Goal: Information Seeking & Learning: Learn about a topic

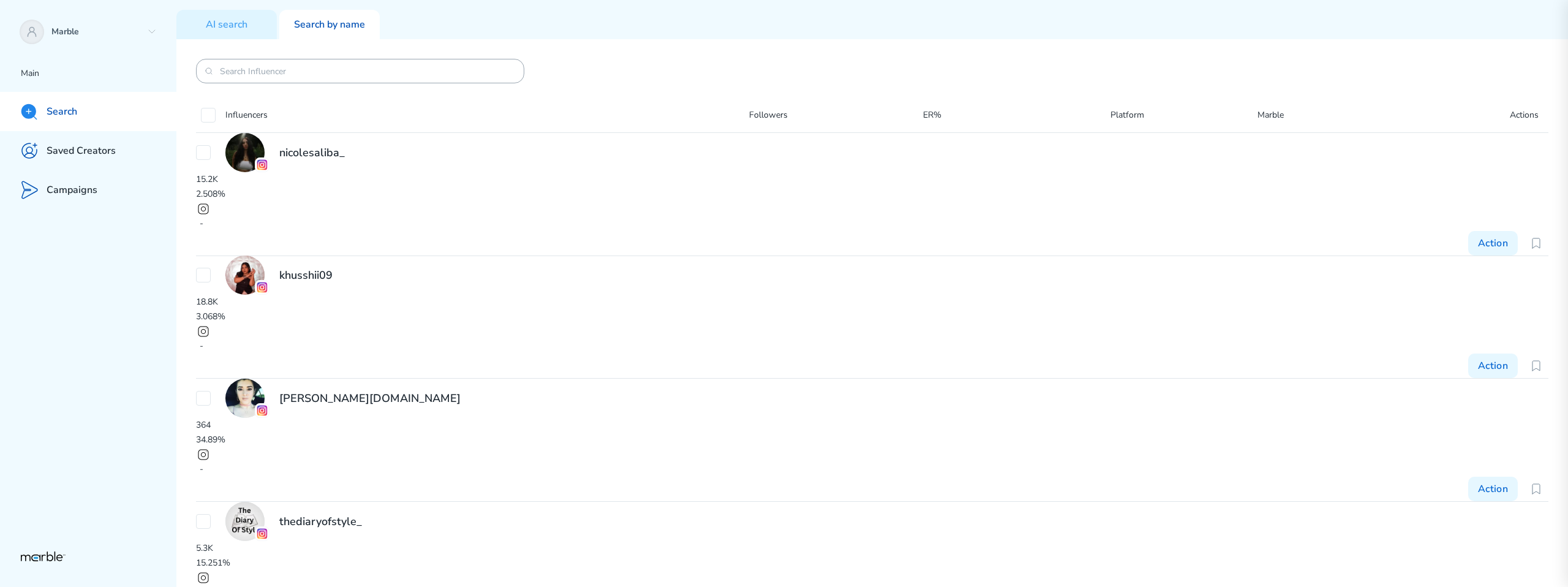
click at [391, 74] on input at bounding box center [360, 72] width 280 height 12
paste input "lino_e_fantasia"
type input "lino_e_fantasia"
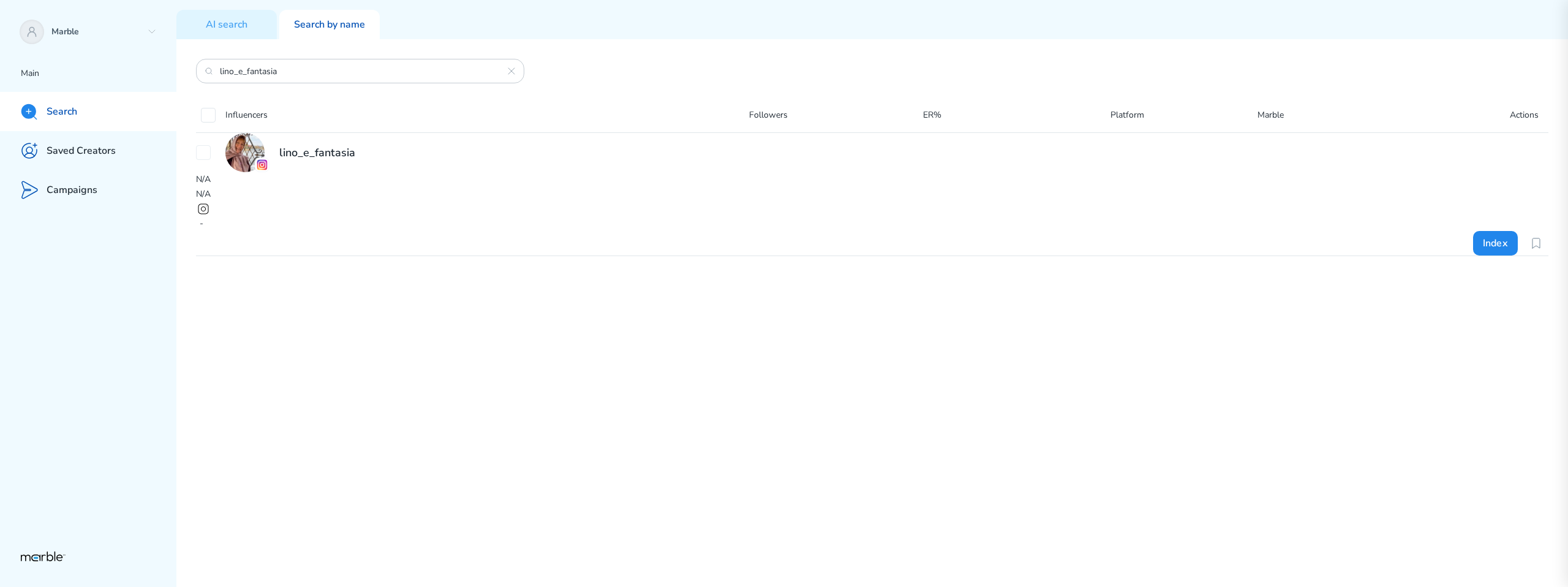
click at [787, 256] on div "lino_e_fantasia N/A N/A - Index" at bounding box center [872, 193] width 1352 height 123
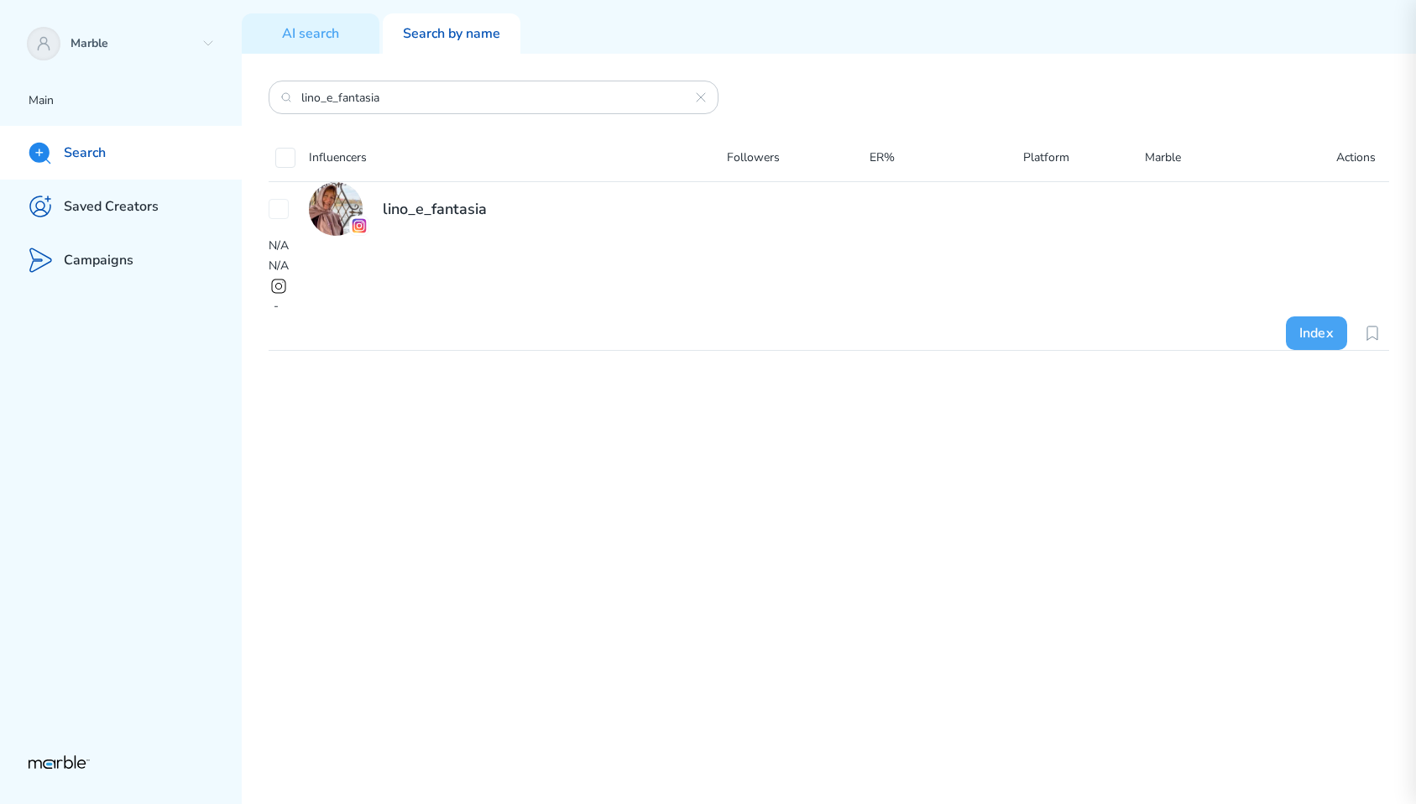
click at [1294, 316] on button "Index" at bounding box center [1317, 333] width 62 height 34
click at [1136, 350] on div "lino_e_fantasia N/A N/A - Action" at bounding box center [829, 265] width 1121 height 169
click at [1042, 249] on div "lino_e_fantasia N/A N/A - Action" at bounding box center [829, 266] width 1121 height 168
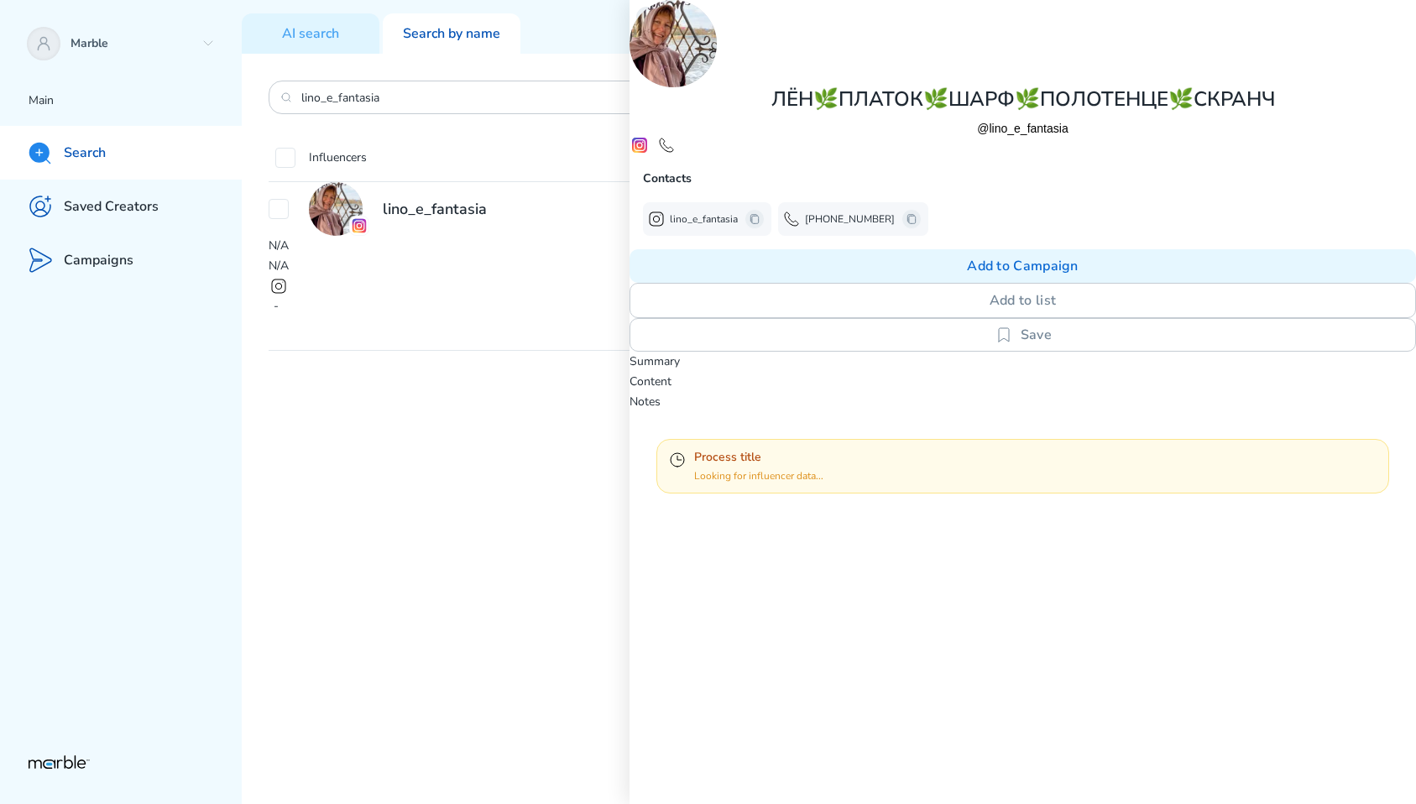
click at [645, 13] on icon at bounding box center [647, 17] width 4 height 8
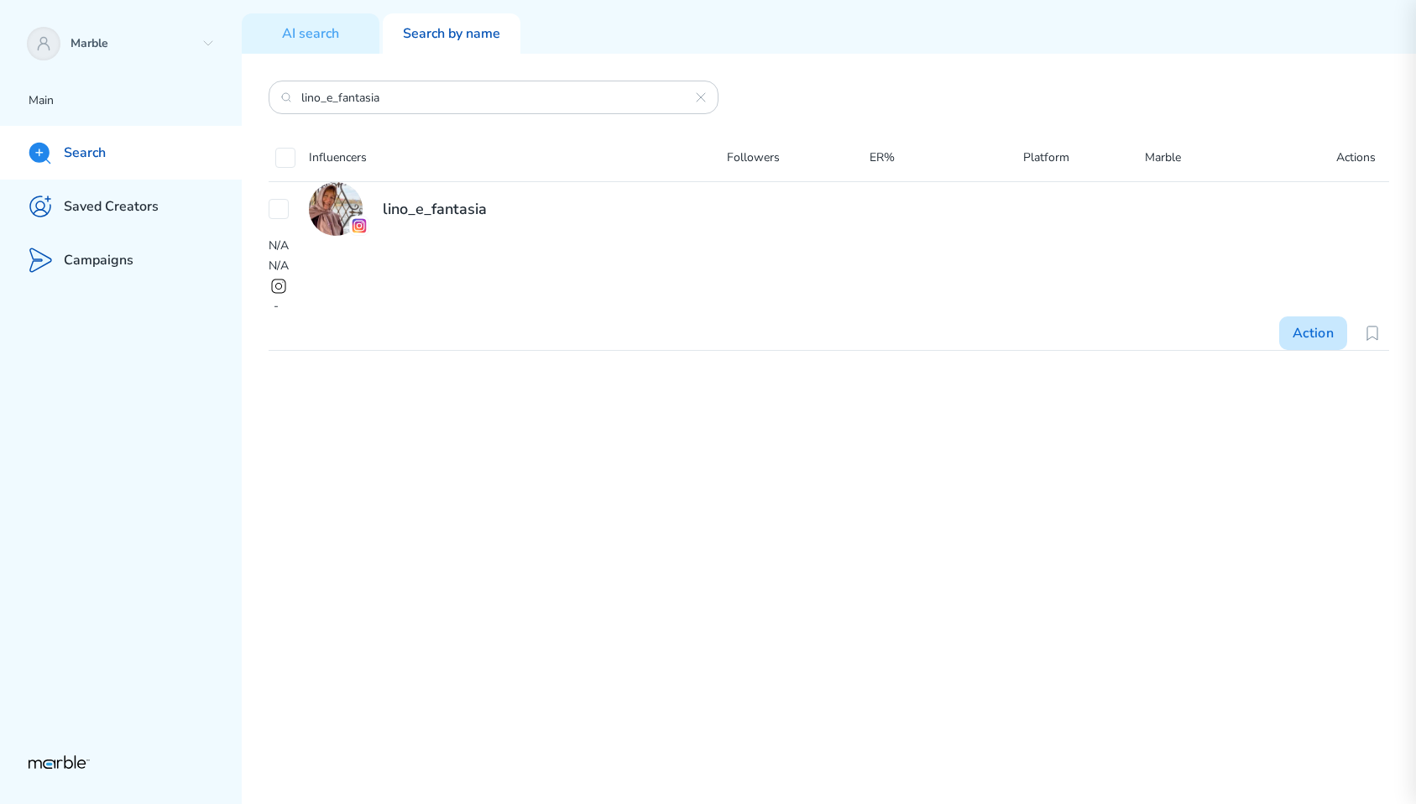
click at [1283, 316] on button "Action" at bounding box center [1313, 333] width 68 height 34
click at [1360, 377] on div at bounding box center [1373, 394] width 34 height 34
click at [1367, 327] on icon at bounding box center [1372, 333] width 10 height 13
click at [928, 350] on div "lino_e_fantasia N/A N/A - Action" at bounding box center [829, 265] width 1121 height 169
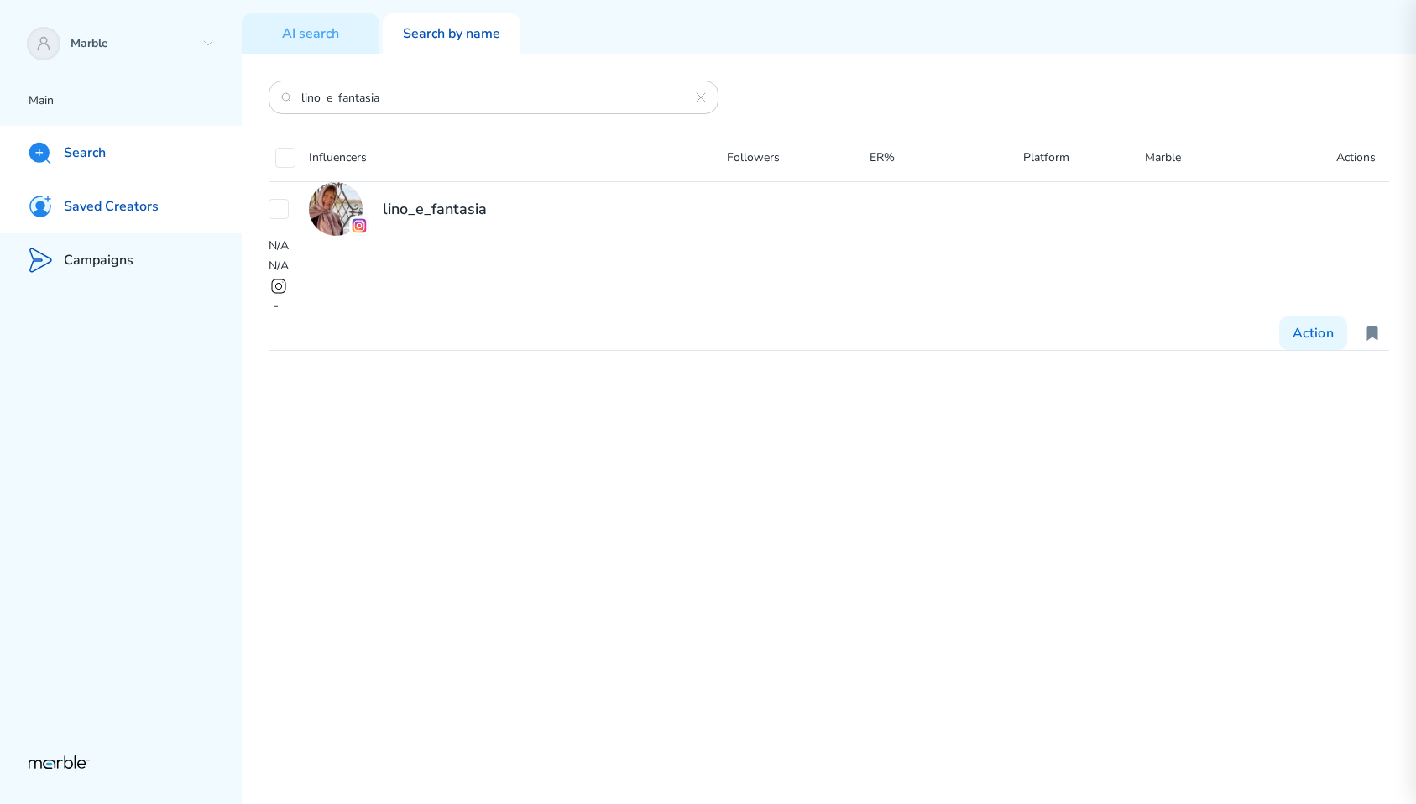
click at [121, 192] on div "Saved Creators" at bounding box center [121, 207] width 242 height 54
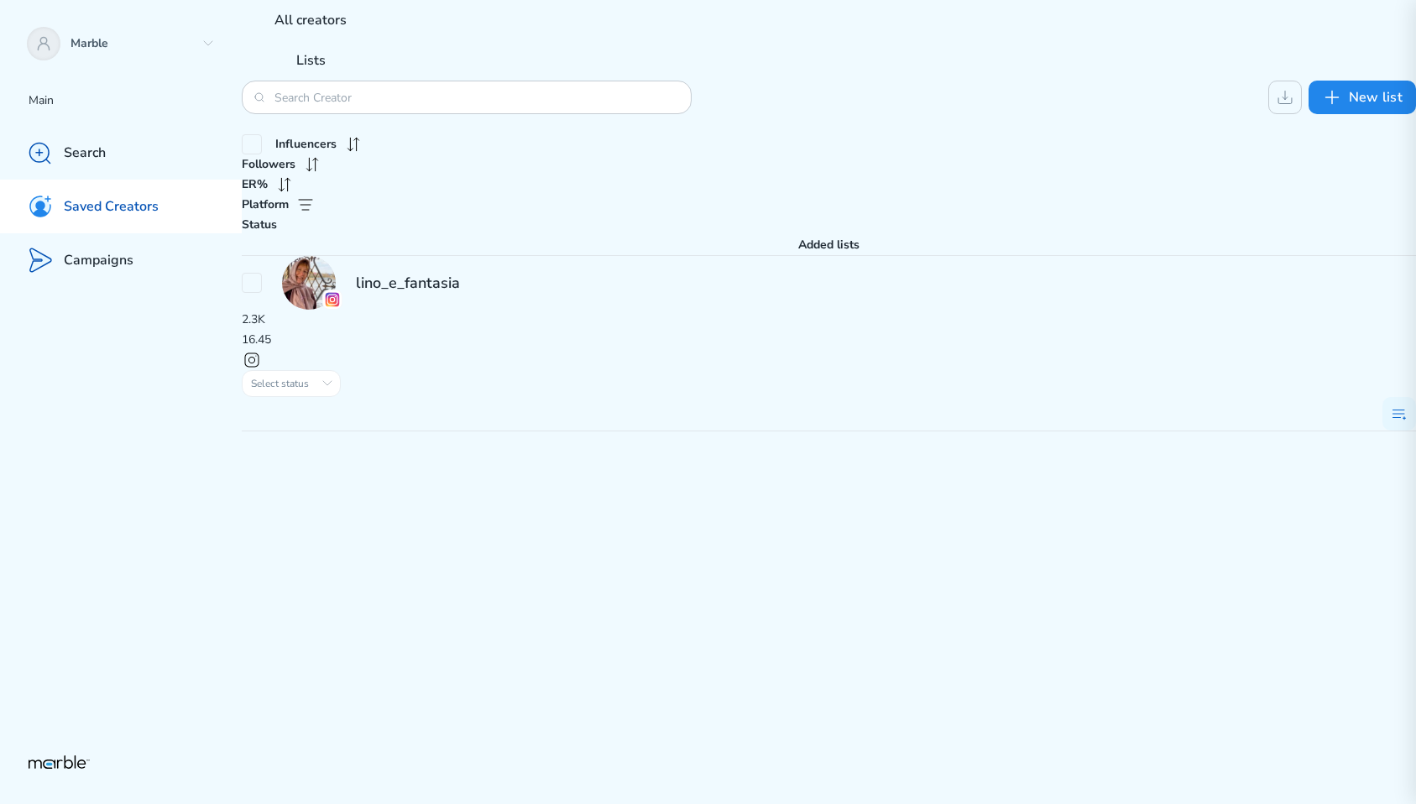
click at [640, 256] on div "lino_e_fantasia" at bounding box center [829, 283] width 1174 height 54
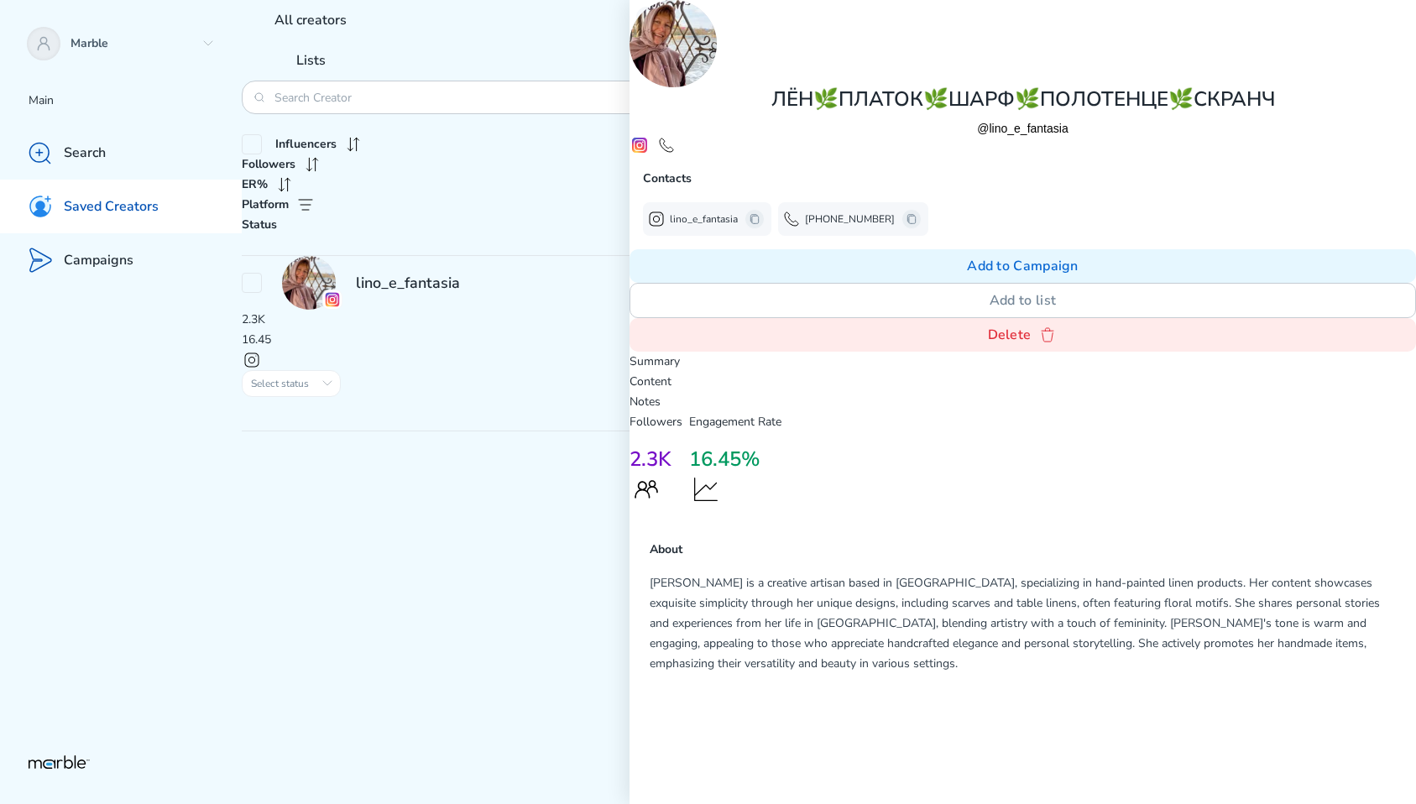
click at [996, 372] on p "Content" at bounding box center [1023, 382] width 787 height 20
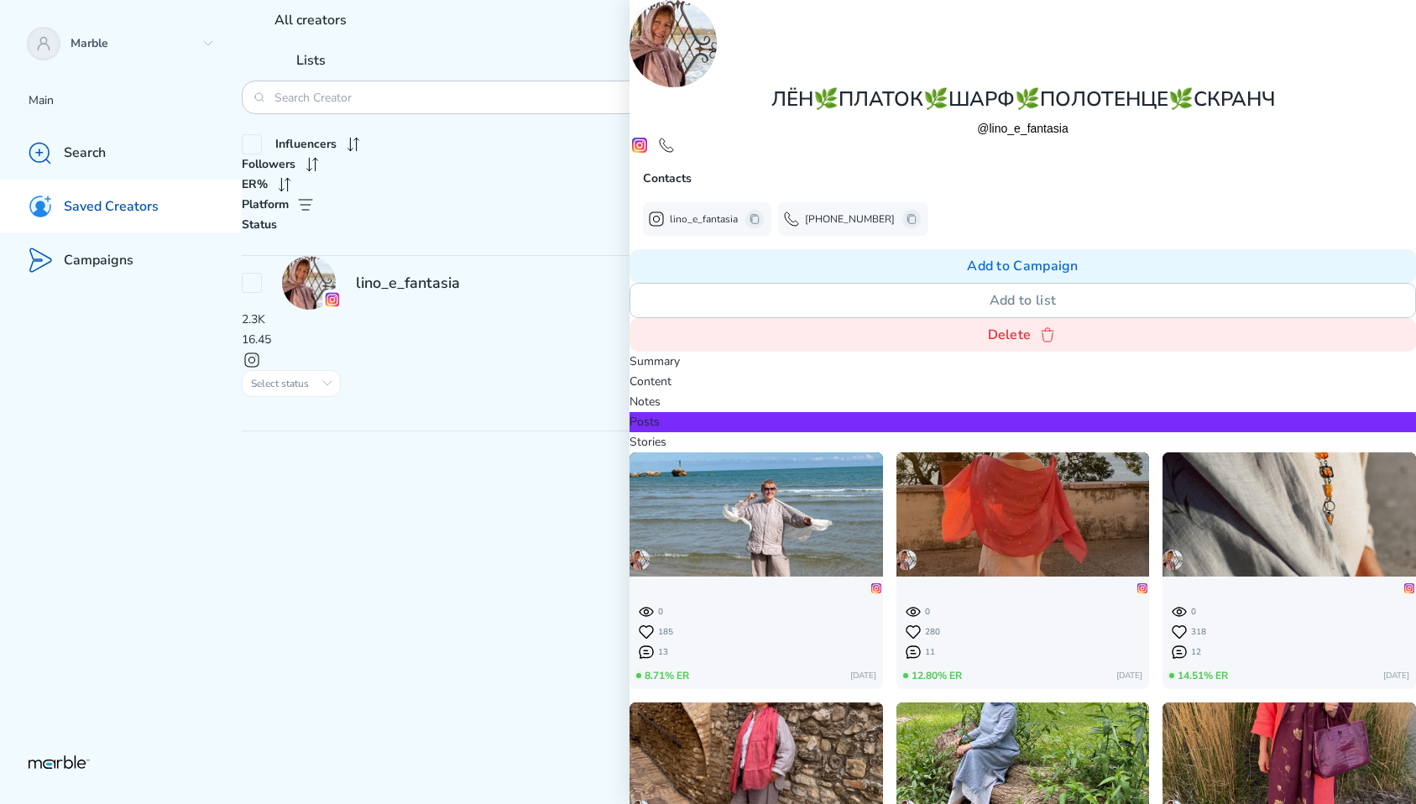
click at [1038, 432] on p "Stories" at bounding box center [1023, 442] width 787 height 20
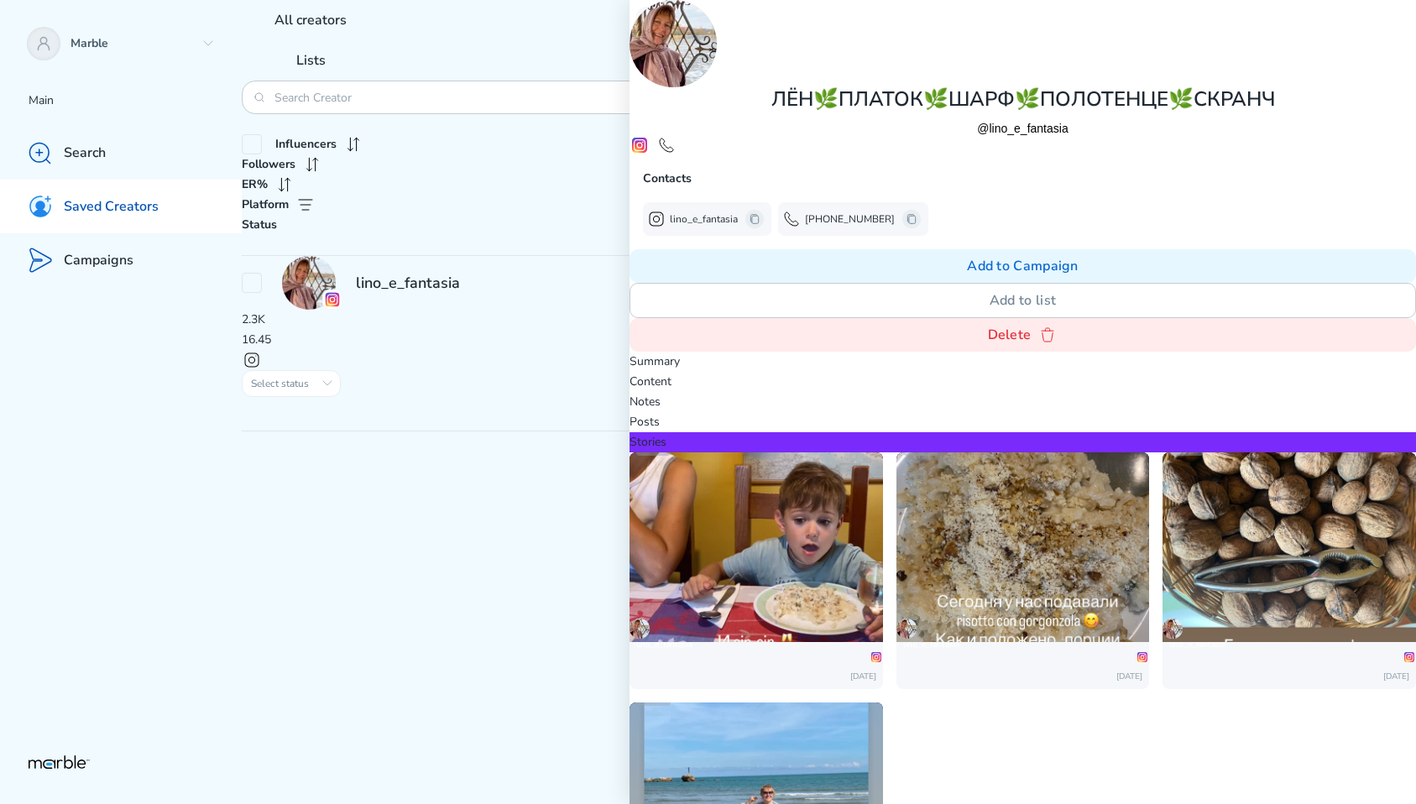
click at [883, 311] on img at bounding box center [757, 535] width 254 height 449
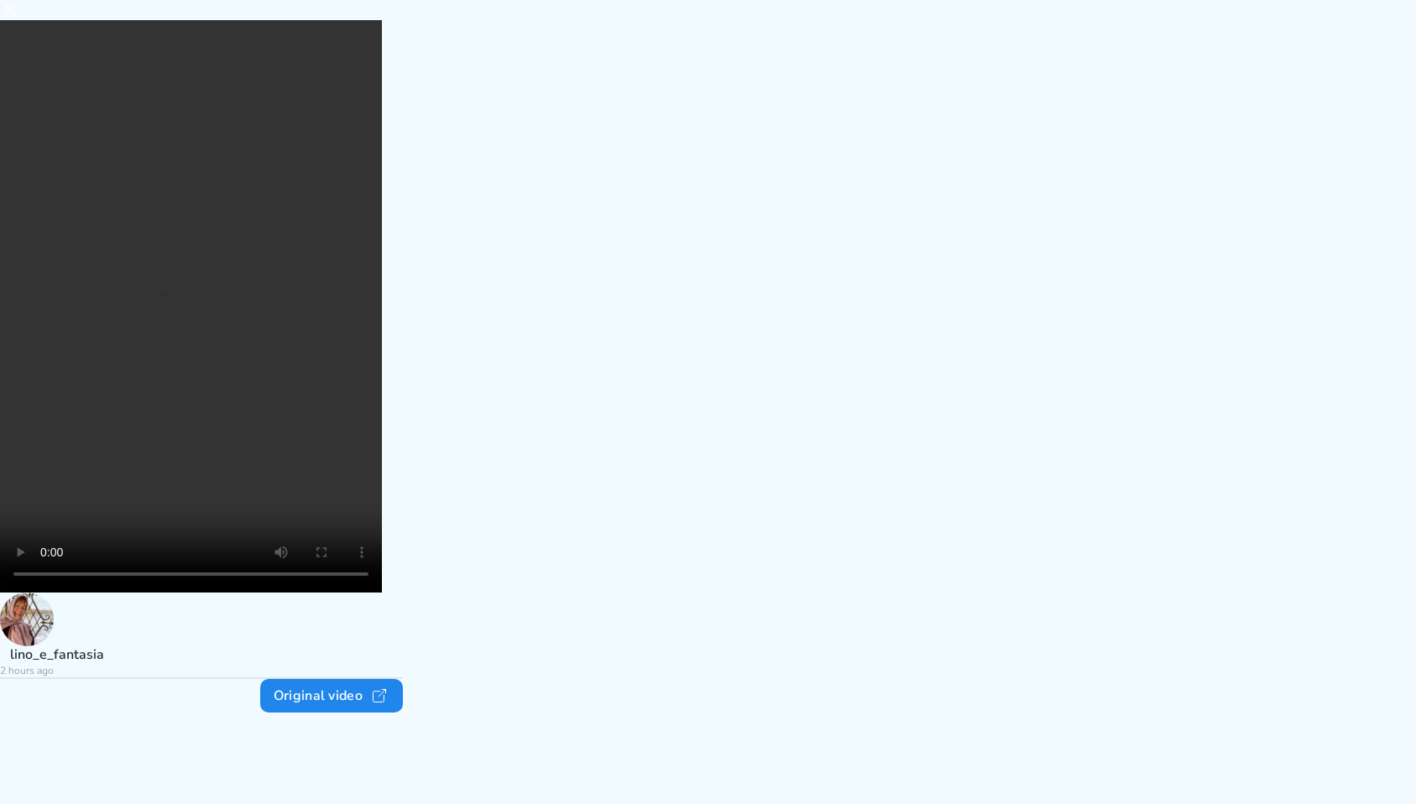
click at [20, 20] on icon at bounding box center [10, 10] width 20 height 20
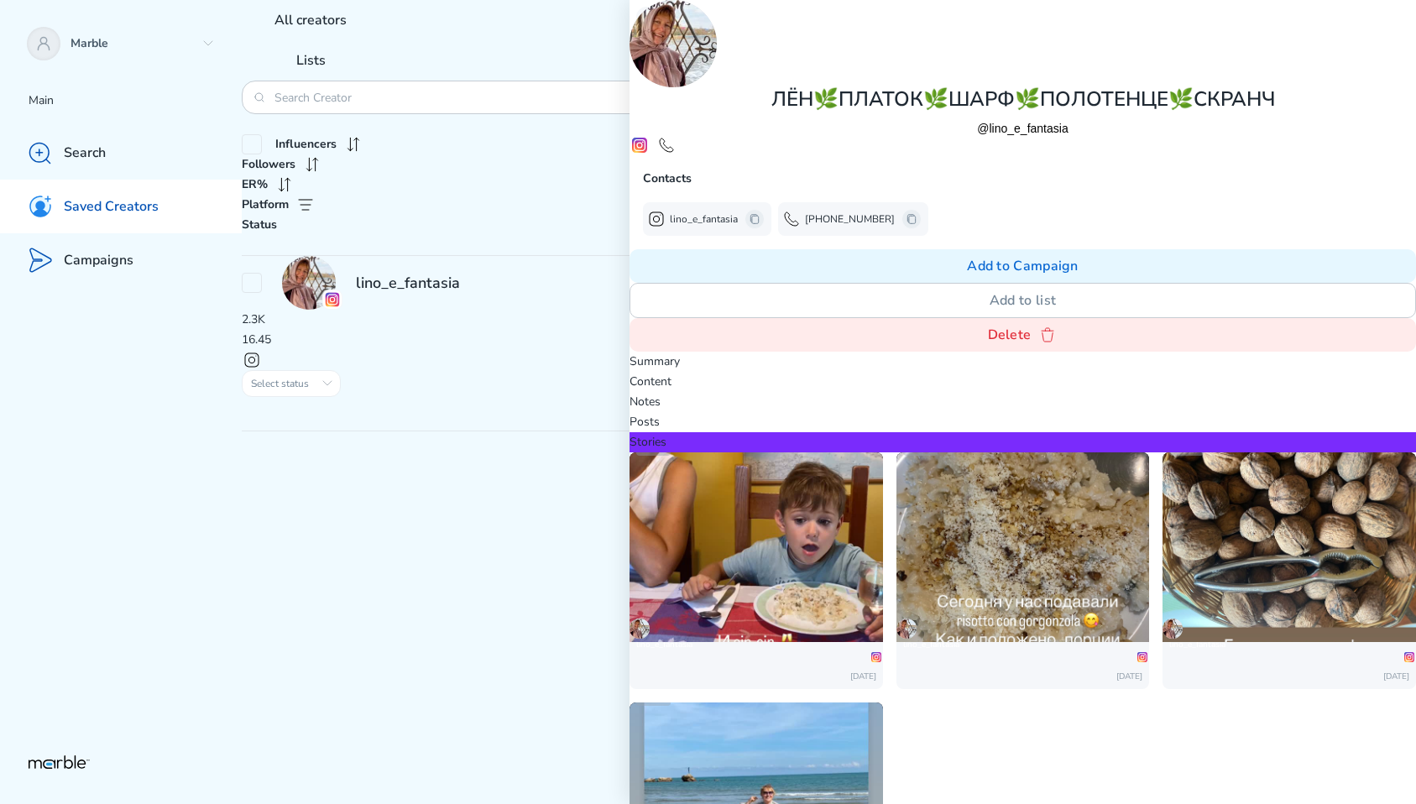
click at [1146, 311] on img at bounding box center [1023, 536] width 254 height 450
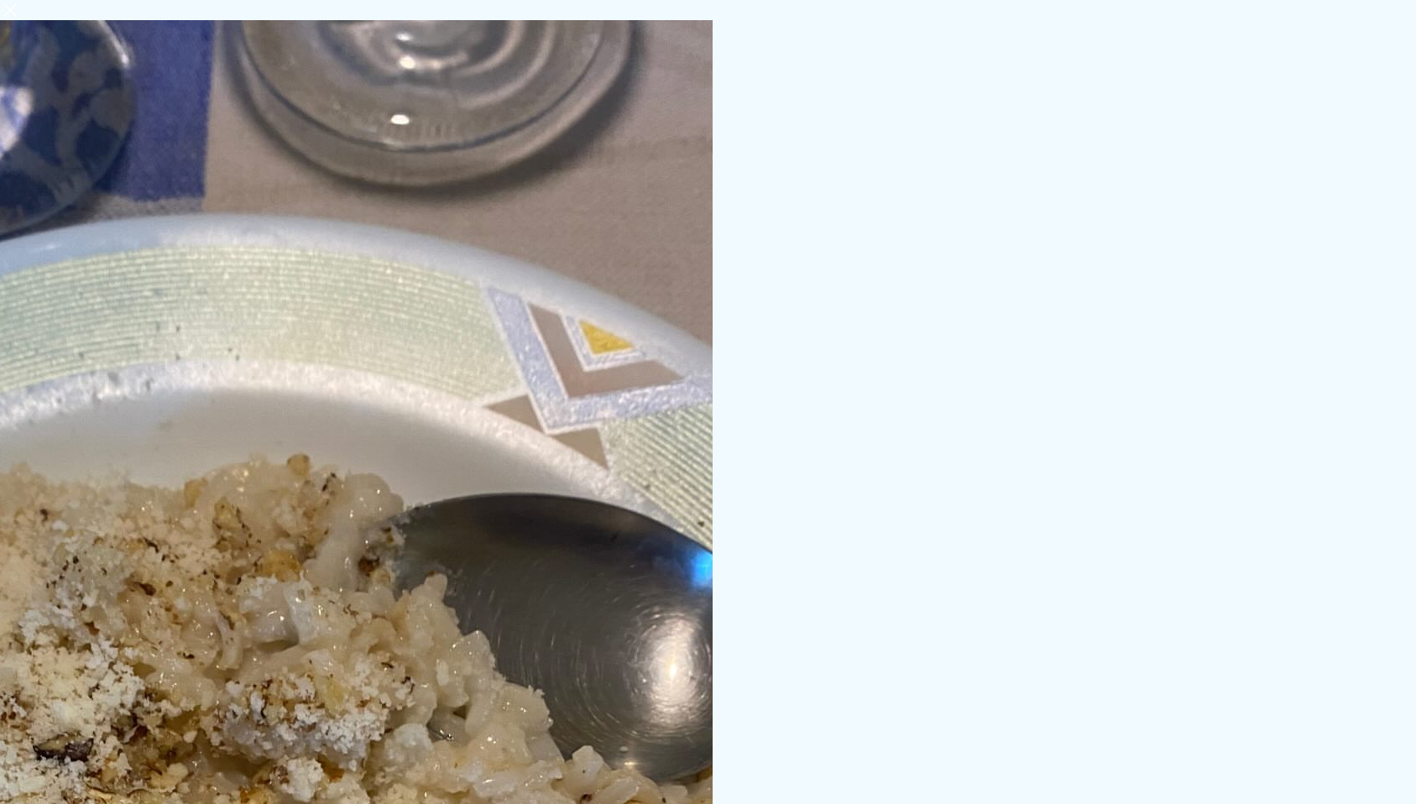
click at [20, 20] on icon at bounding box center [10, 10] width 20 height 20
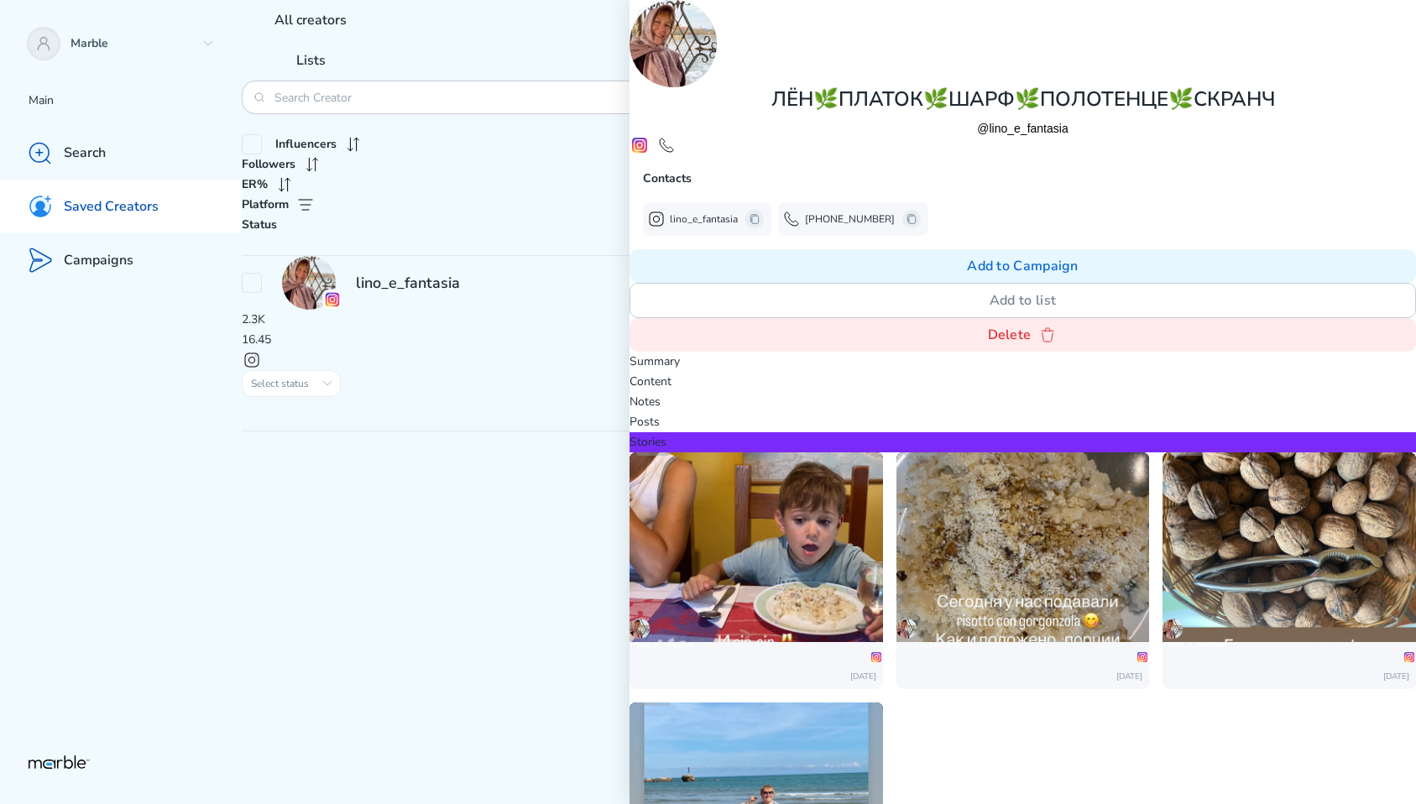
click at [883, 311] on img at bounding box center [757, 535] width 254 height 449
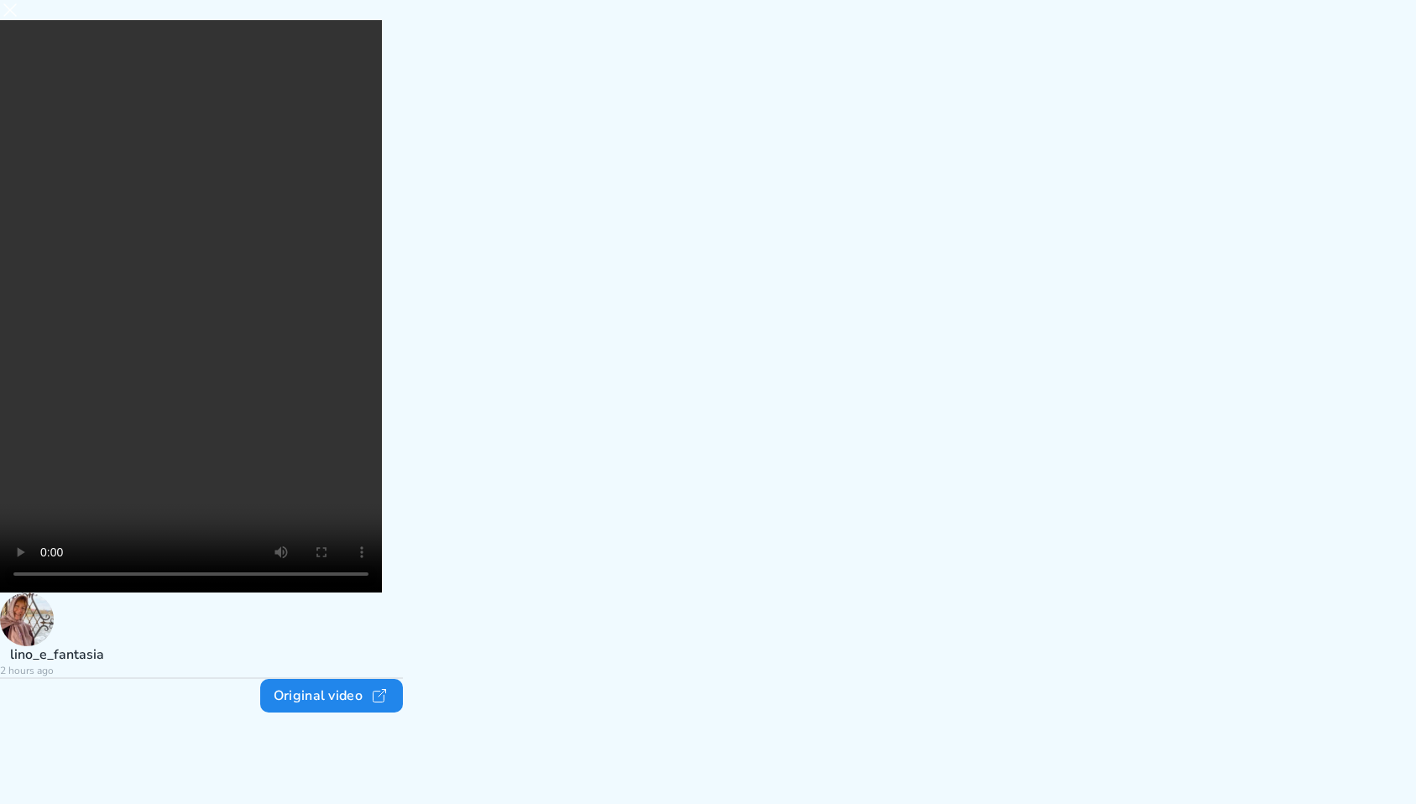
click at [20, 20] on icon at bounding box center [10, 10] width 20 height 20
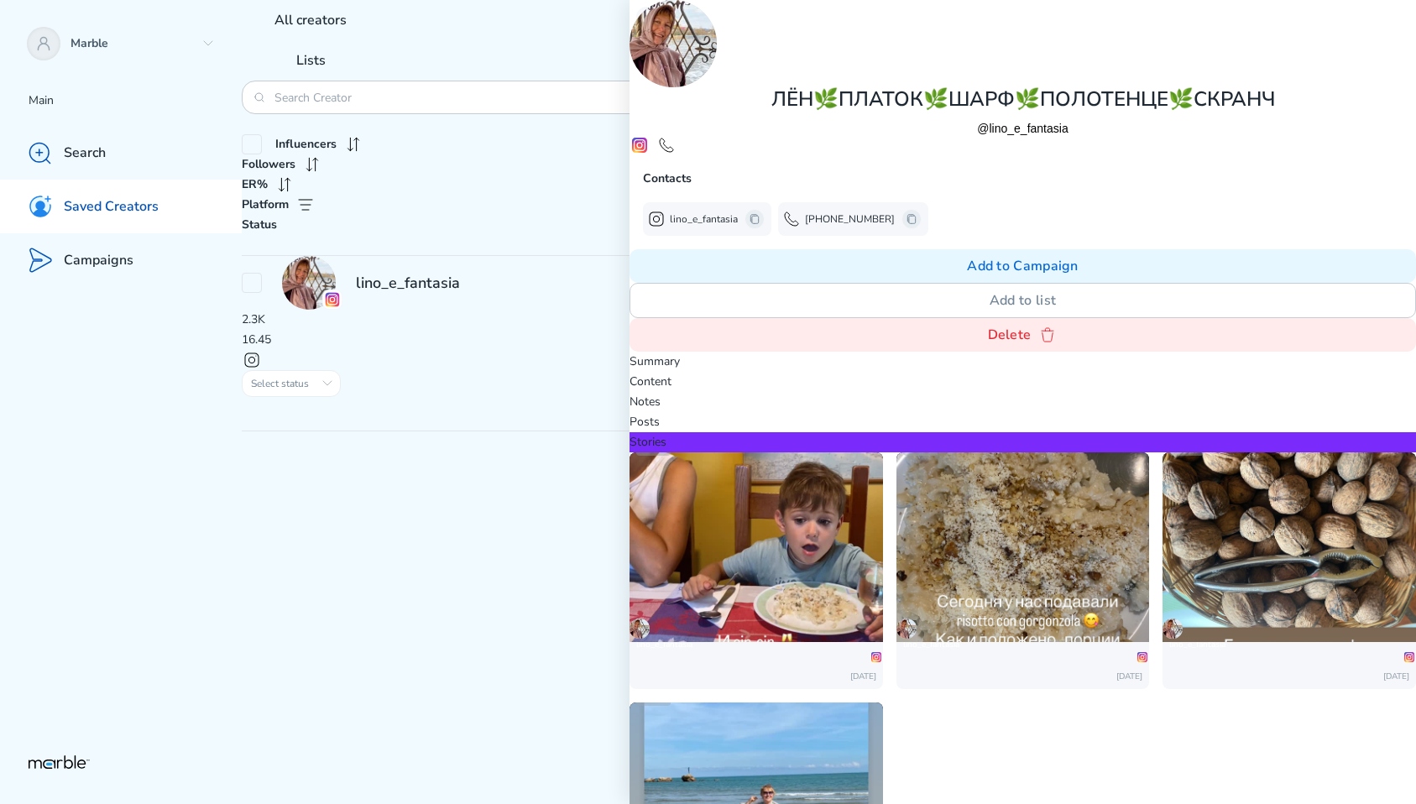
click at [1290, 311] on img at bounding box center [1290, 536] width 254 height 450
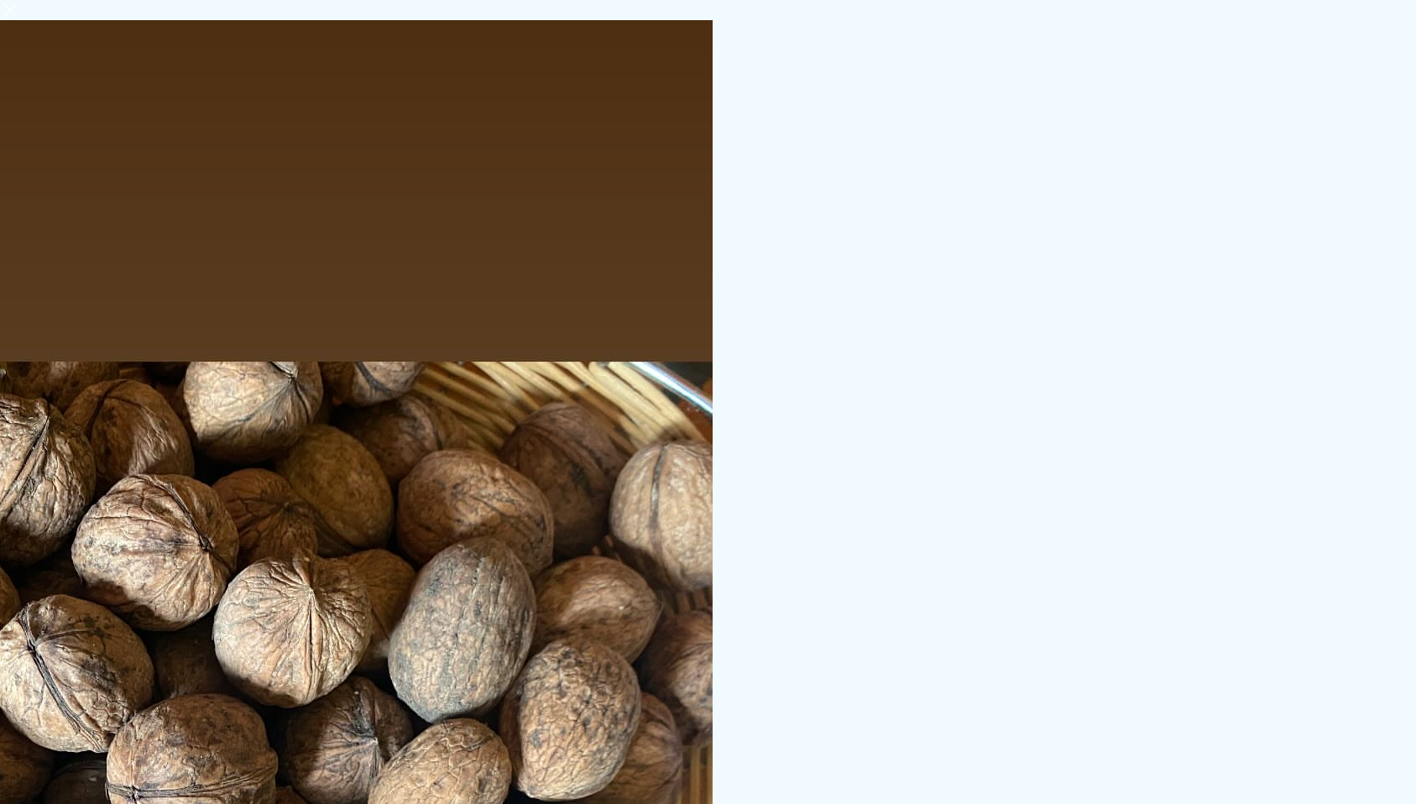
click at [20, 20] on icon at bounding box center [10, 10] width 20 height 20
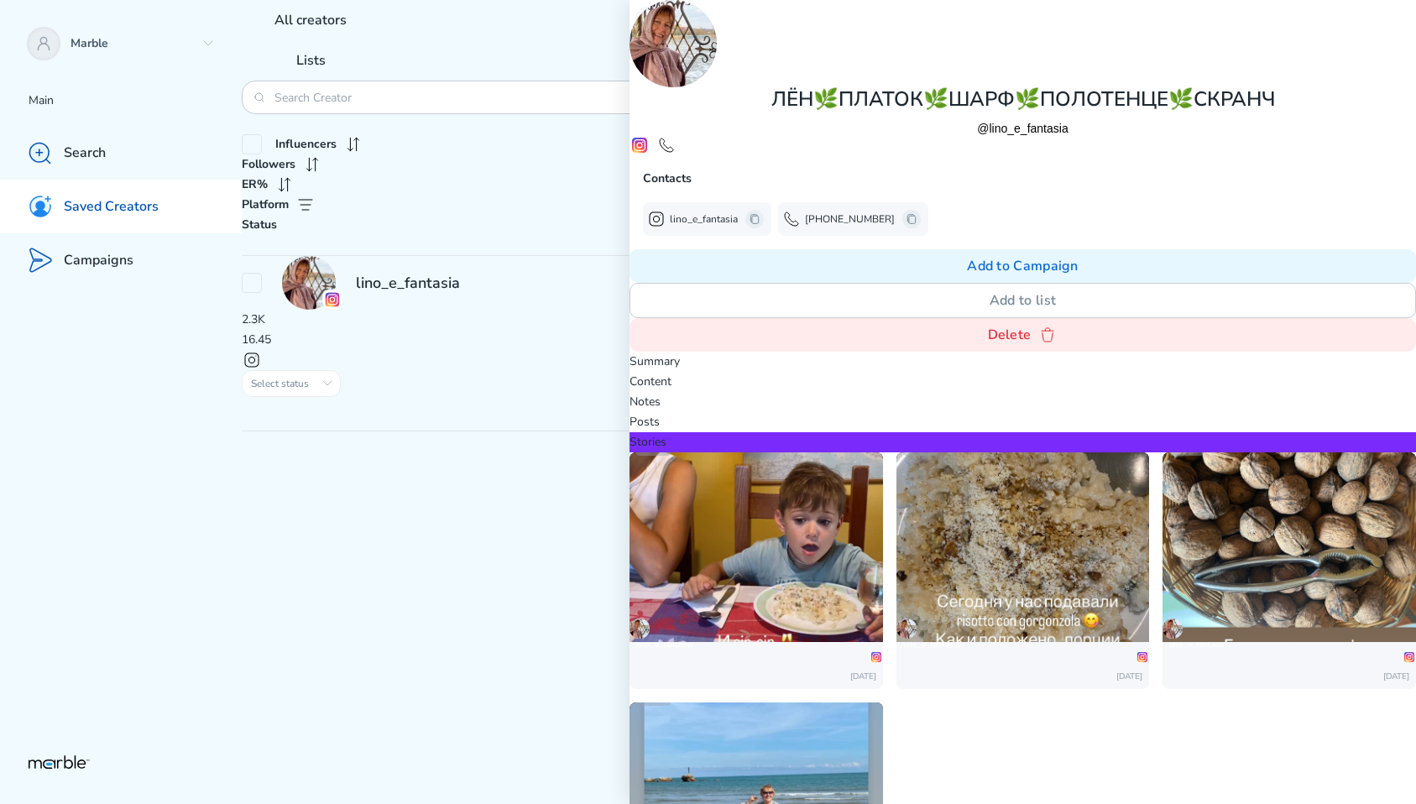
click at [883, 562] on img at bounding box center [757, 786] width 254 height 449
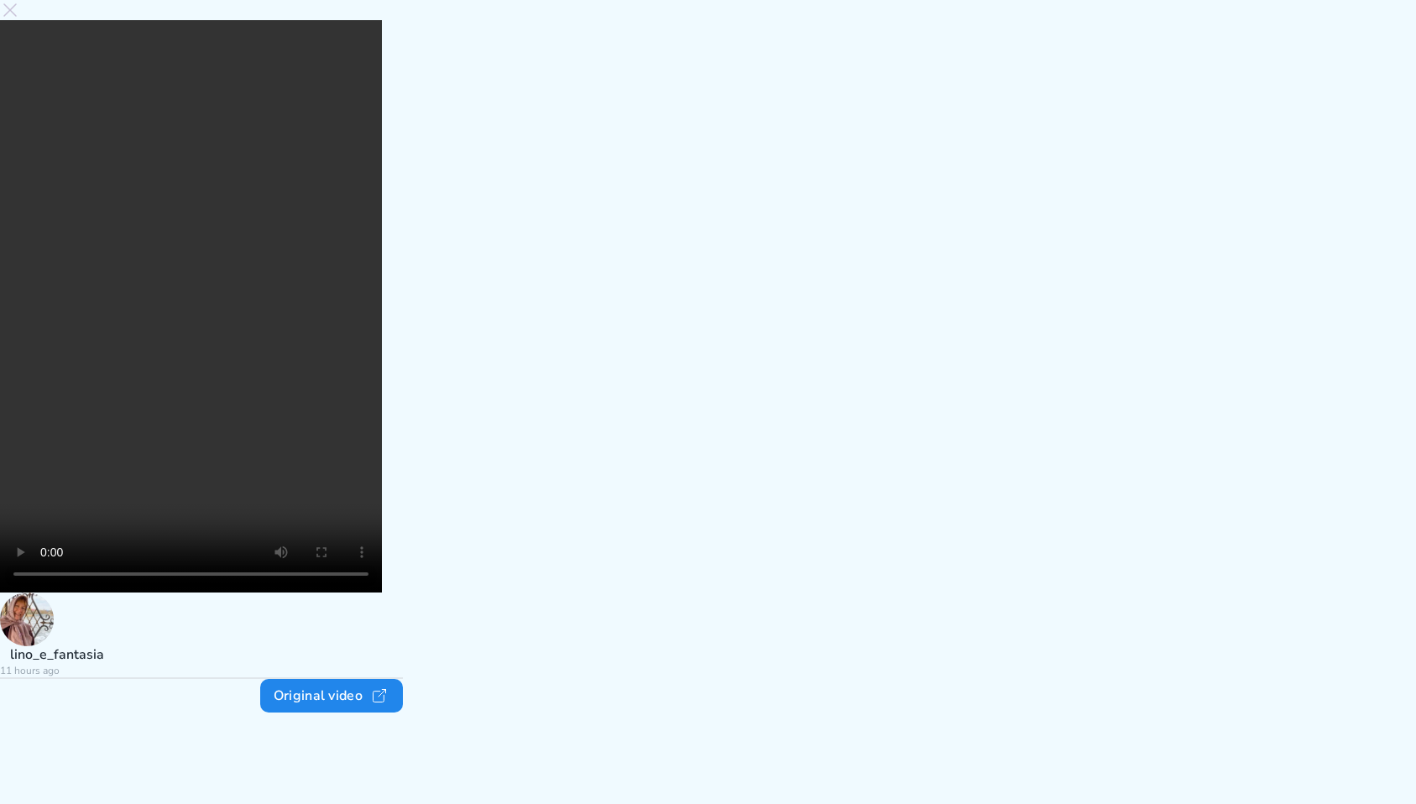
click at [382, 400] on video at bounding box center [191, 306] width 382 height 572
click at [20, 20] on icon at bounding box center [10, 10] width 20 height 20
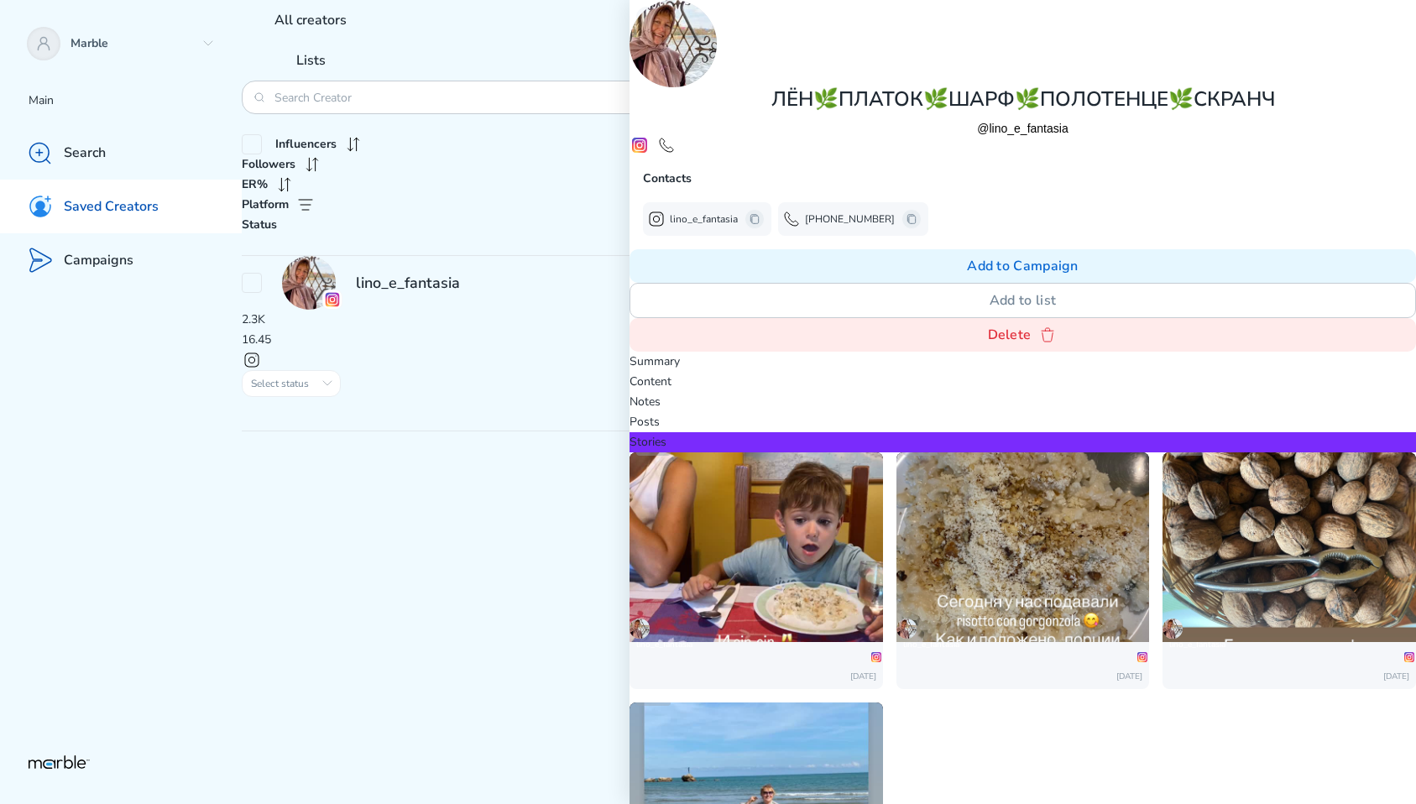
click at [1205, 531] on div "Story [PERSON_NAME] [DATE] Story [PERSON_NAME] [DATE] Story [PERSON_NAME] [DATE…" at bounding box center [1023, 695] width 787 height 487
click at [883, 311] on img at bounding box center [757, 535] width 254 height 449
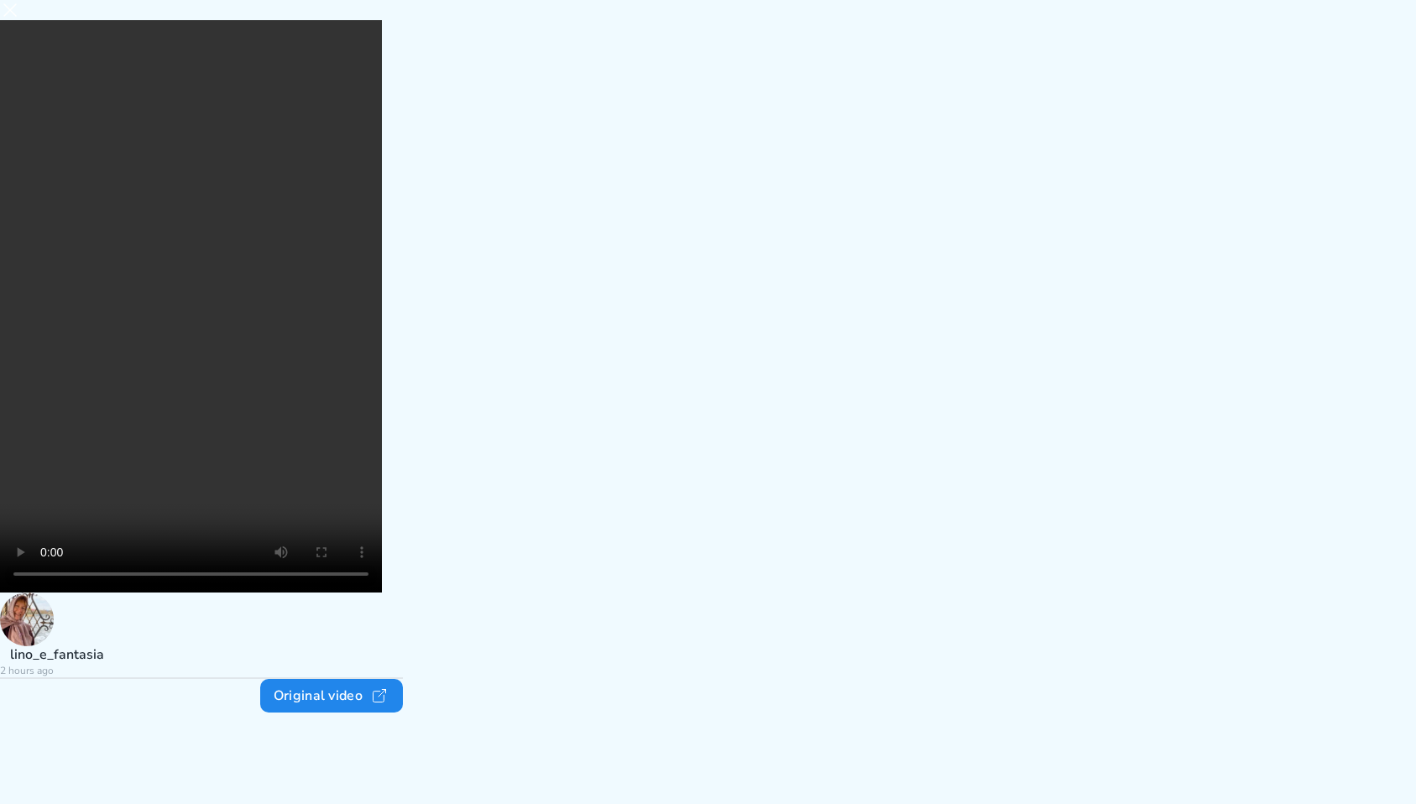
click at [20, 20] on icon at bounding box center [10, 10] width 20 height 20
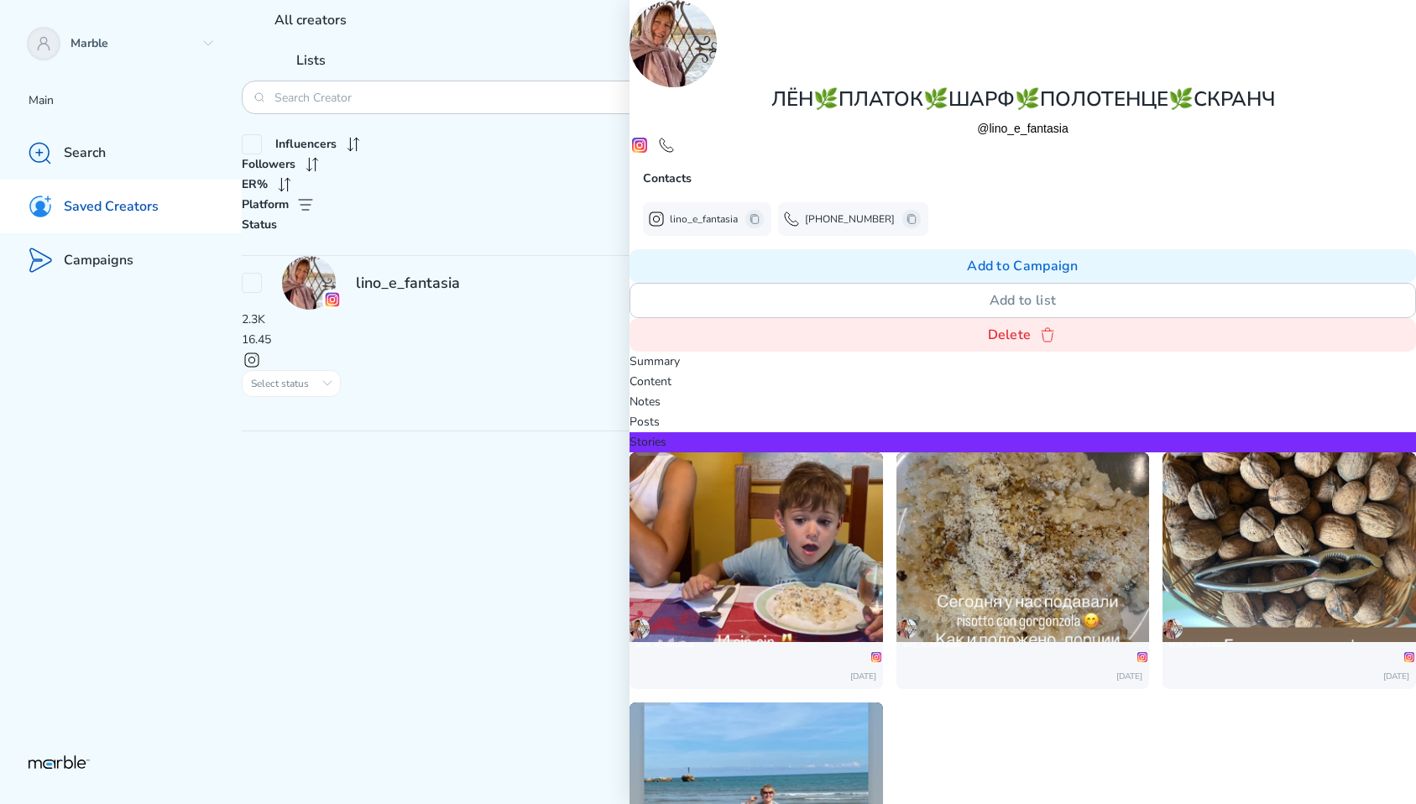
click at [509, 411] on div "lino_e_fantasia 2.3K 16.45 Select status Initial сontact Outreached On hold In …" at bounding box center [829, 342] width 1174 height 175
click at [461, 81] on div "New list Influencers Followers ER% Platform Status Added lists lino_e_fantasia …" at bounding box center [829, 256] width 1174 height 350
click at [438, 91] on input at bounding box center [466, 98] width 384 height 16
paste input "al_illusion"
click at [473, 102] on input "al_illusion" at bounding box center [466, 98] width 384 height 16
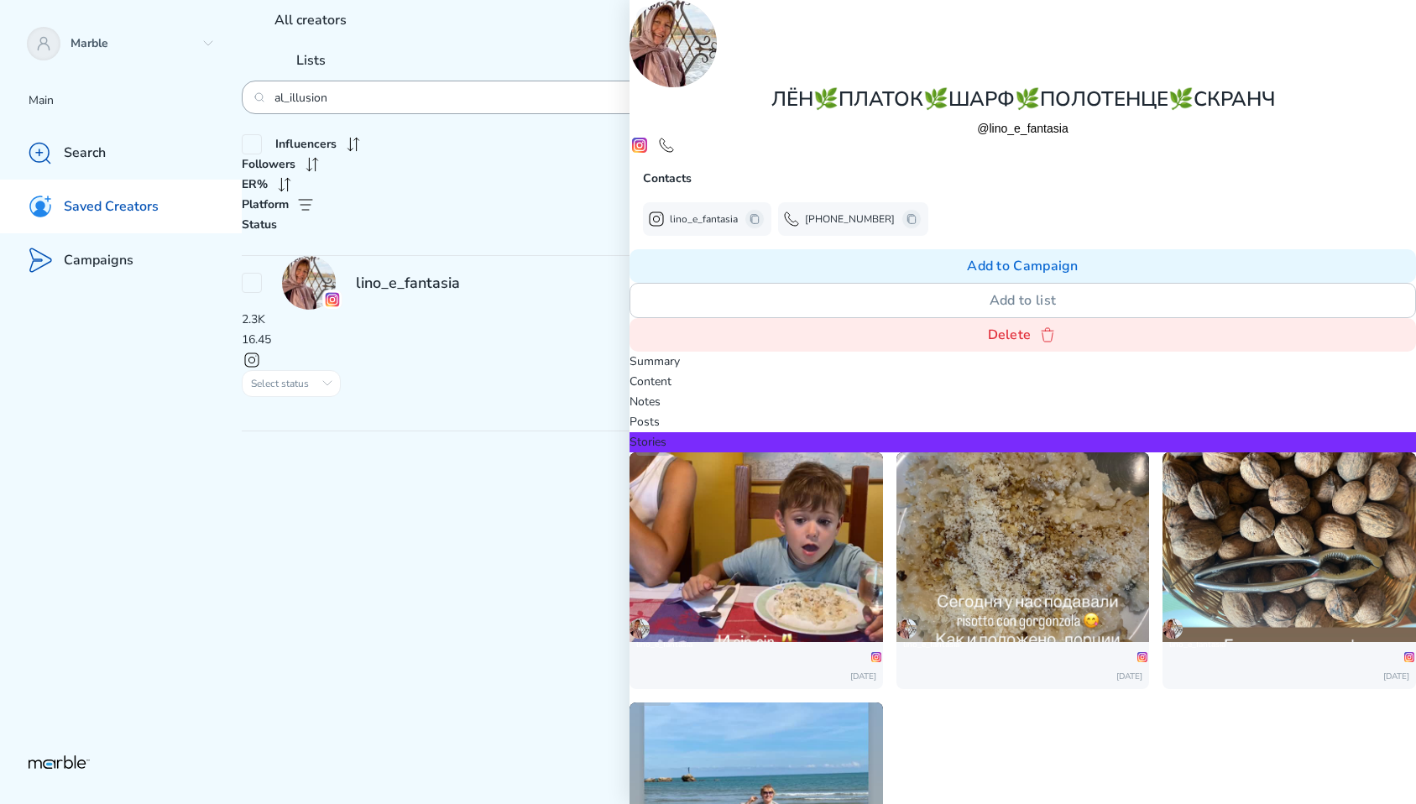
type input "al_illusion"
click at [645, 13] on icon at bounding box center [647, 17] width 4 height 8
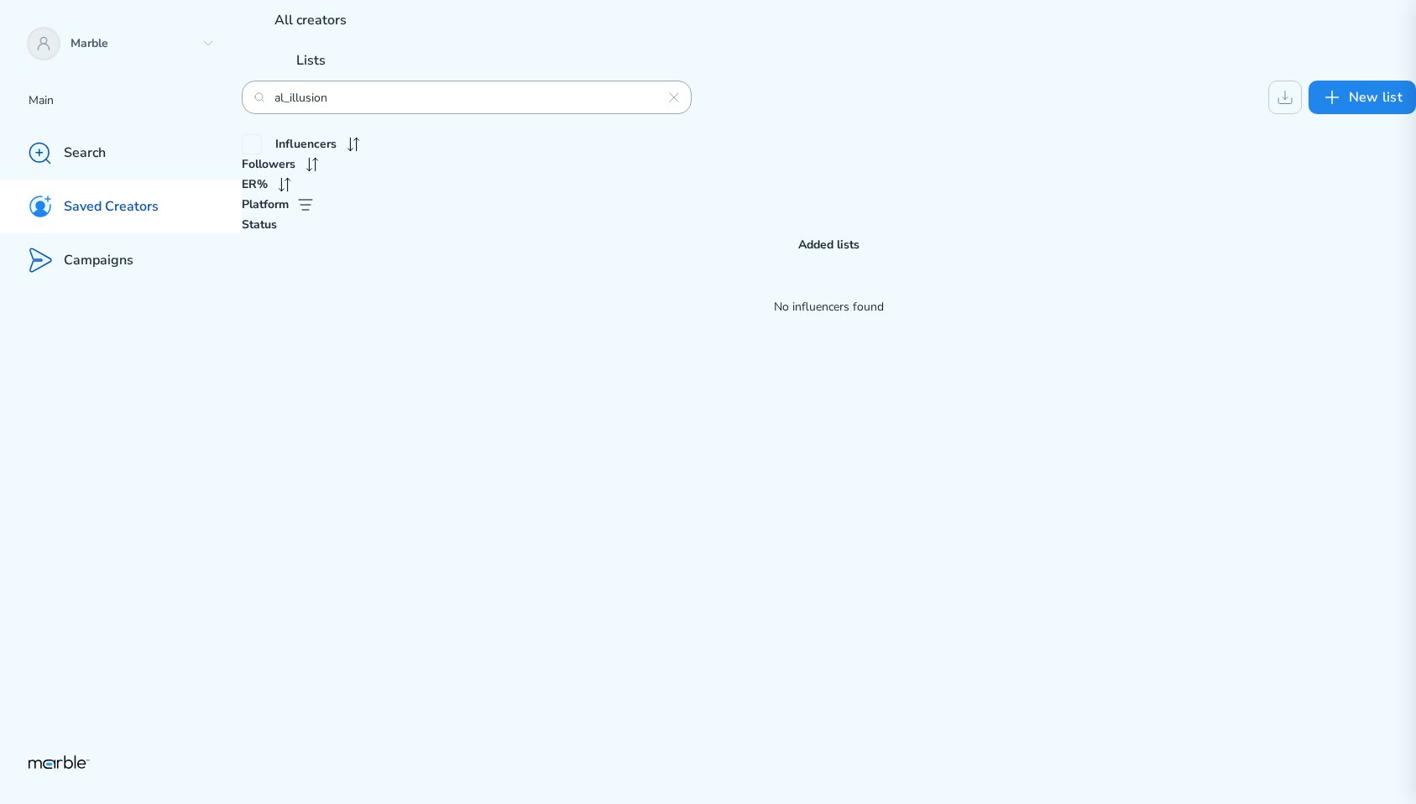
click at [406, 93] on input "al_illusion" at bounding box center [466, 98] width 384 height 16
click at [379, 40] on div "Lists" at bounding box center [311, 60] width 138 height 40
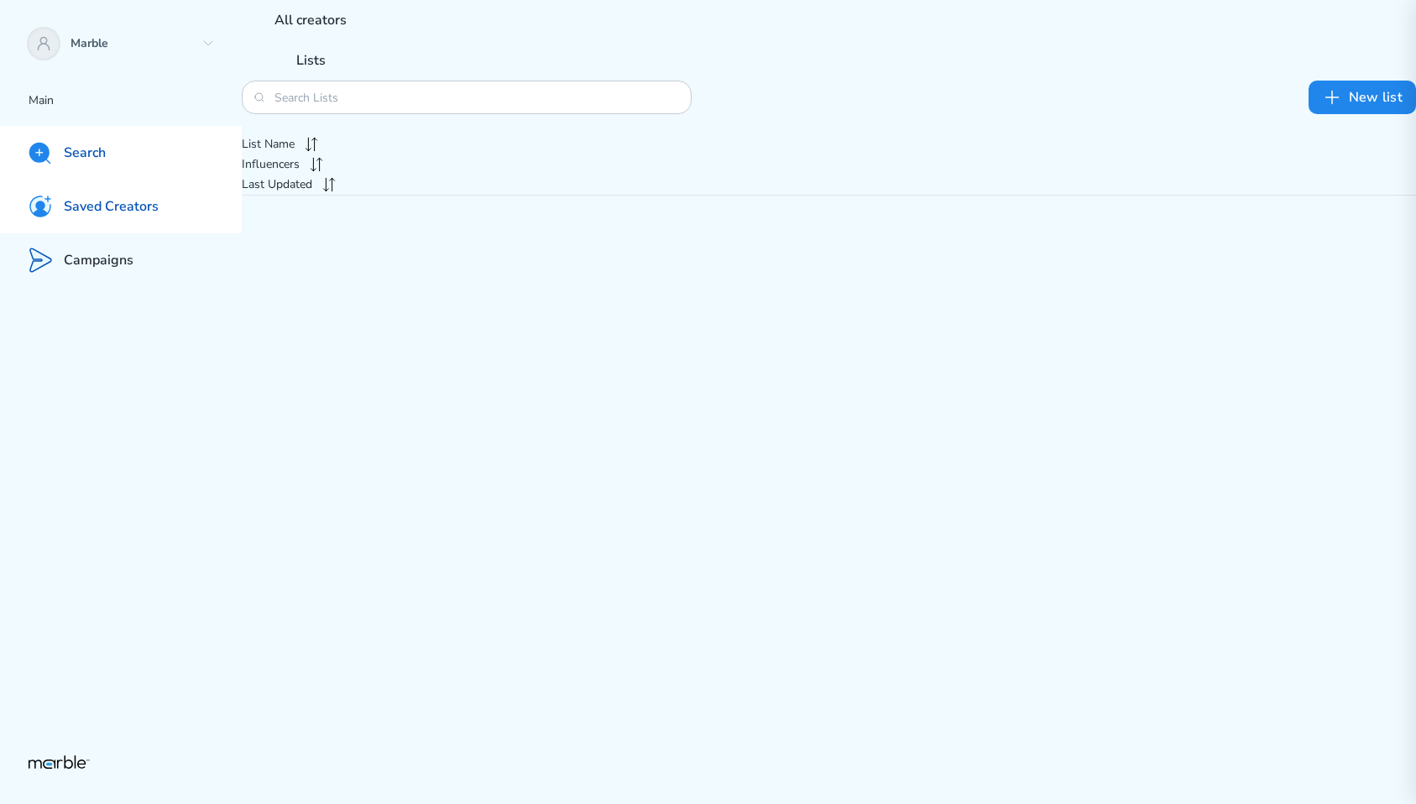
click at [158, 151] on div "Search" at bounding box center [121, 153] width 242 height 54
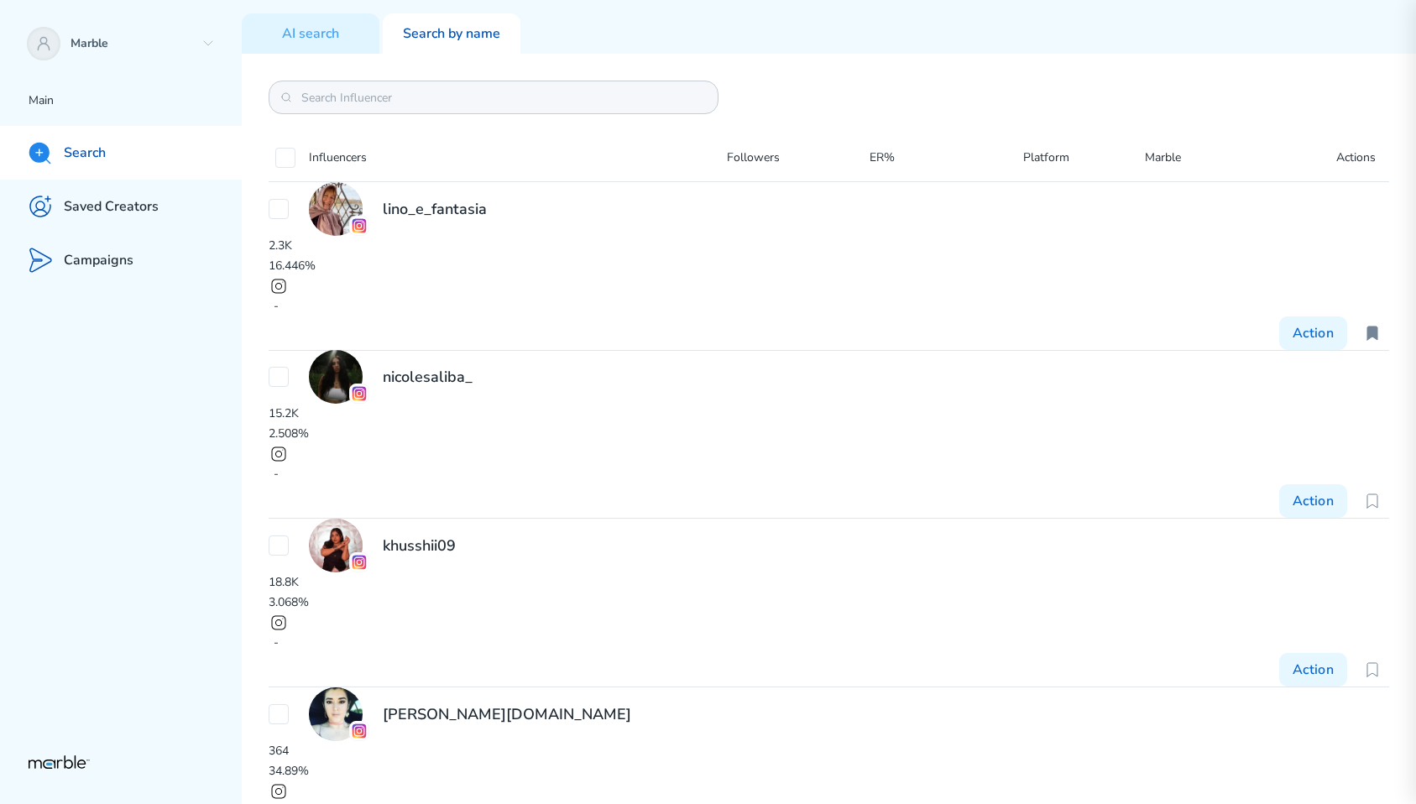
click at [417, 83] on div at bounding box center [494, 98] width 450 height 34
click at [417, 92] on input at bounding box center [493, 98] width 384 height 16
paste input "al_illusion"
type input "al_illusion"
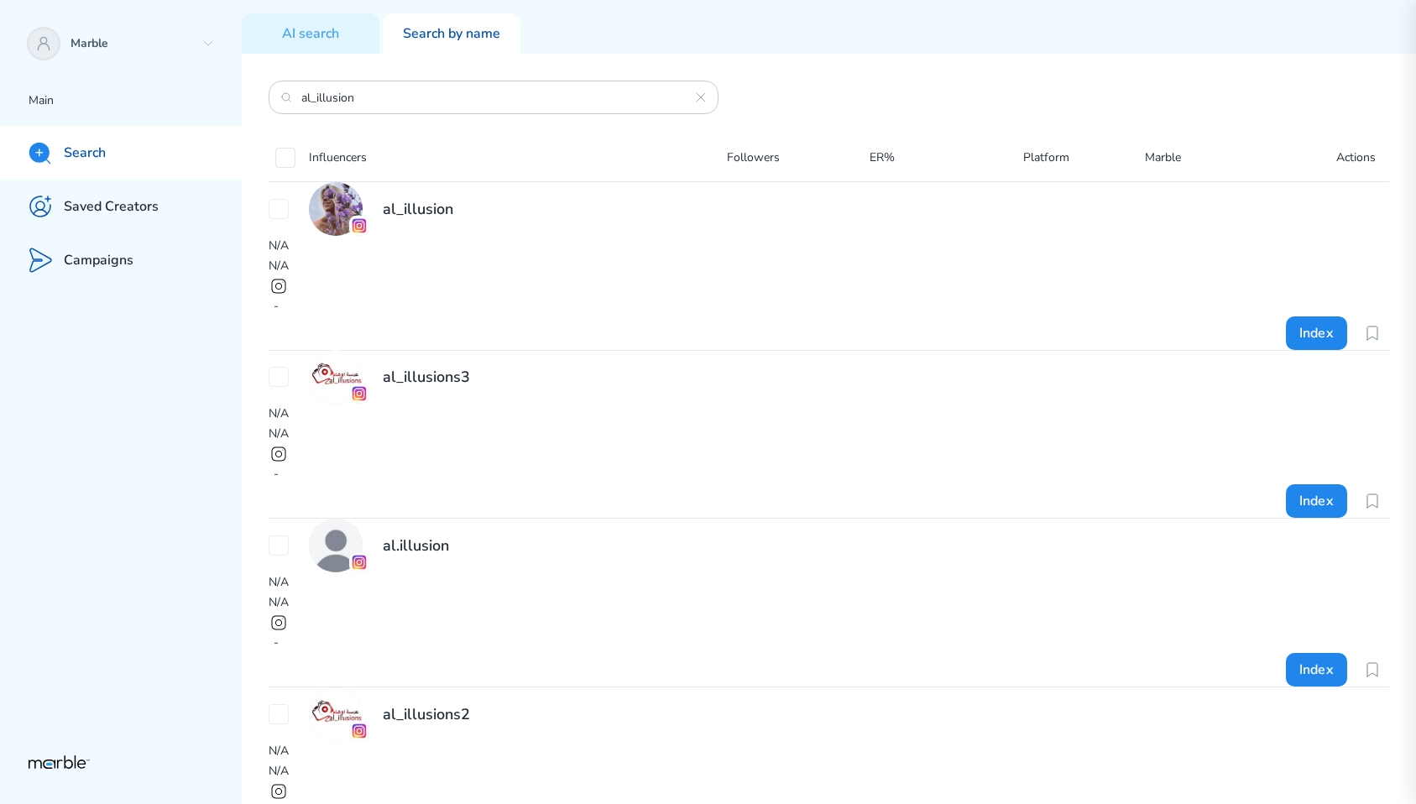
click at [647, 236] on div "al_illusion" at bounding box center [829, 209] width 1121 height 54
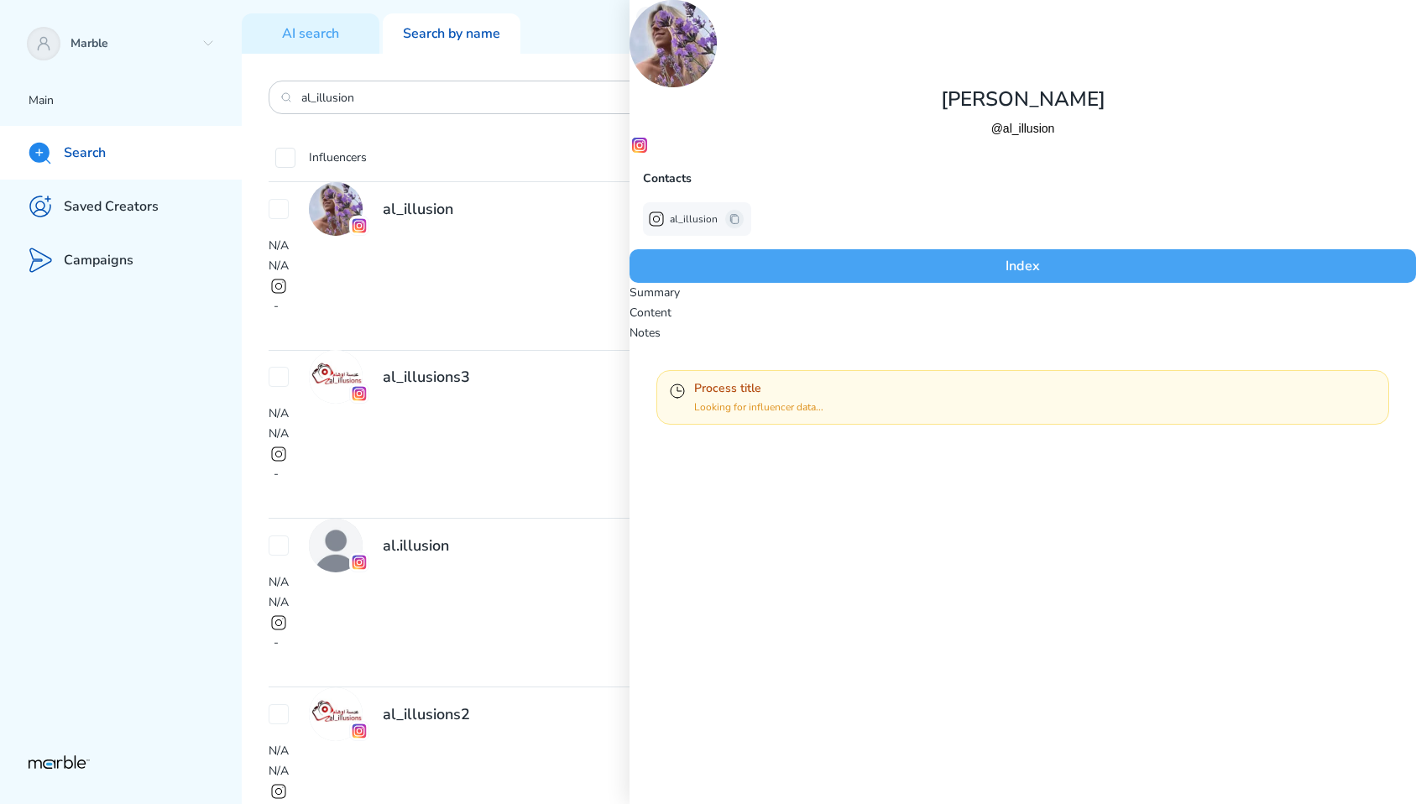
click at [777, 283] on button "Index" at bounding box center [1023, 266] width 787 height 34
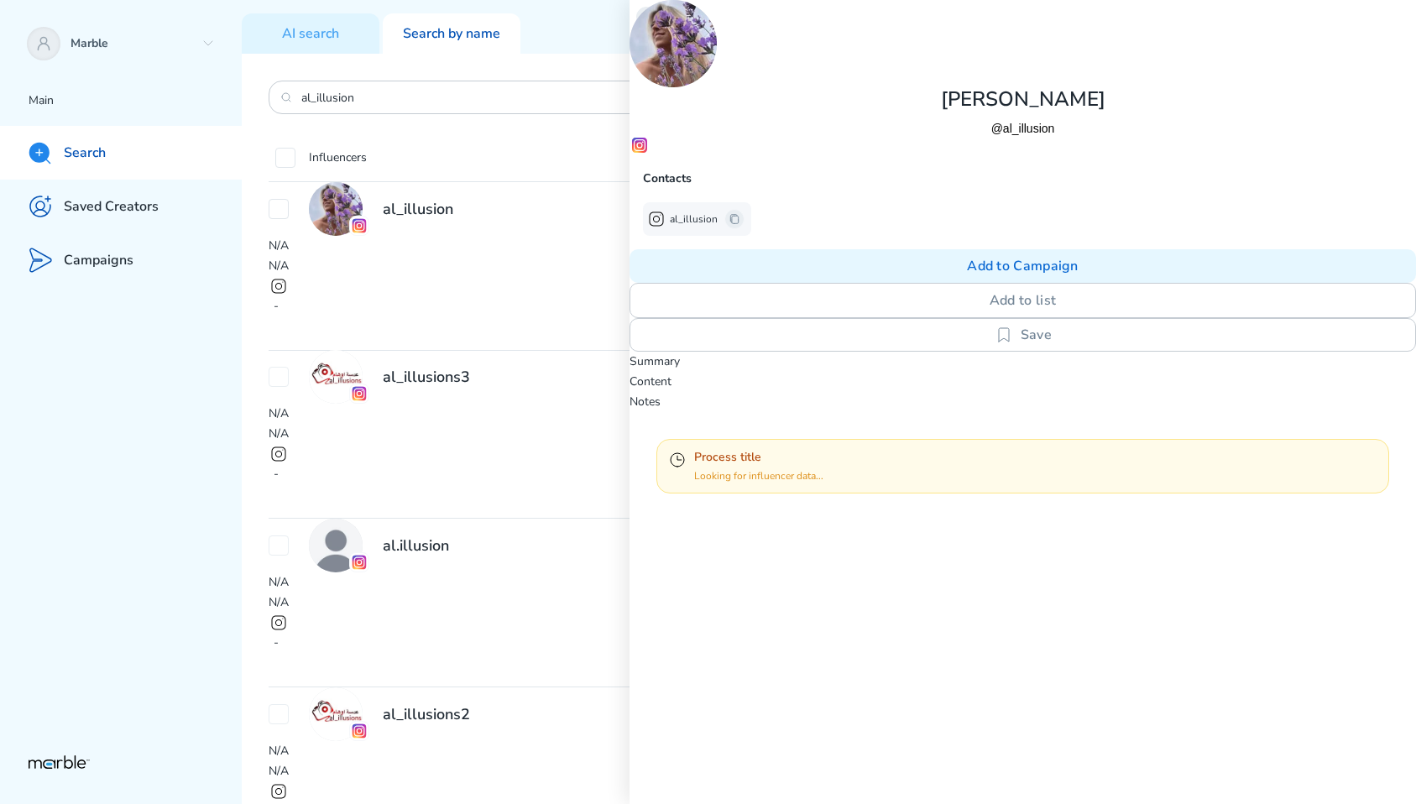
click at [645, 18] on icon at bounding box center [646, 16] width 13 height 13
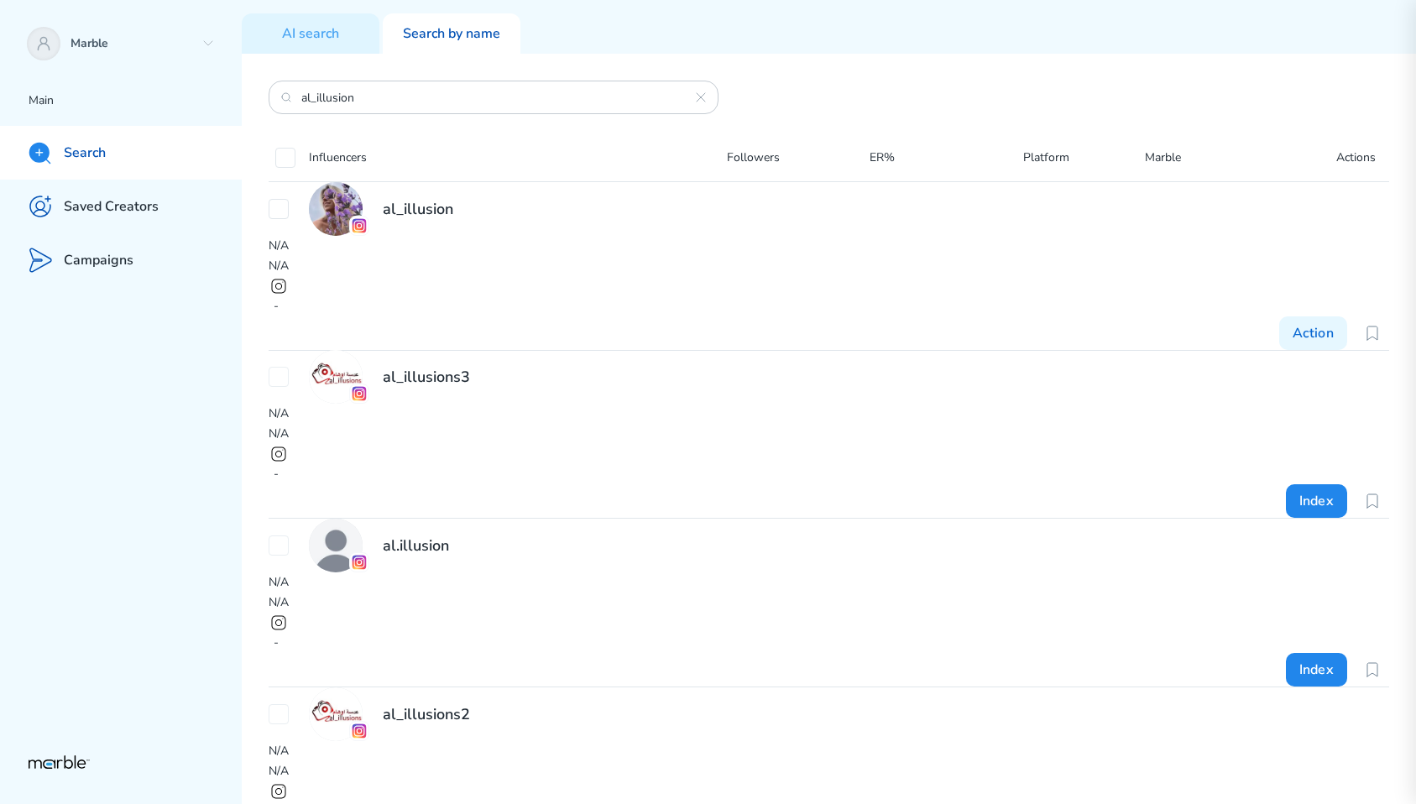
click at [1362, 323] on icon at bounding box center [1372, 333] width 20 height 20
click at [154, 214] on p "Saved Creators" at bounding box center [111, 207] width 95 height 18
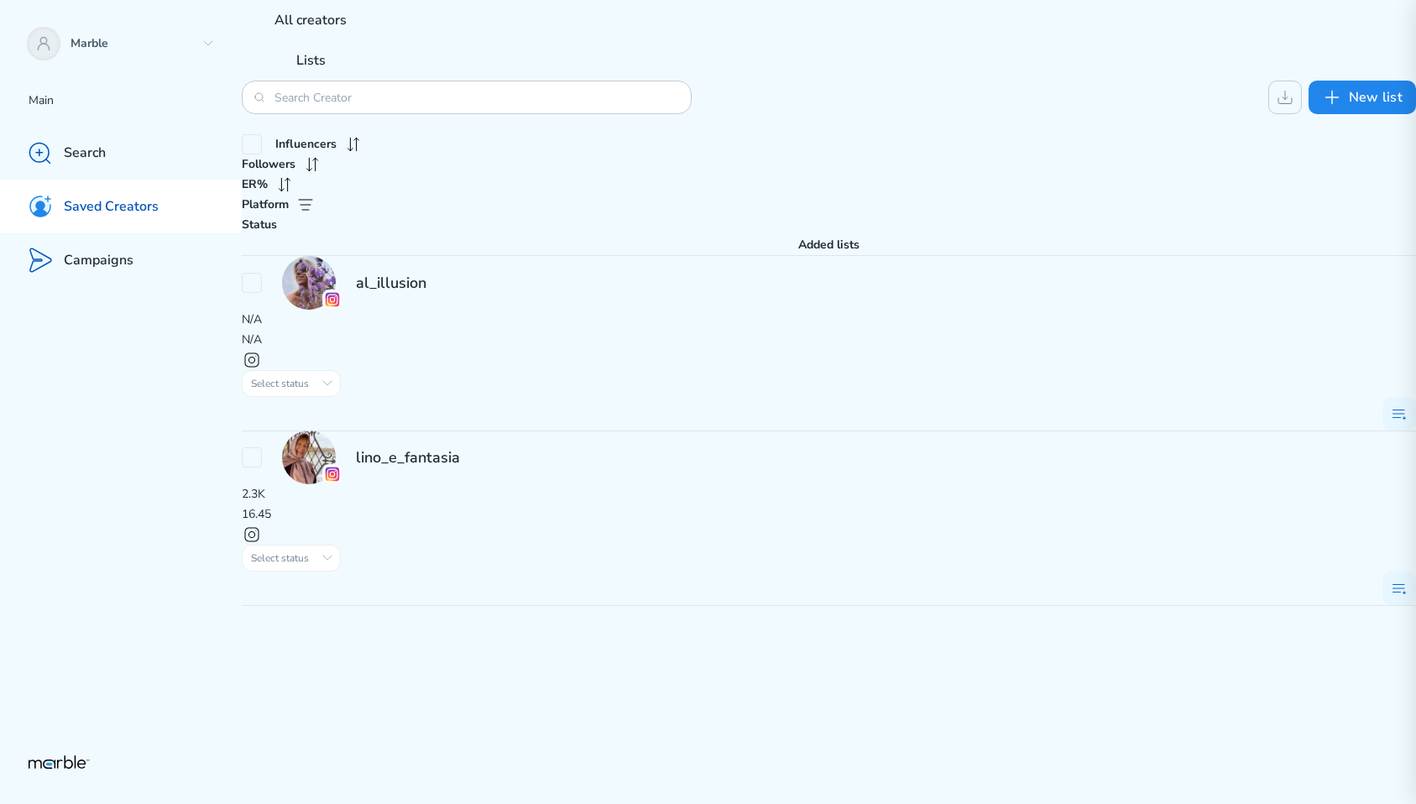
click at [604, 256] on div "al_illusion" at bounding box center [829, 283] width 1174 height 54
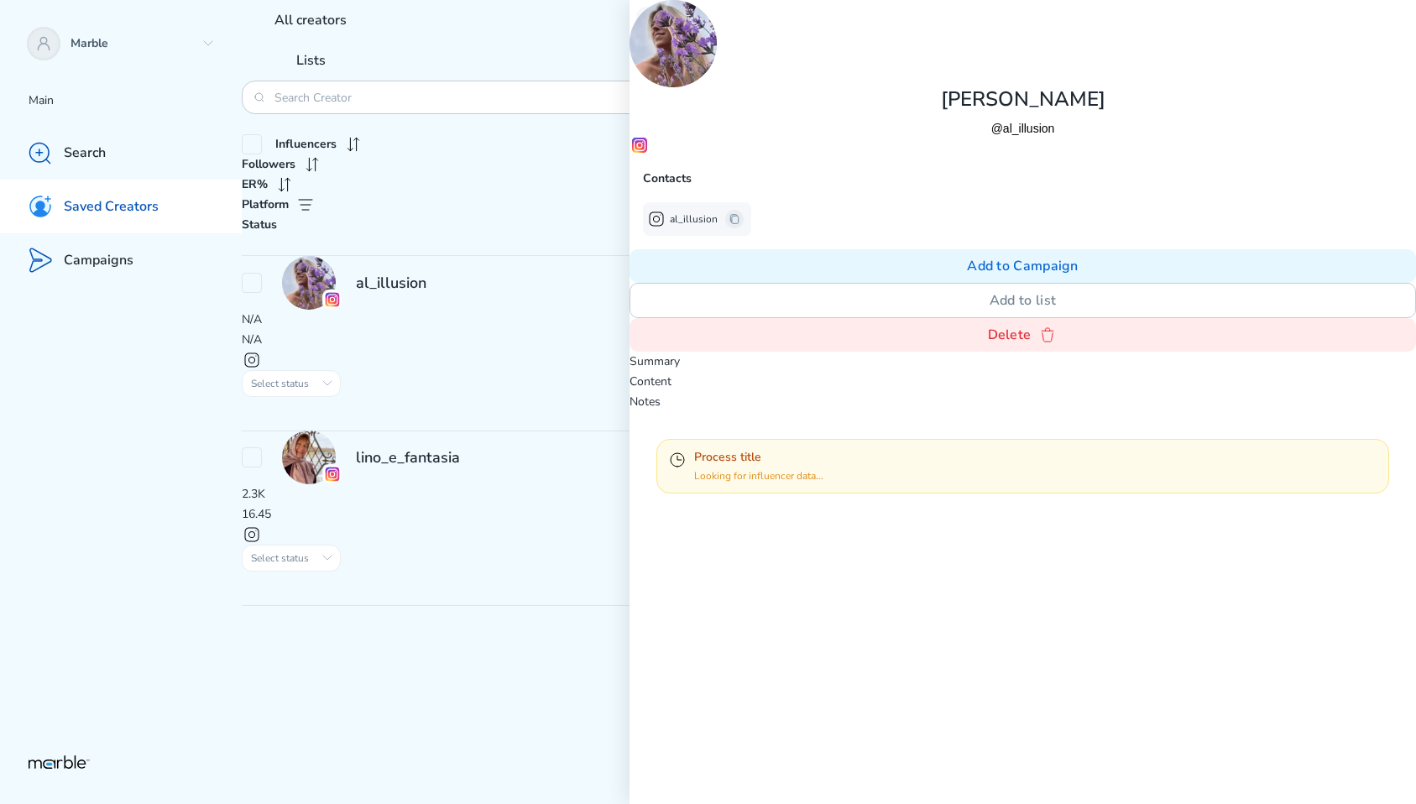
click at [521, 431] on div "lino_e_fantasia" at bounding box center [829, 458] width 1174 height 54
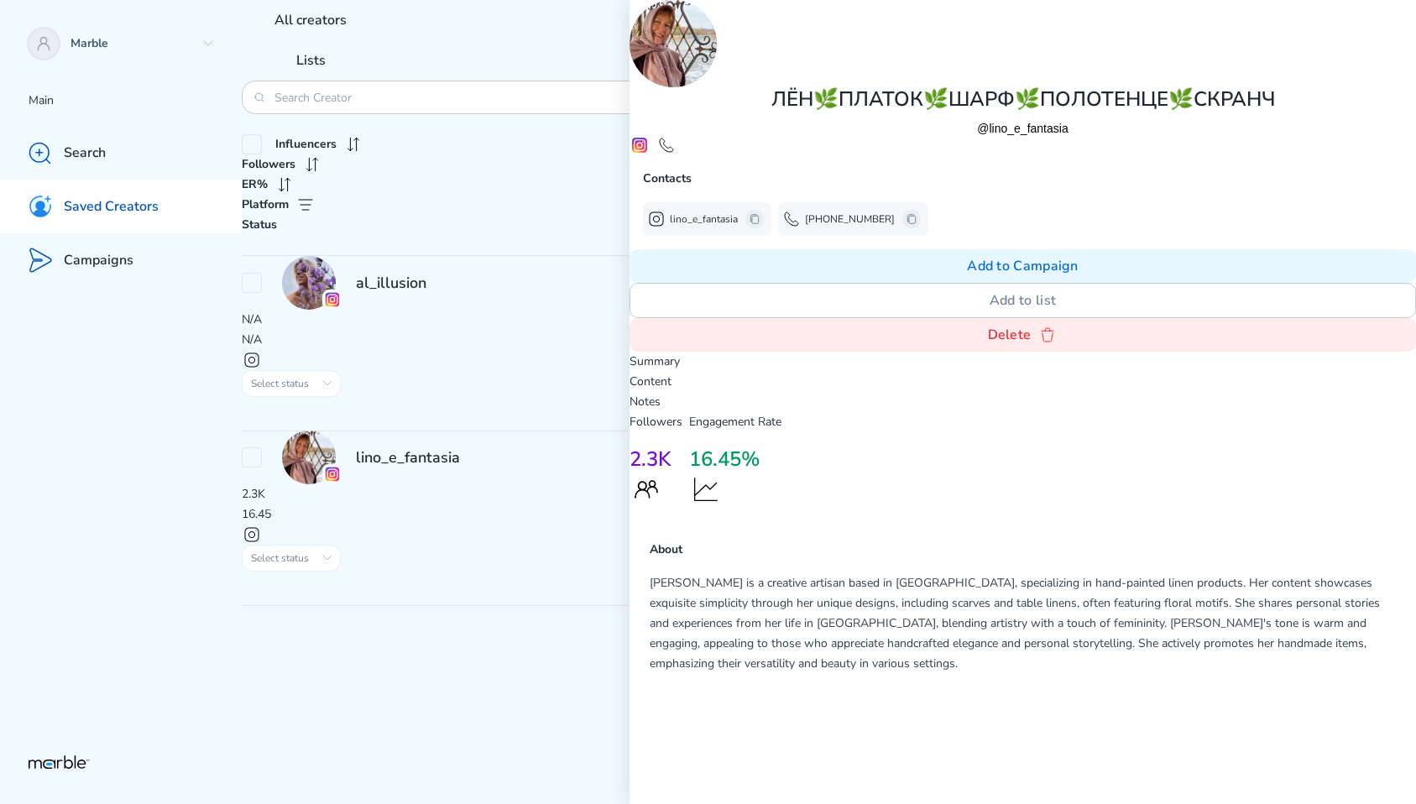
click at [537, 256] on div "al_illusion" at bounding box center [829, 283] width 1174 height 54
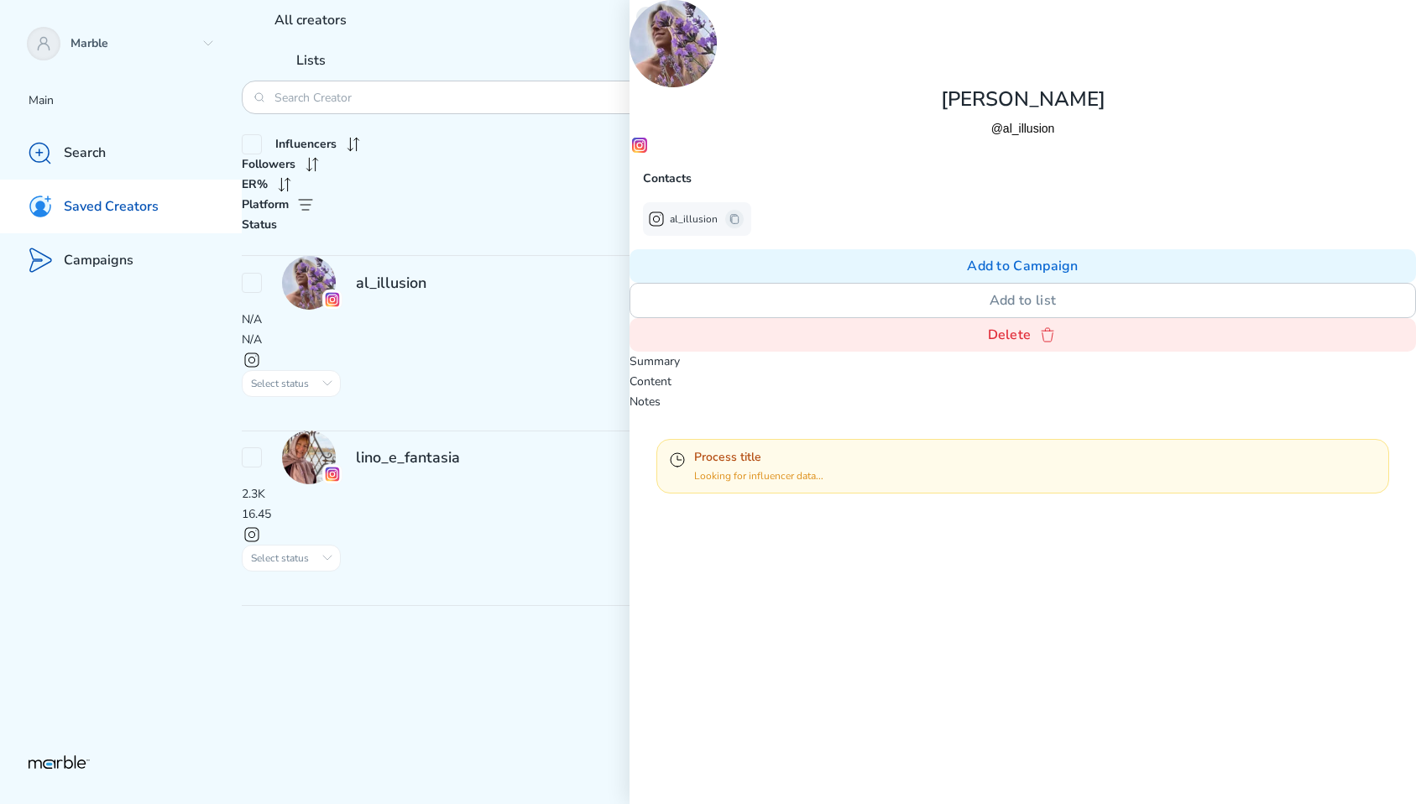
click at [646, 21] on icon at bounding box center [646, 16] width 13 height 13
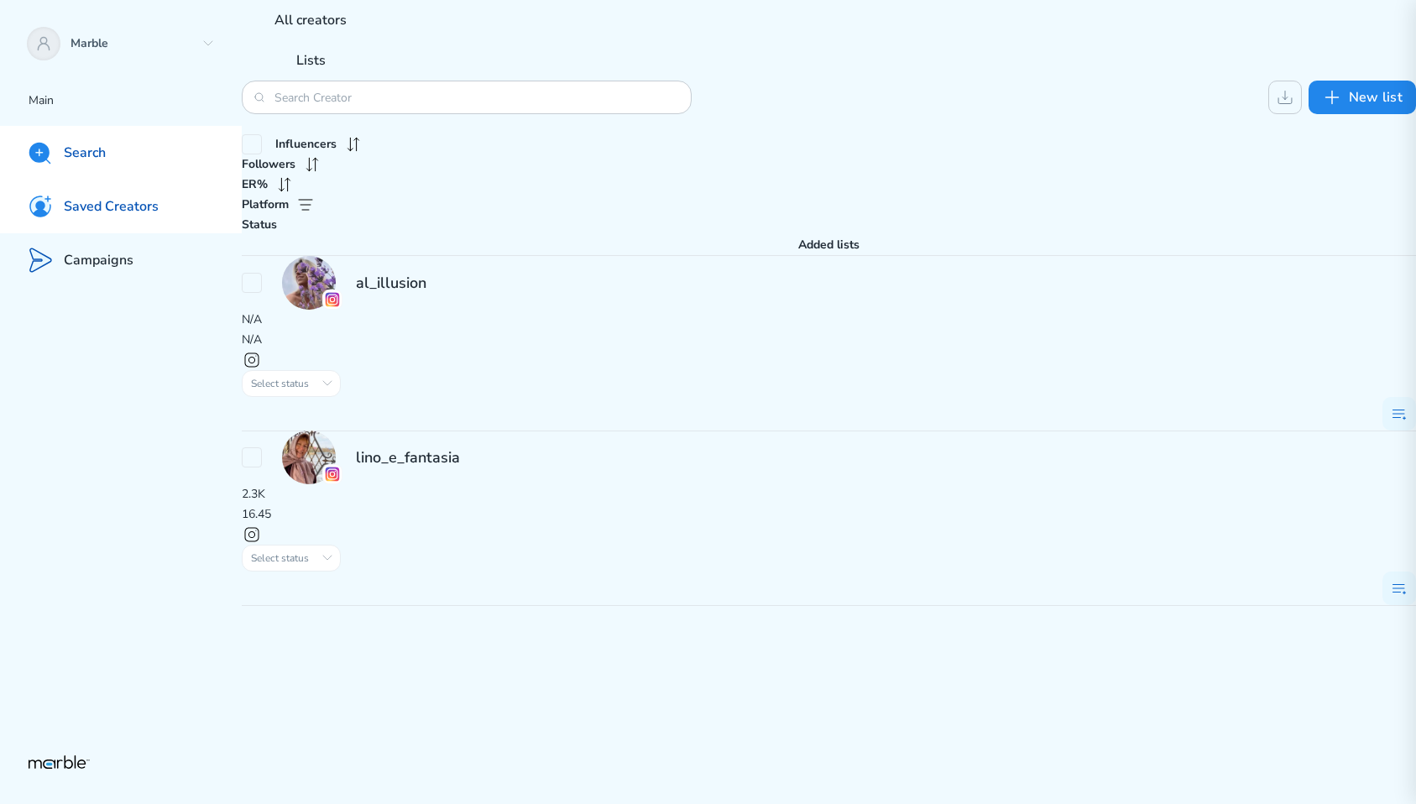
click at [189, 157] on div "Search" at bounding box center [121, 153] width 242 height 54
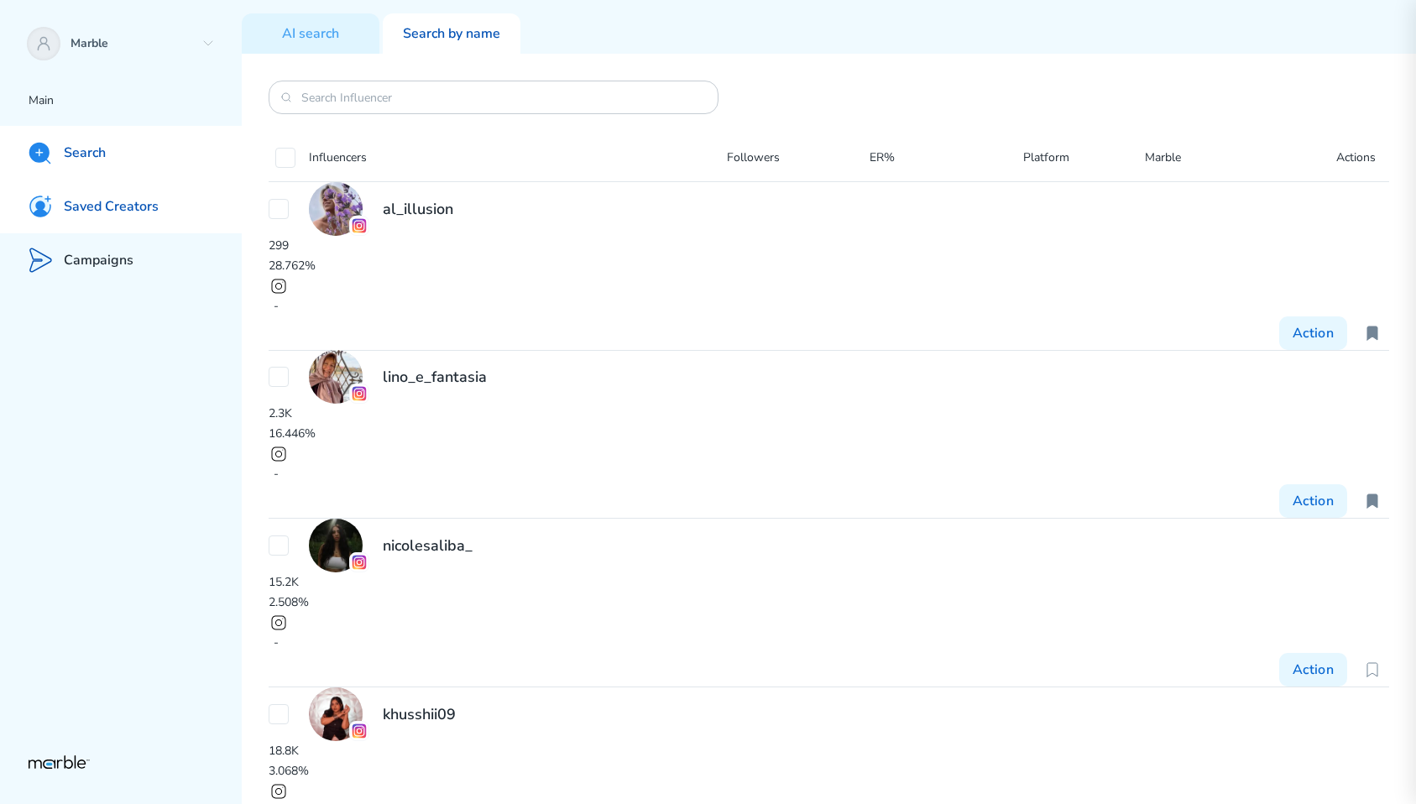
click at [190, 213] on div "Saved Creators" at bounding box center [121, 207] width 242 height 54
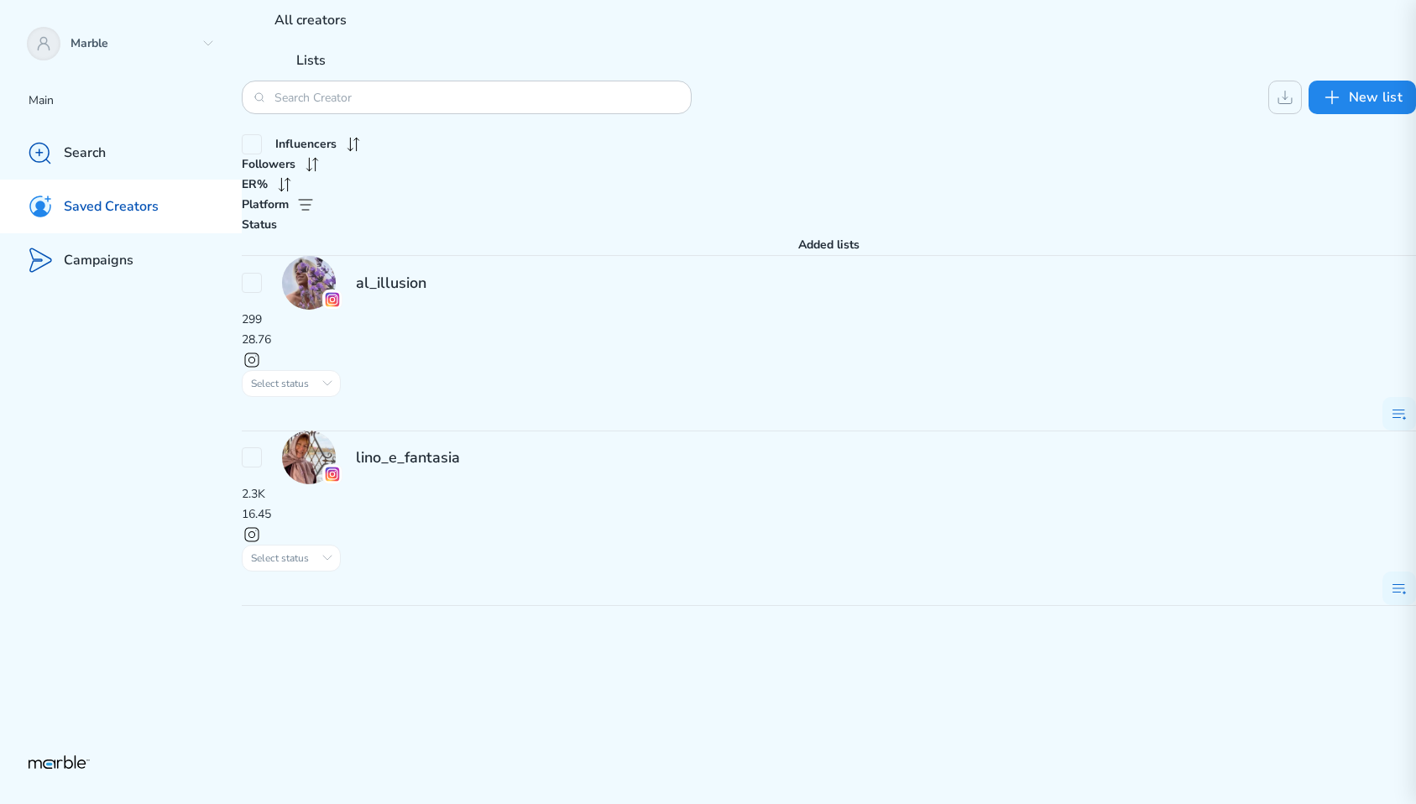
click at [566, 256] on div "al_illusion" at bounding box center [829, 283] width 1174 height 54
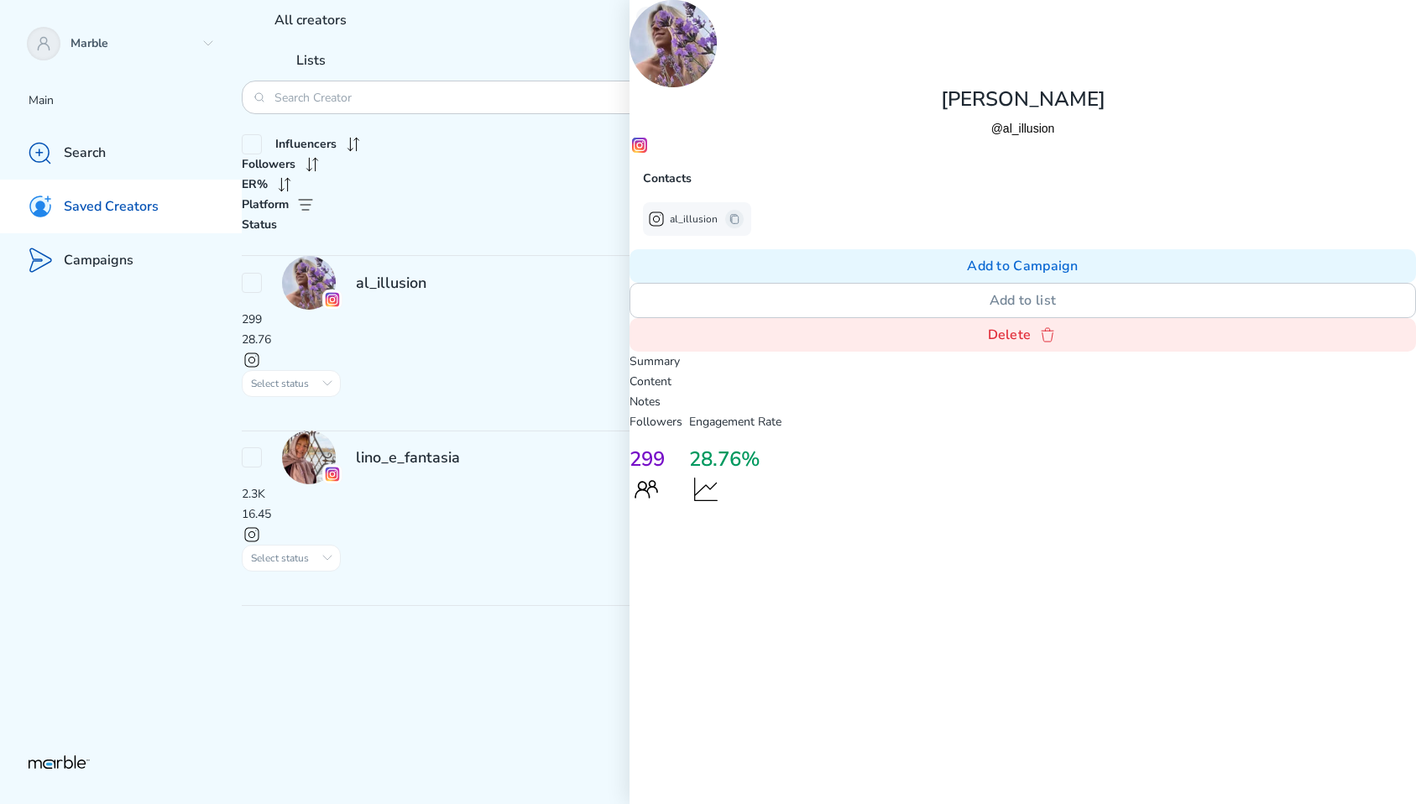
click at [993, 372] on p "Content" at bounding box center [1023, 382] width 787 height 20
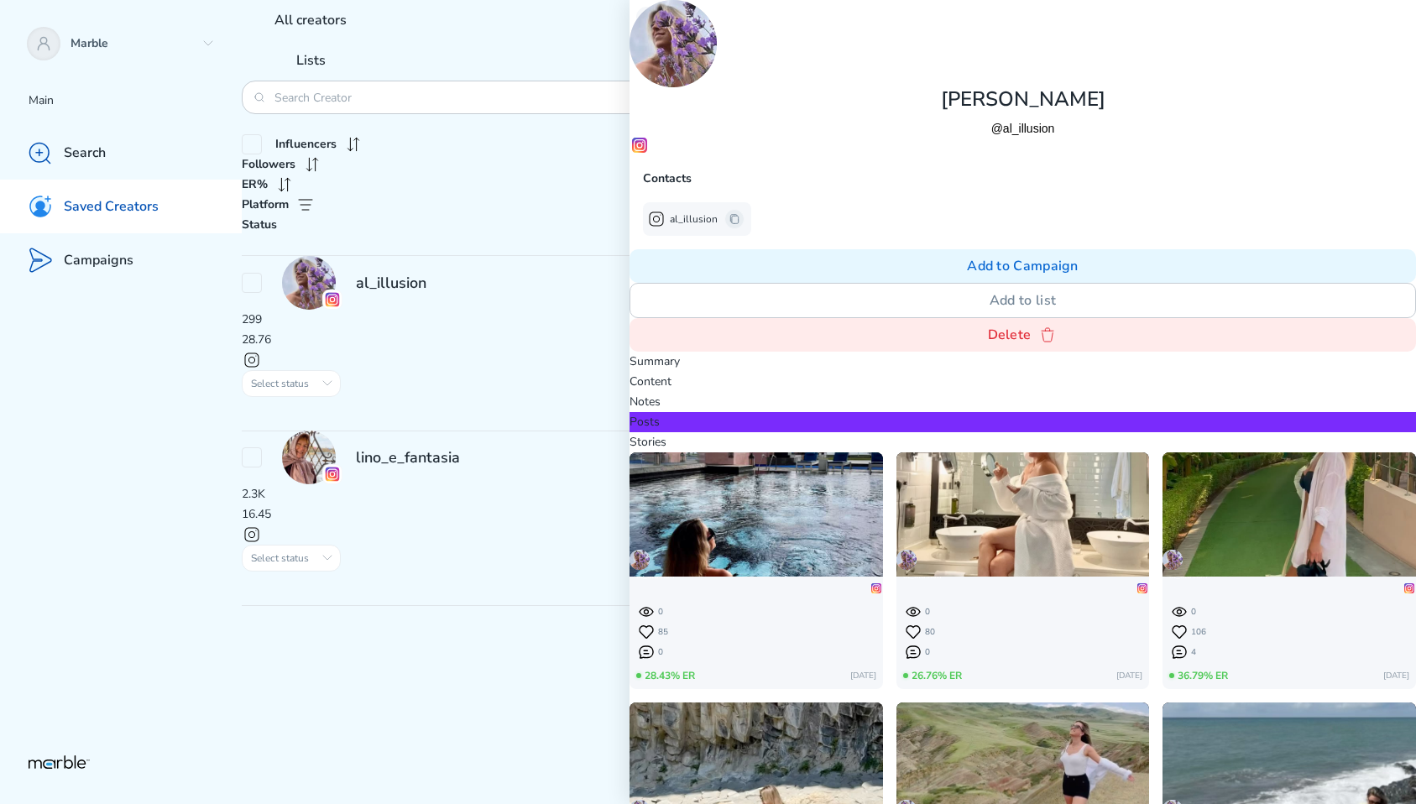
click at [1048, 432] on p "Stories" at bounding box center [1023, 442] width 787 height 20
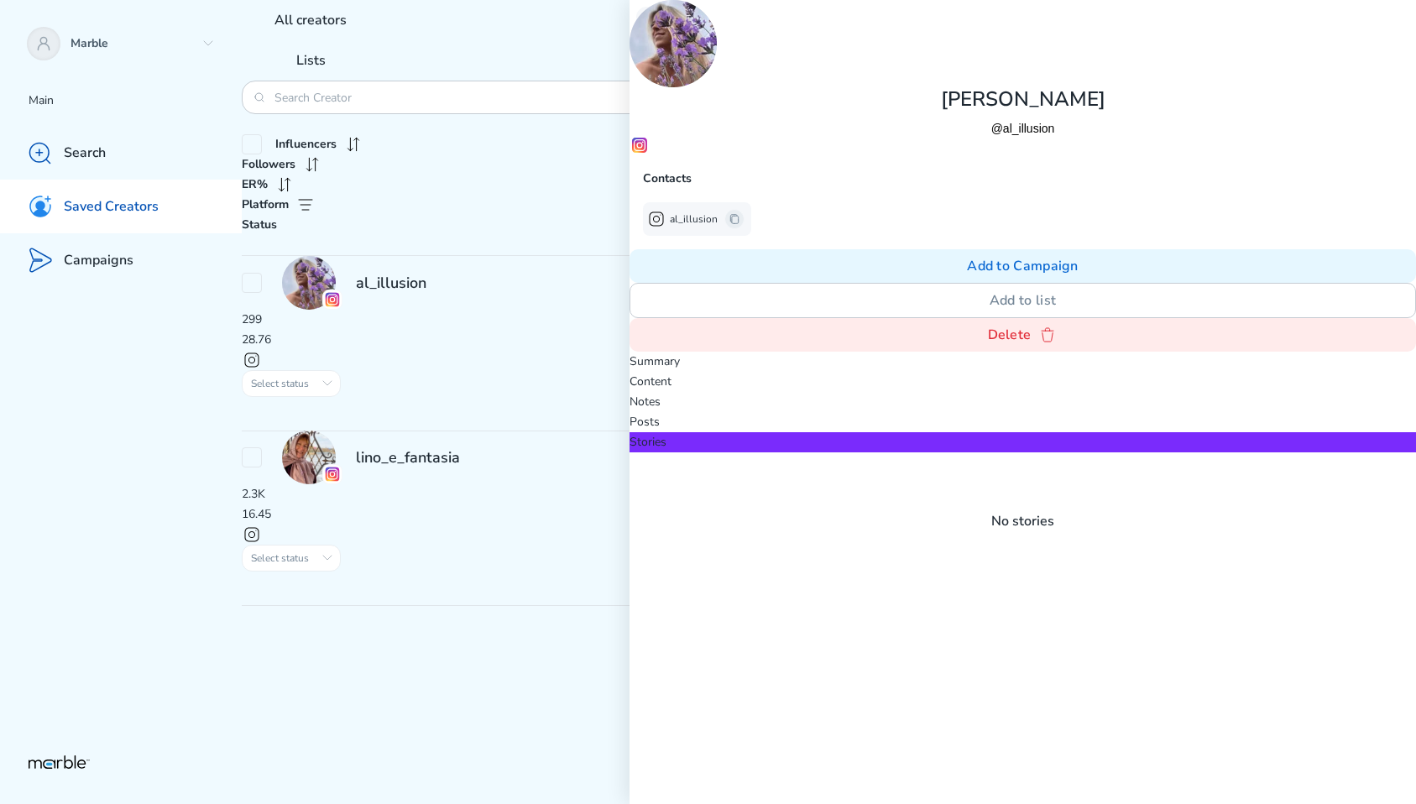
click at [964, 412] on p "Posts" at bounding box center [1023, 422] width 787 height 20
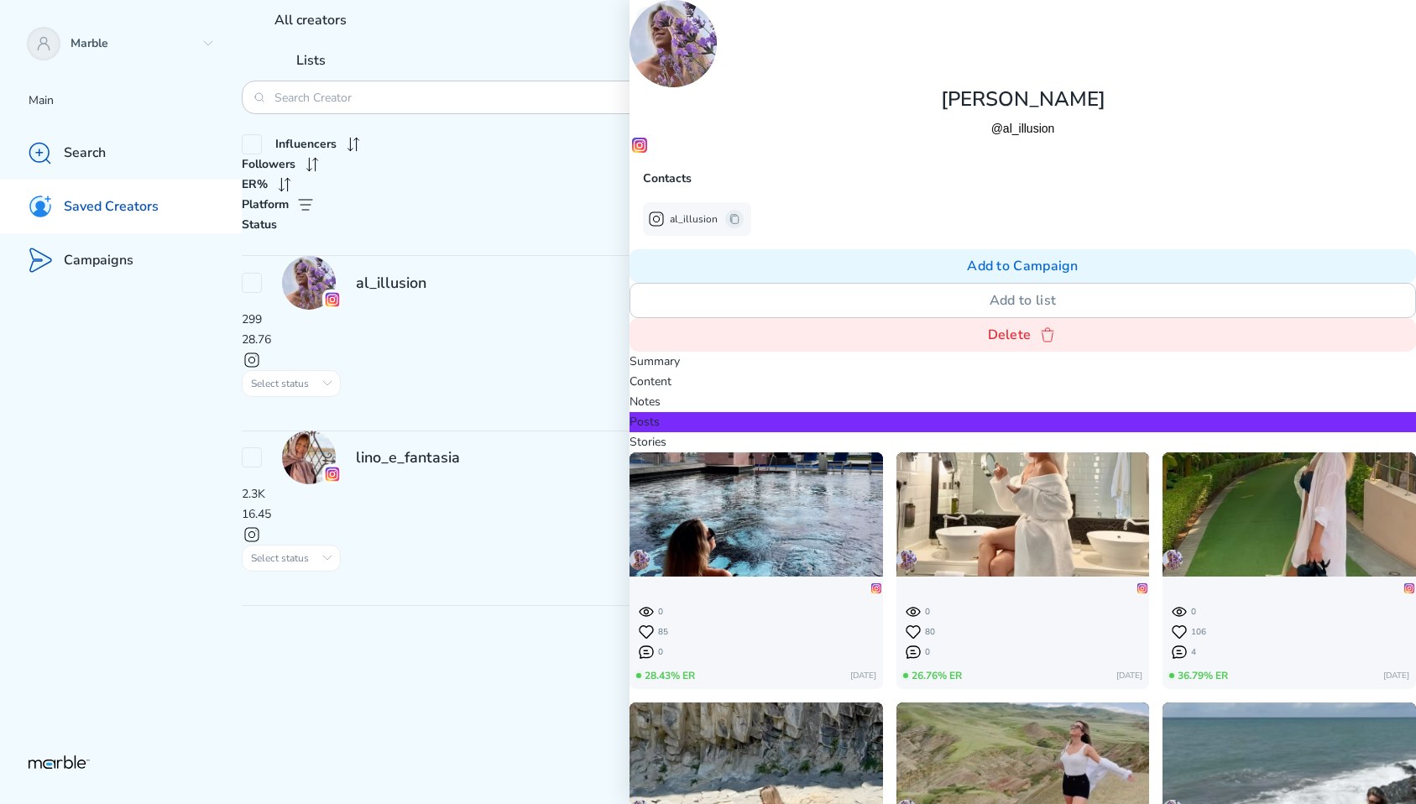
click at [1032, 432] on p "Stories" at bounding box center [1023, 442] width 787 height 20
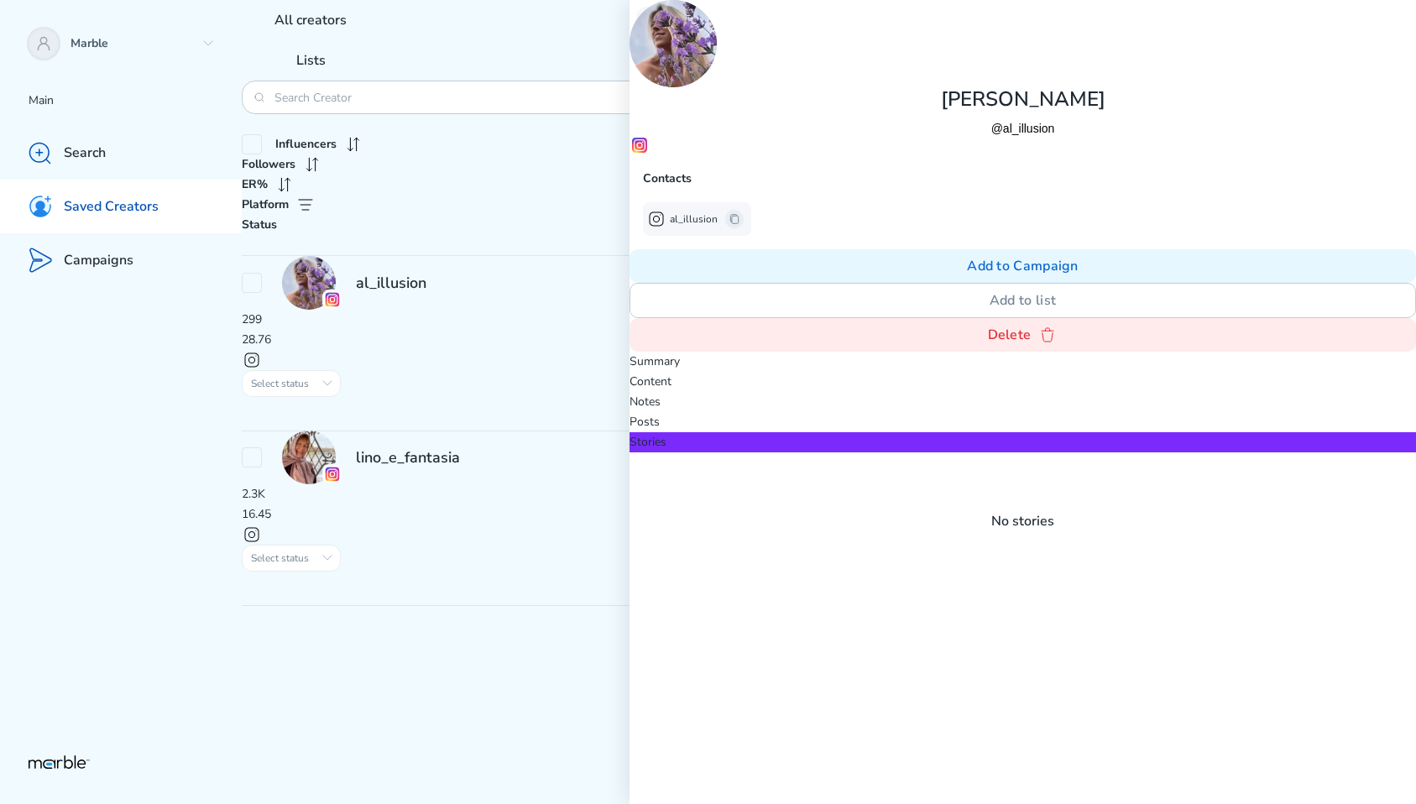
click at [969, 412] on p "Posts" at bounding box center [1023, 422] width 787 height 20
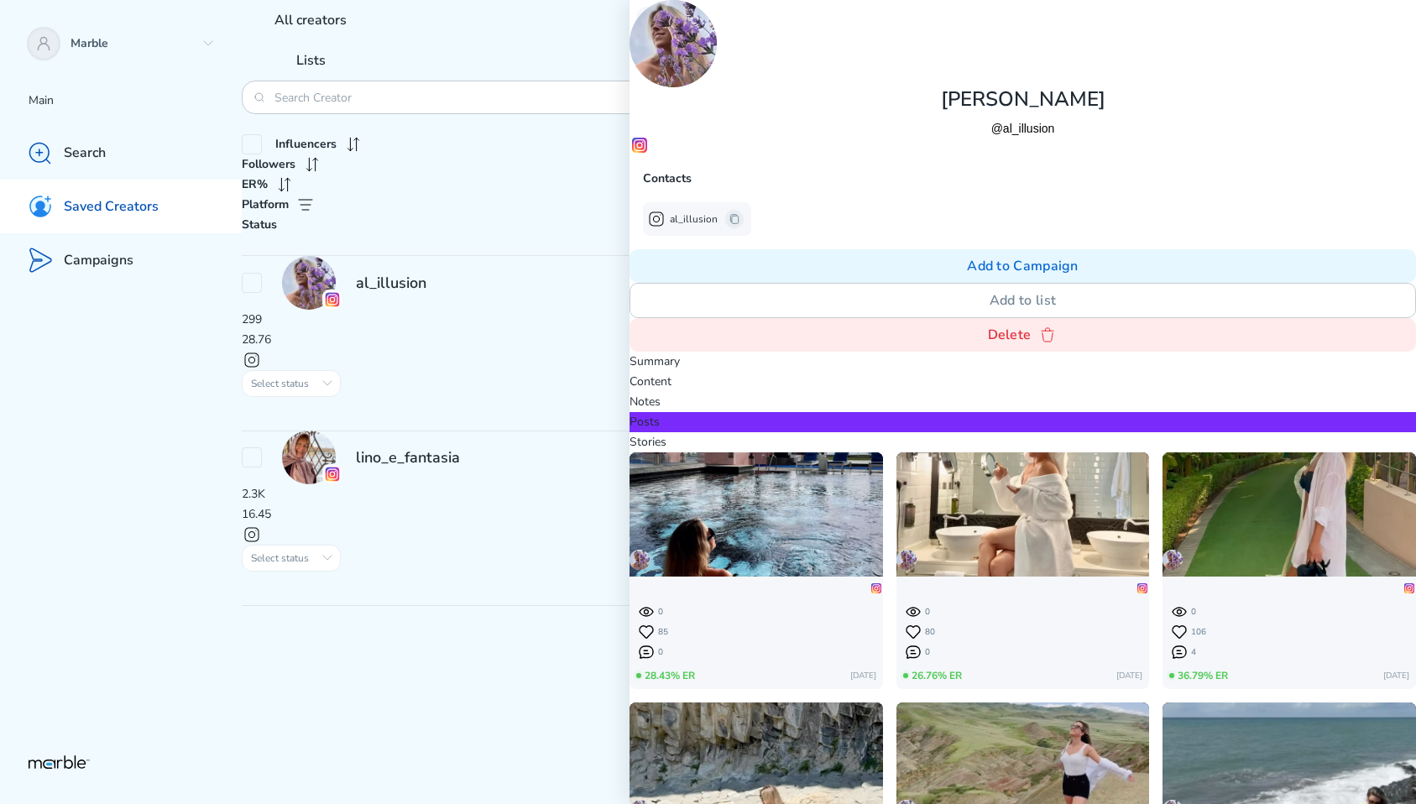
click at [1032, 432] on p "Stories" at bounding box center [1023, 442] width 787 height 20
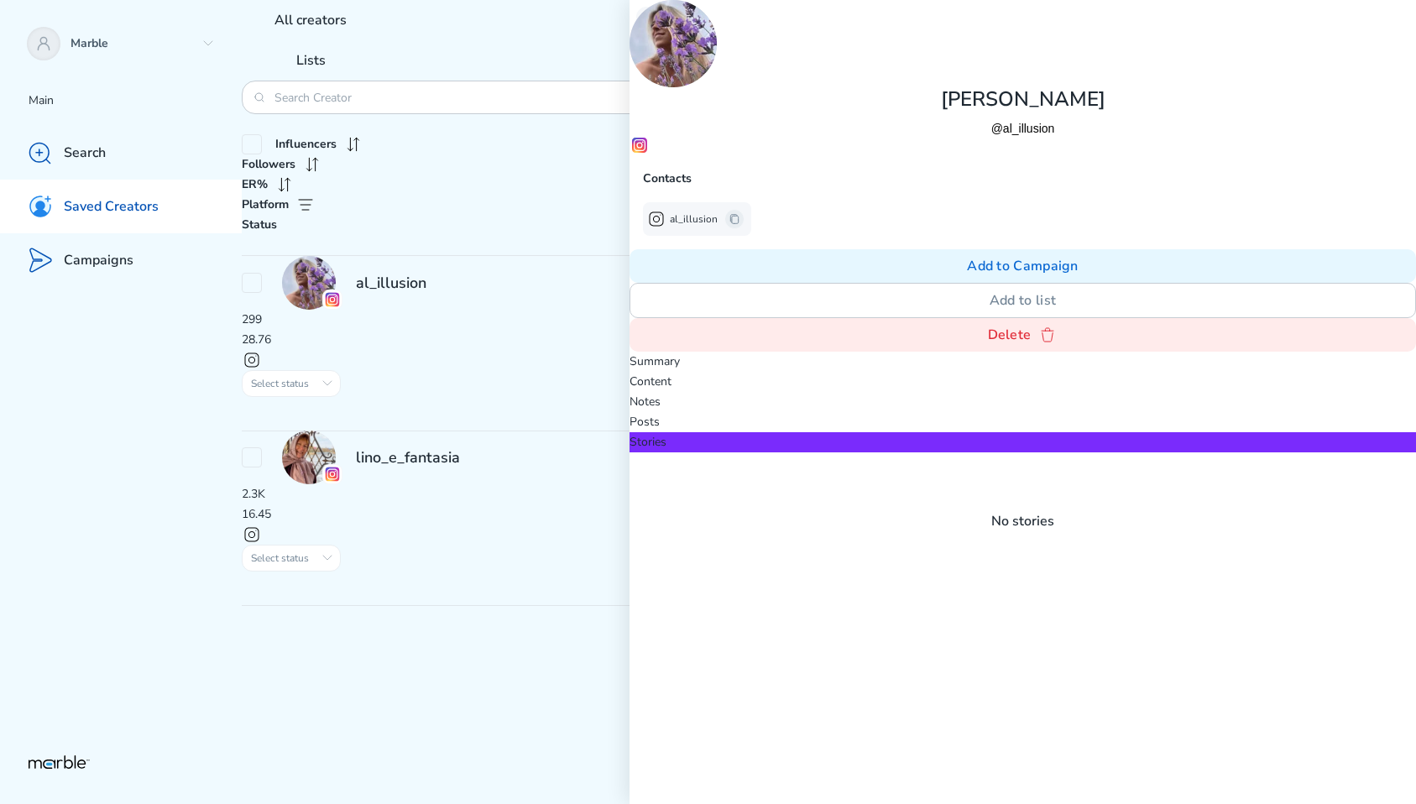
click at [952, 412] on p "Posts" at bounding box center [1023, 422] width 787 height 20
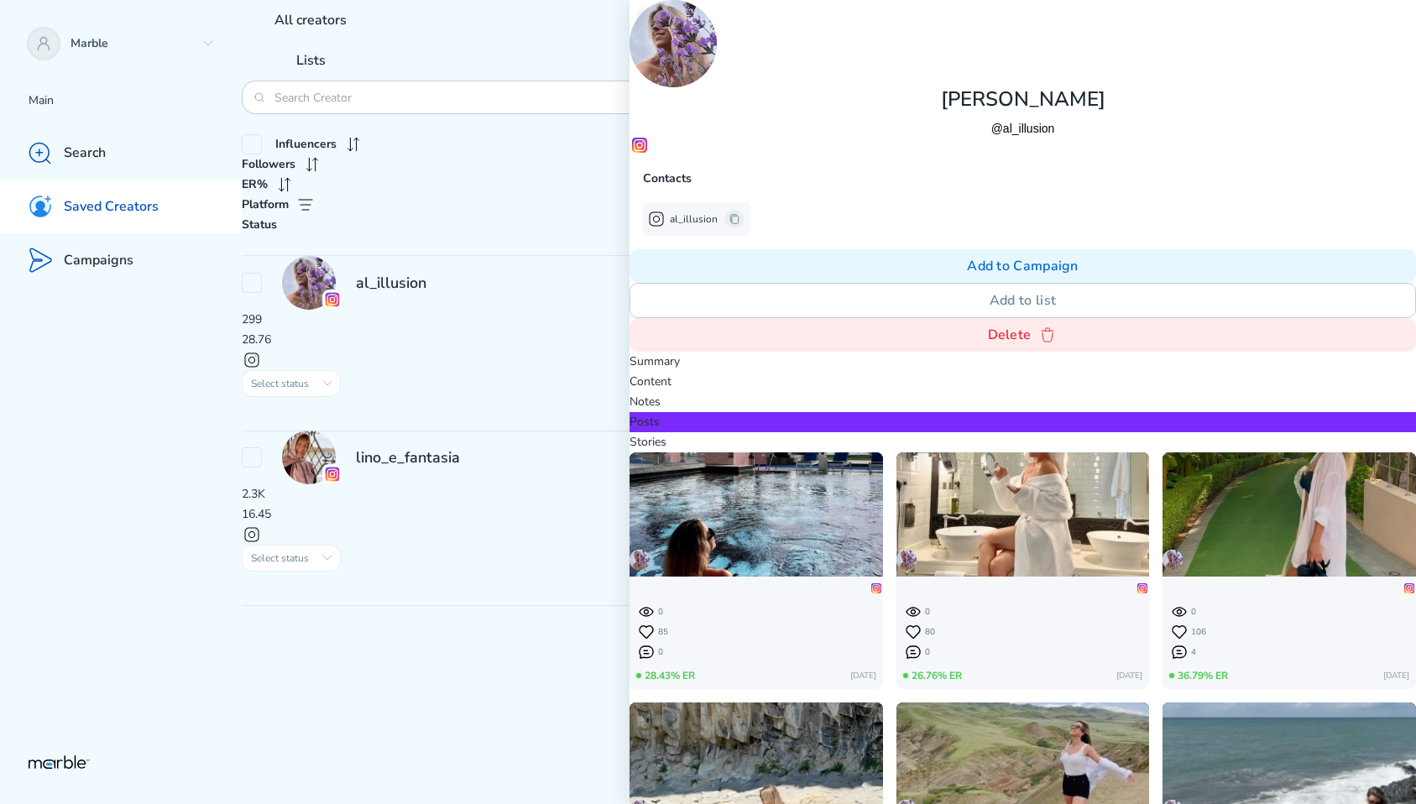
click at [1032, 432] on div "Stories" at bounding box center [1023, 442] width 787 height 20
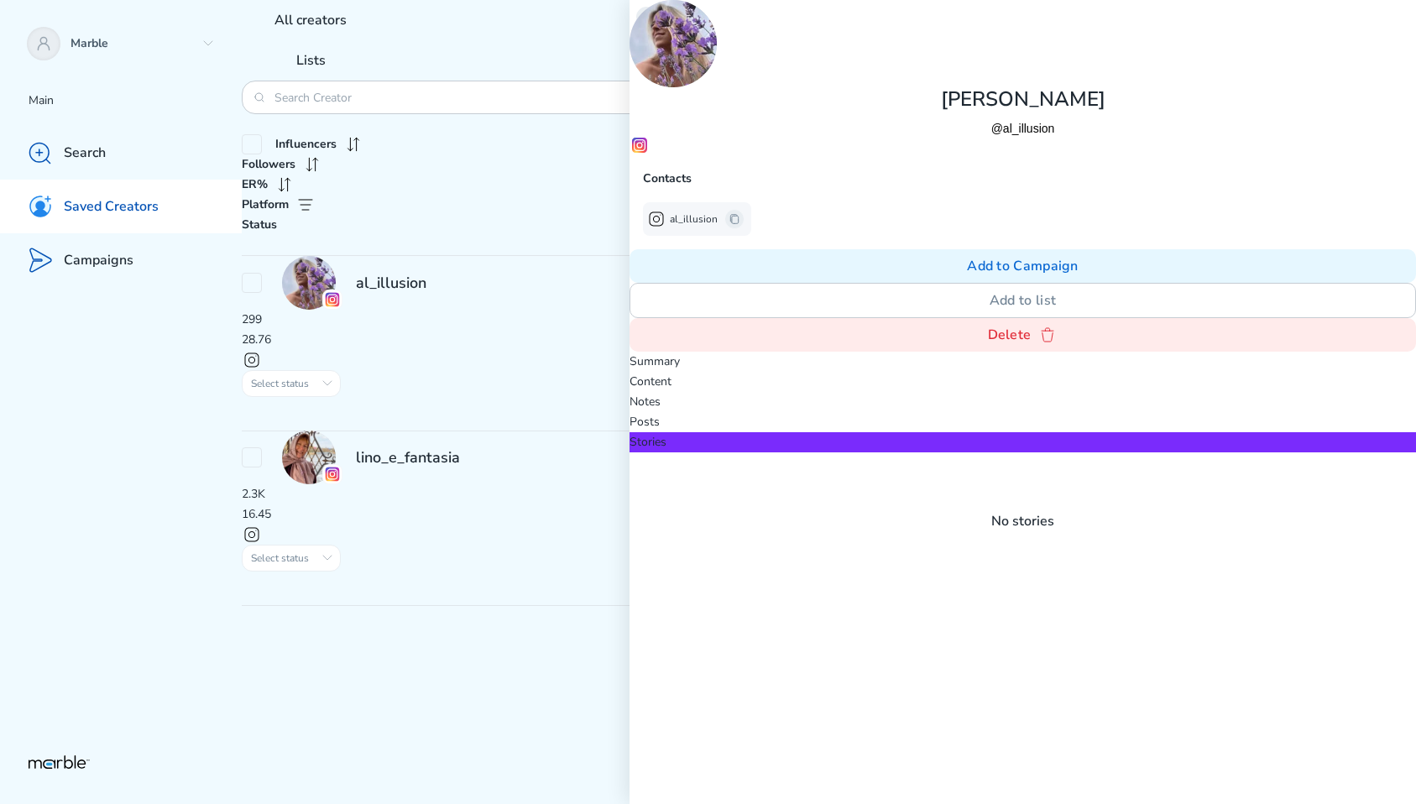
click at [646, 22] on icon at bounding box center [646, 16] width 13 height 13
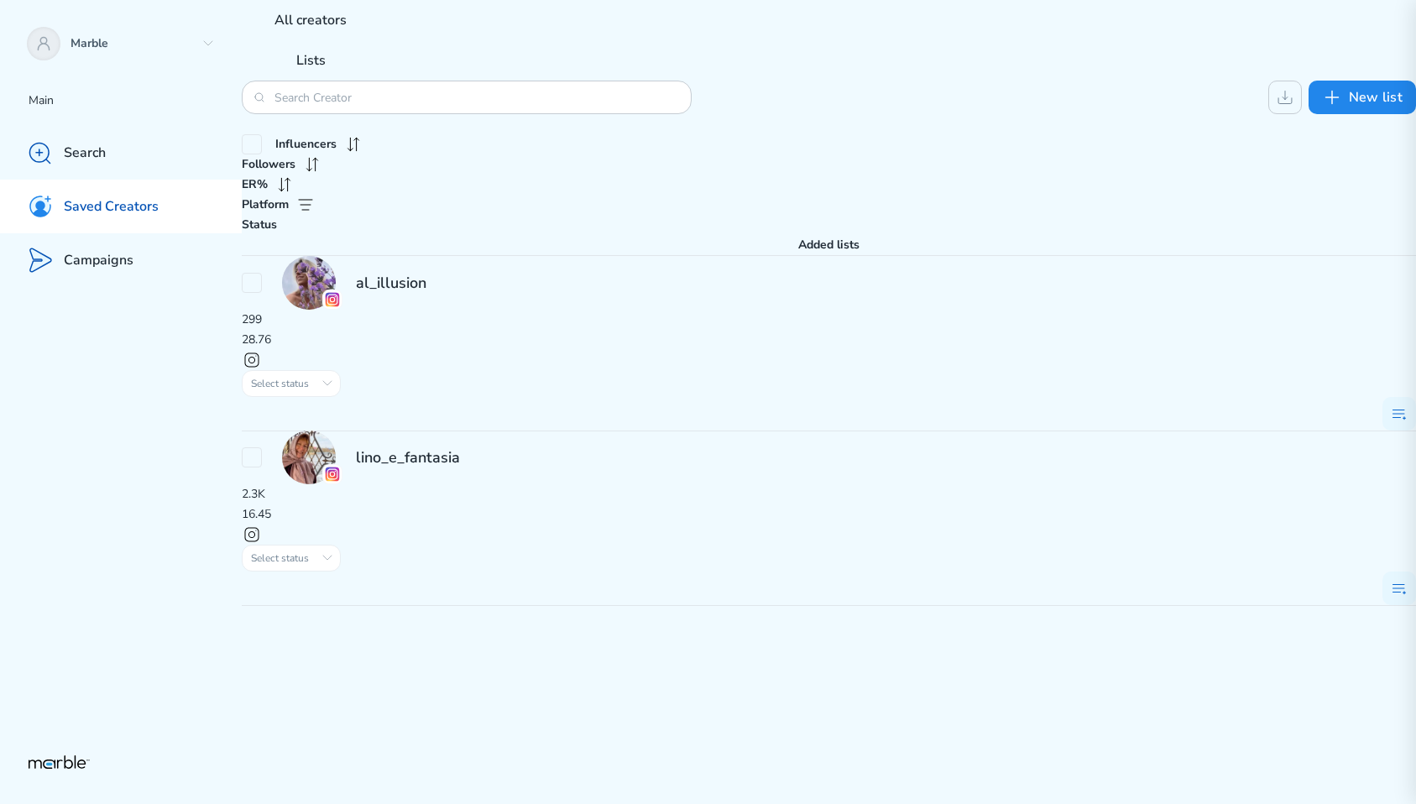
click at [489, 431] on div "lino_e_fantasia" at bounding box center [829, 458] width 1174 height 54
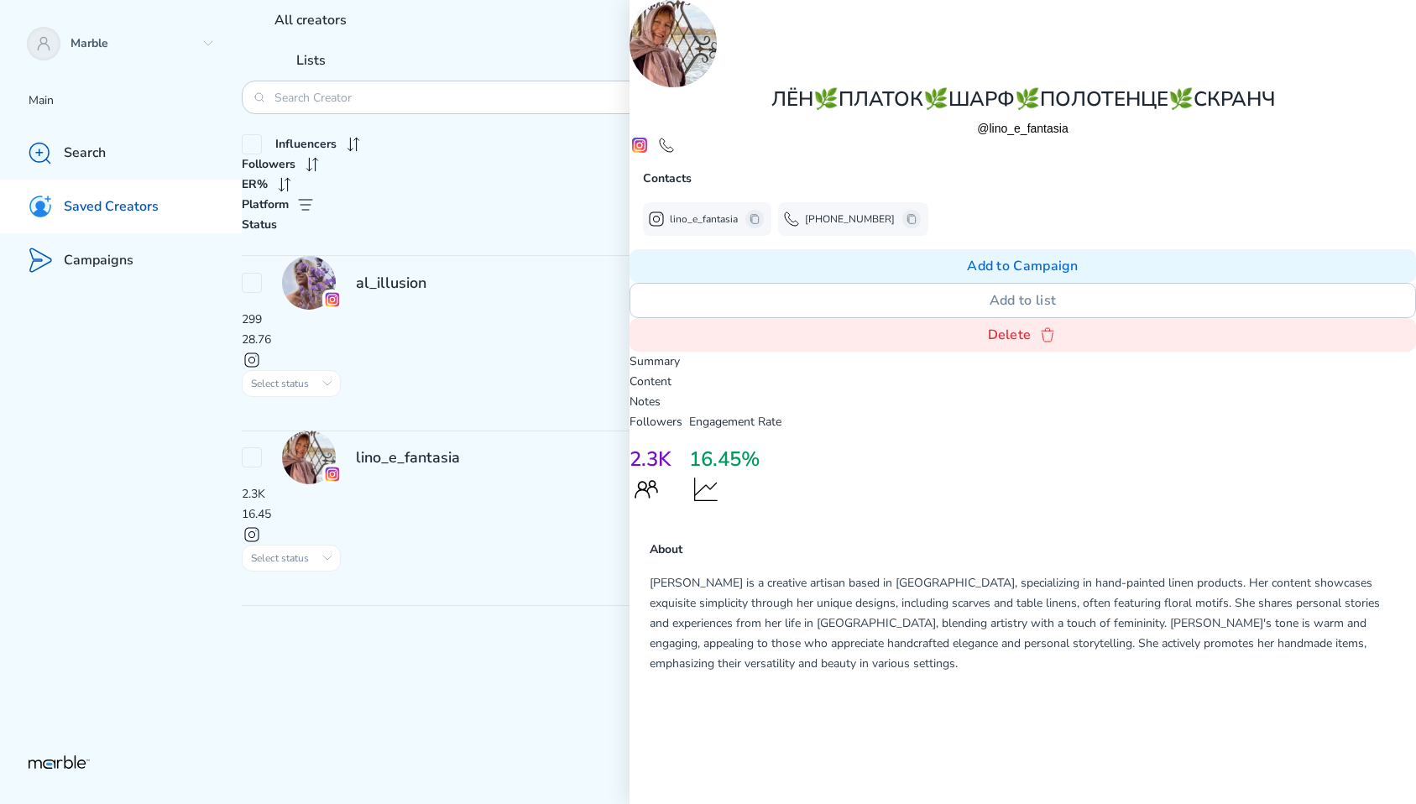
click at [1000, 372] on p "Content" at bounding box center [1023, 382] width 787 height 20
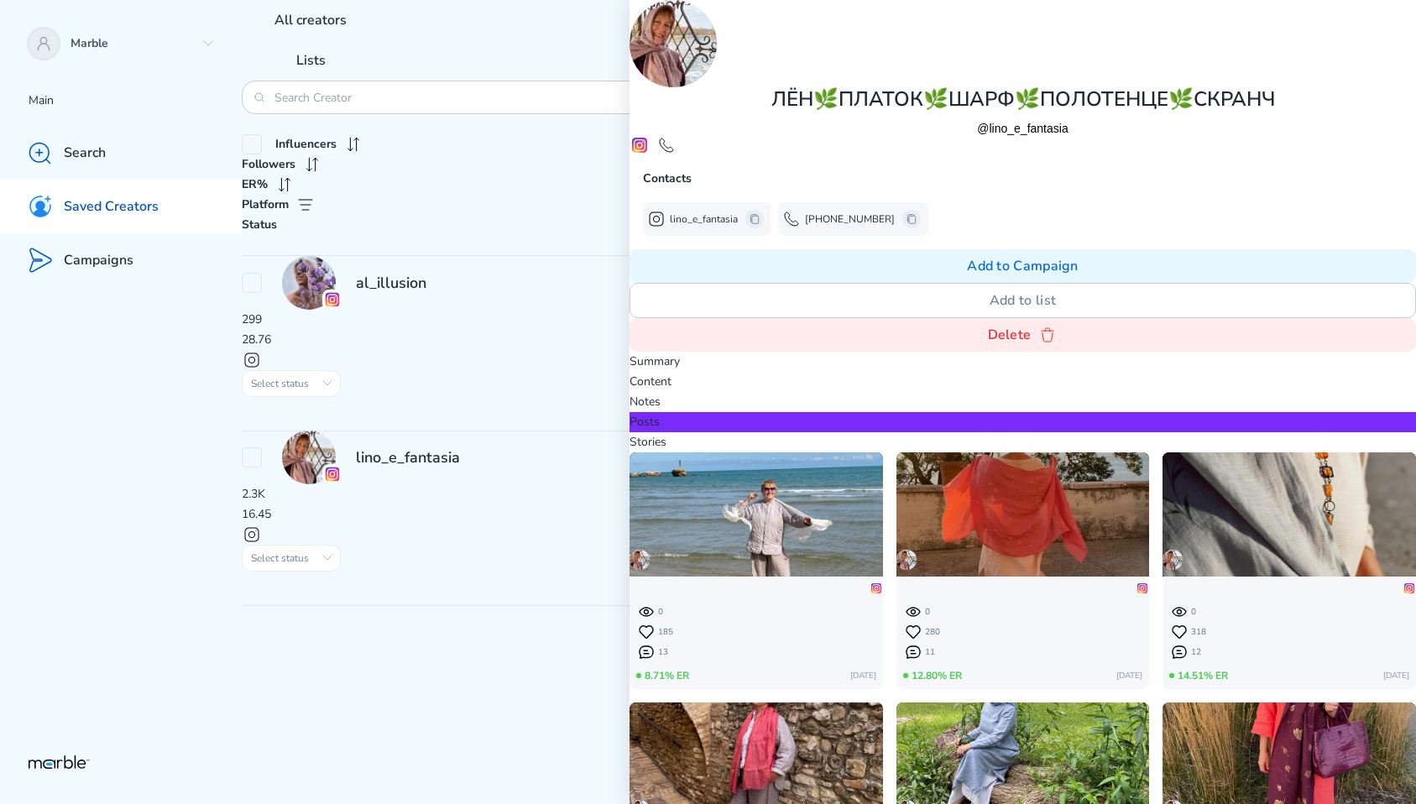
click at [1037, 432] on p "Stories" at bounding box center [1023, 442] width 787 height 20
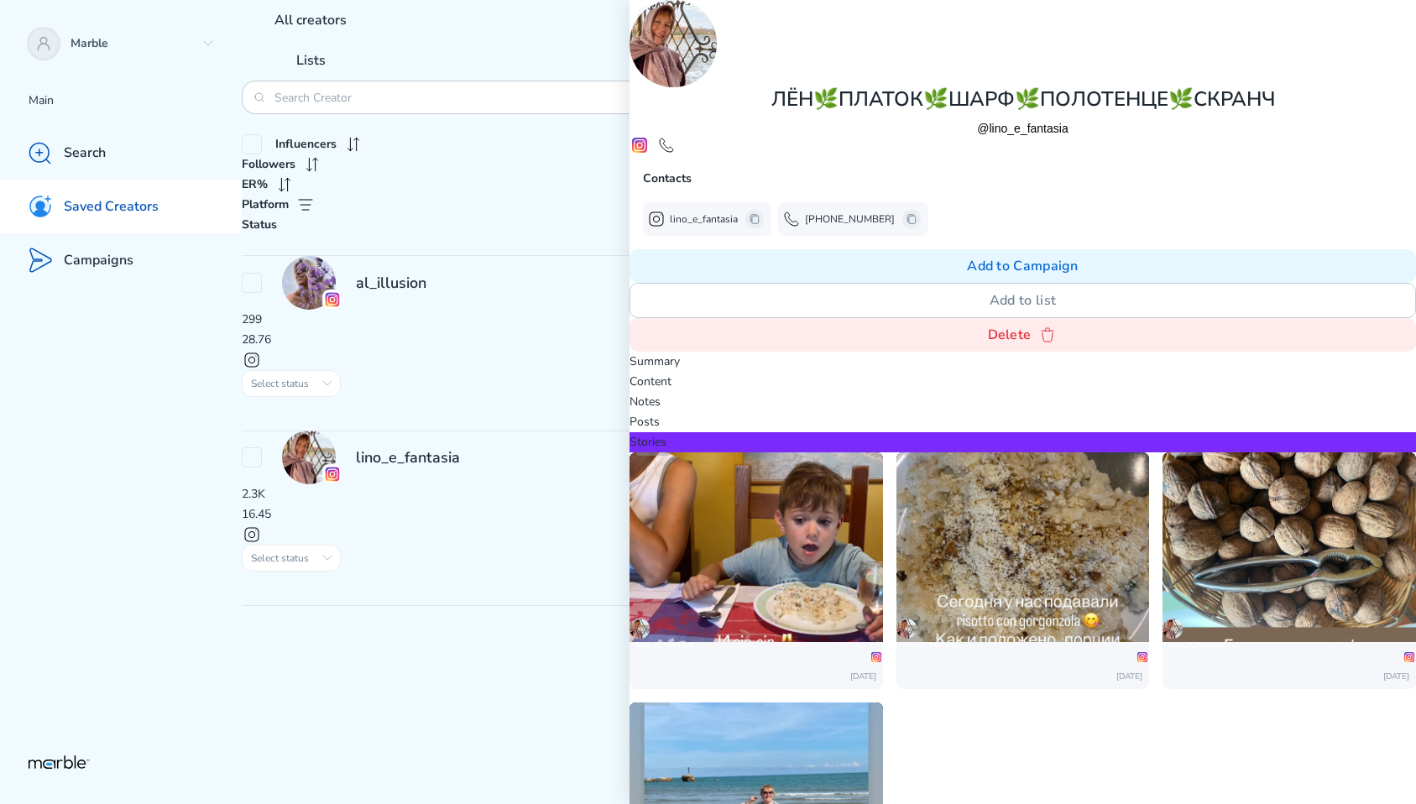
click at [883, 311] on img at bounding box center [757, 535] width 254 height 449
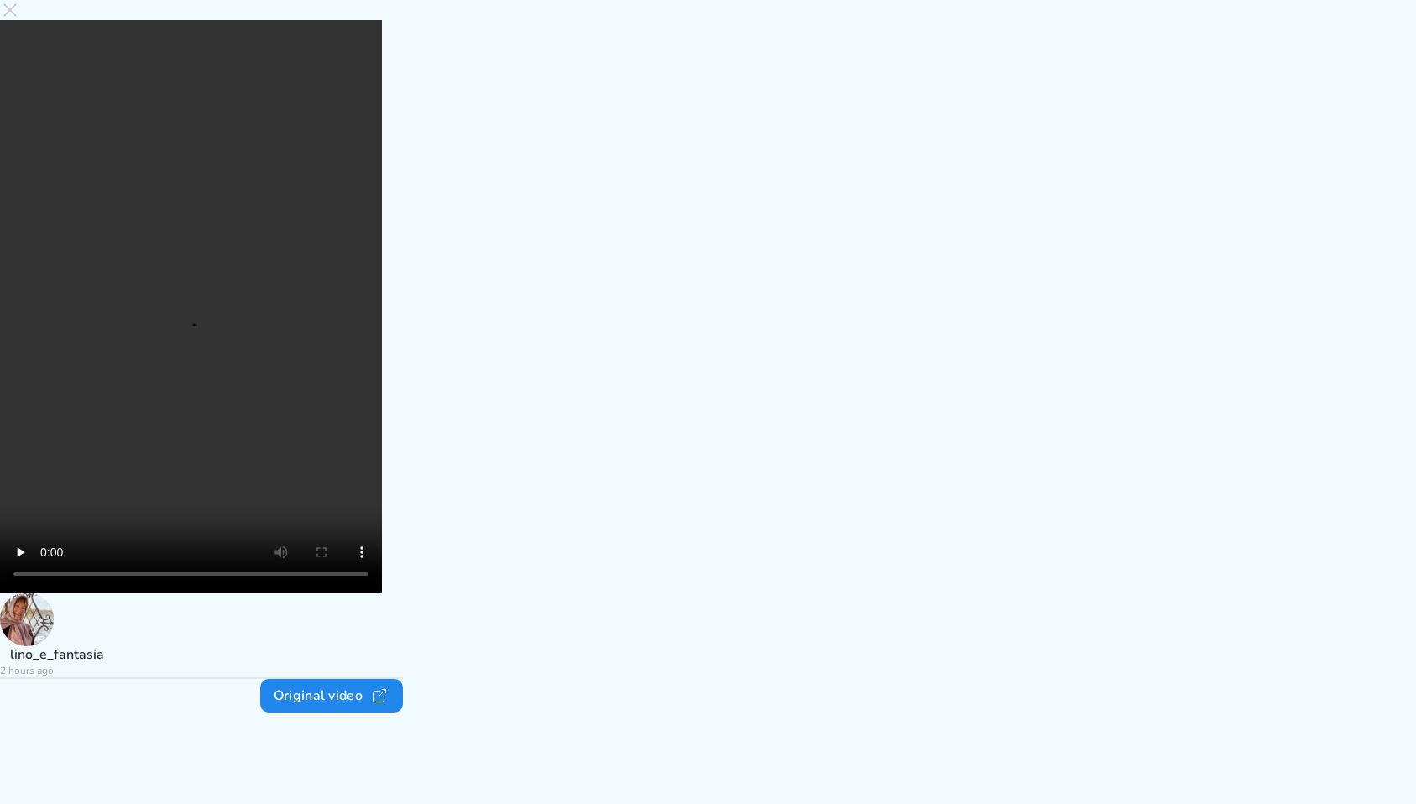
click at [382, 359] on video at bounding box center [191, 306] width 382 height 572
click at [20, 20] on icon at bounding box center [10, 10] width 20 height 20
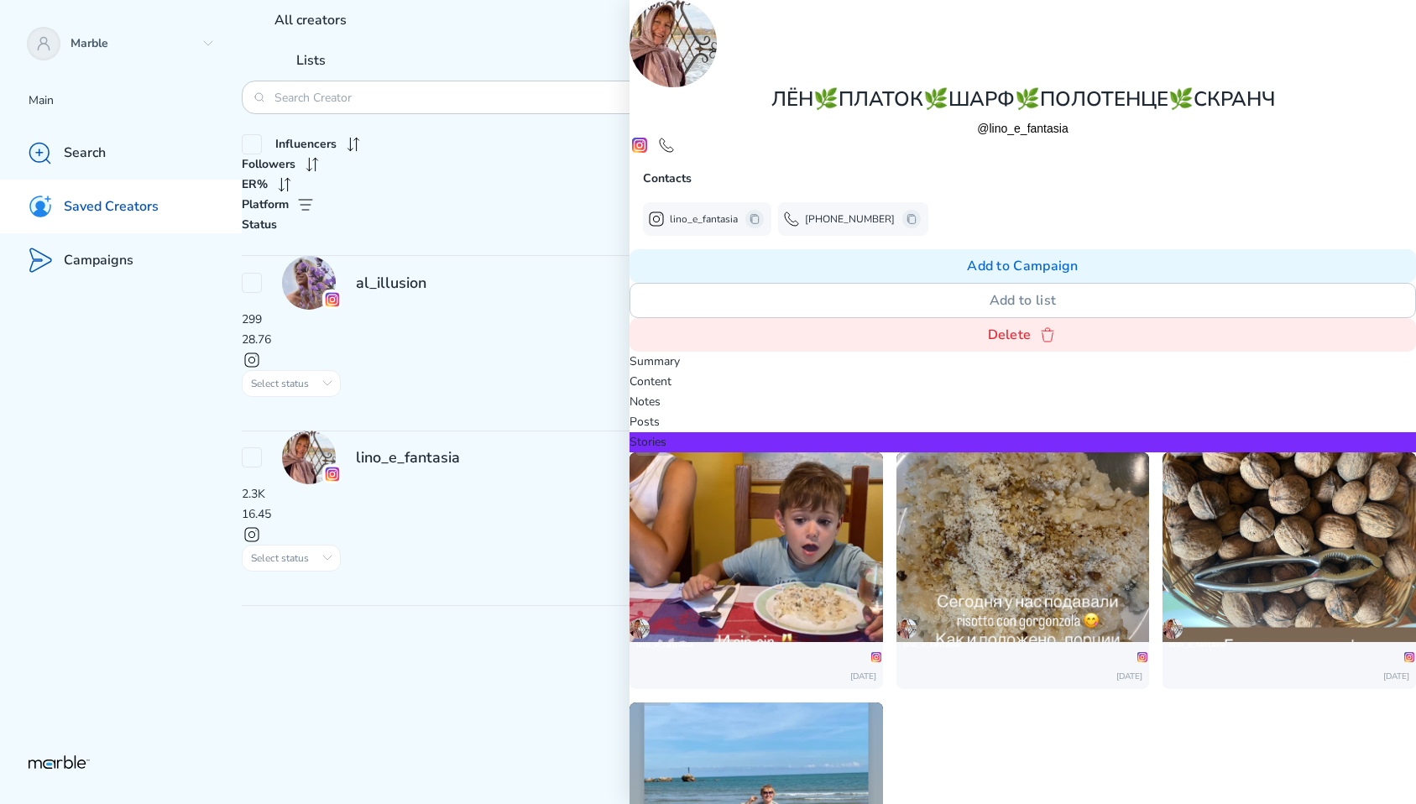
click at [883, 311] on img at bounding box center [757, 535] width 254 height 449
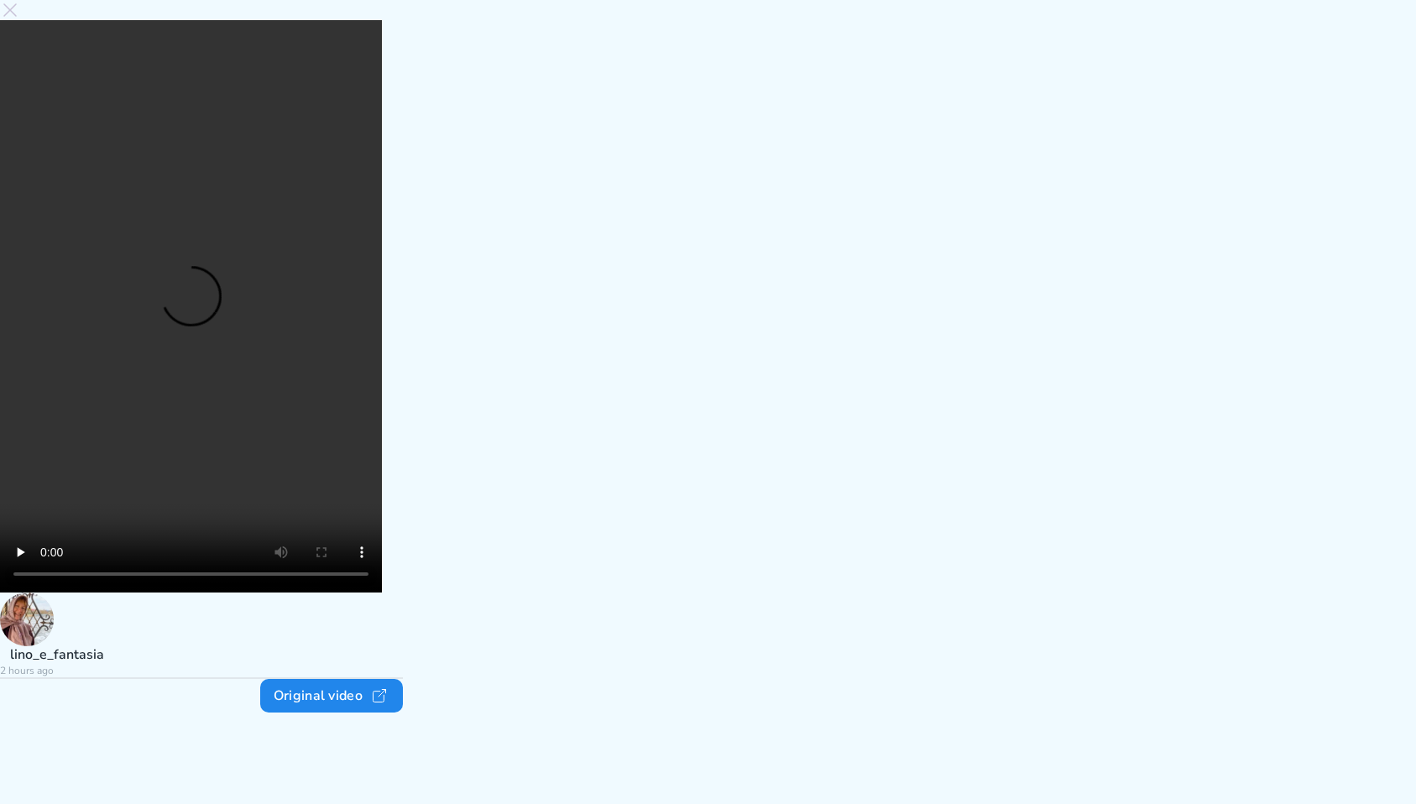
click at [382, 363] on video at bounding box center [191, 306] width 382 height 572
click at [17, 17] on icon at bounding box center [9, 9] width 13 height 13
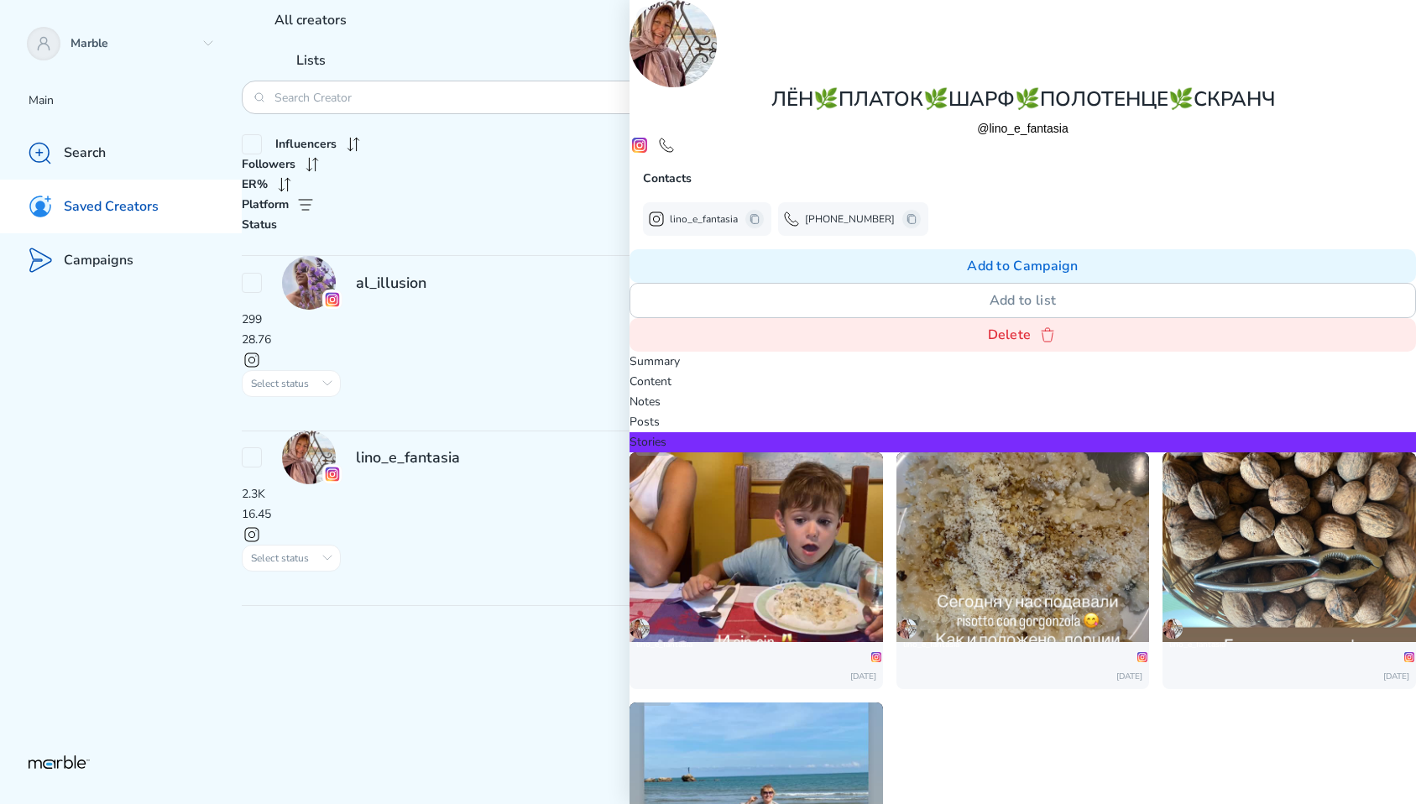
click at [655, 25] on div "ЛЁН🌿ПЛАТОК🌿ШАРФ🌿ПОЛОТЕНЦЕ🌿СКРАНЧ @lino_e_fantasia Contacts lino_e_fantasia [PHO…" at bounding box center [1023, 176] width 787 height 352
click at [649, 16] on icon at bounding box center [646, 16] width 13 height 13
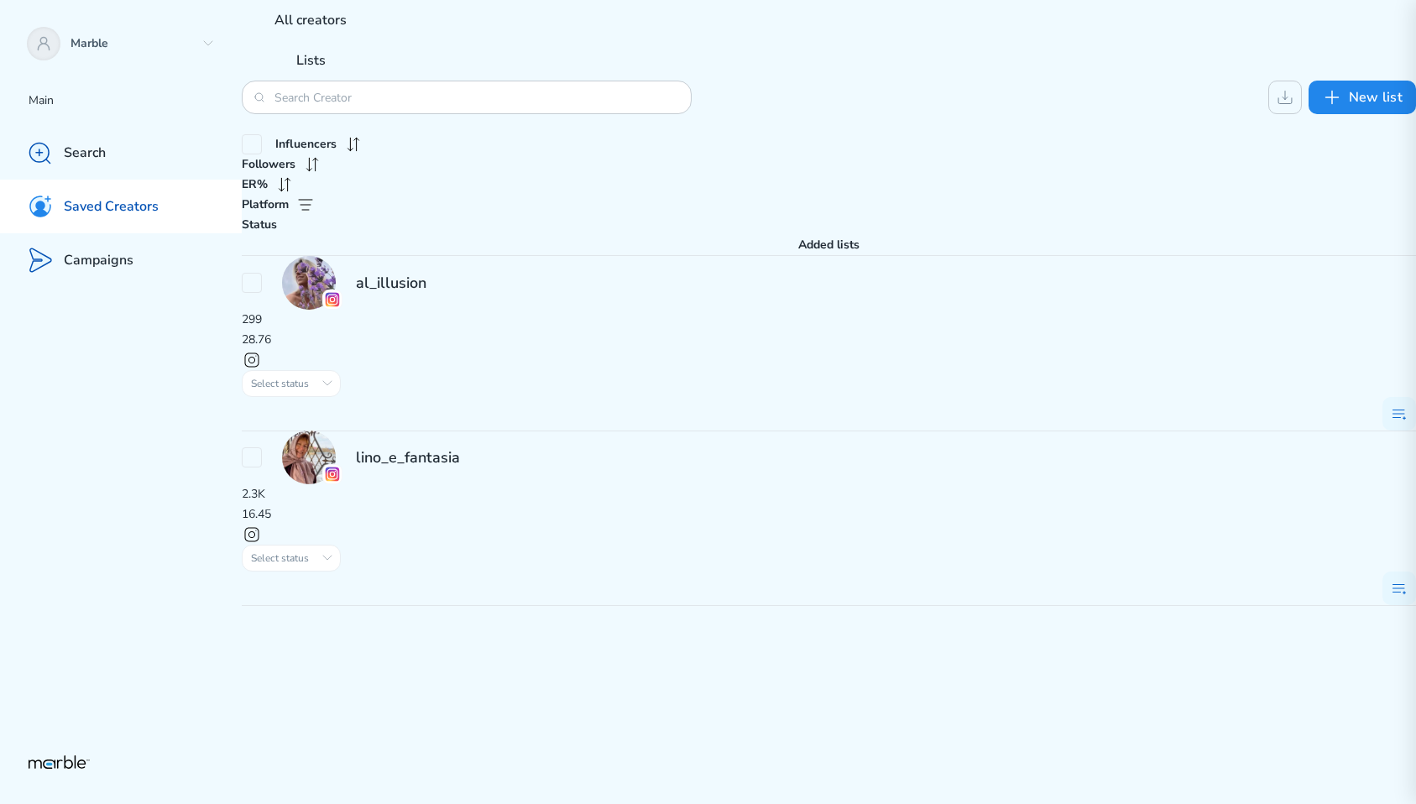
click at [686, 436] on div "al_illusion 299 28.76 Select status Initial сontact Outreached On hold In progr…" at bounding box center [829, 430] width 1174 height 351
click at [508, 256] on div "al_illusion" at bounding box center [829, 283] width 1174 height 54
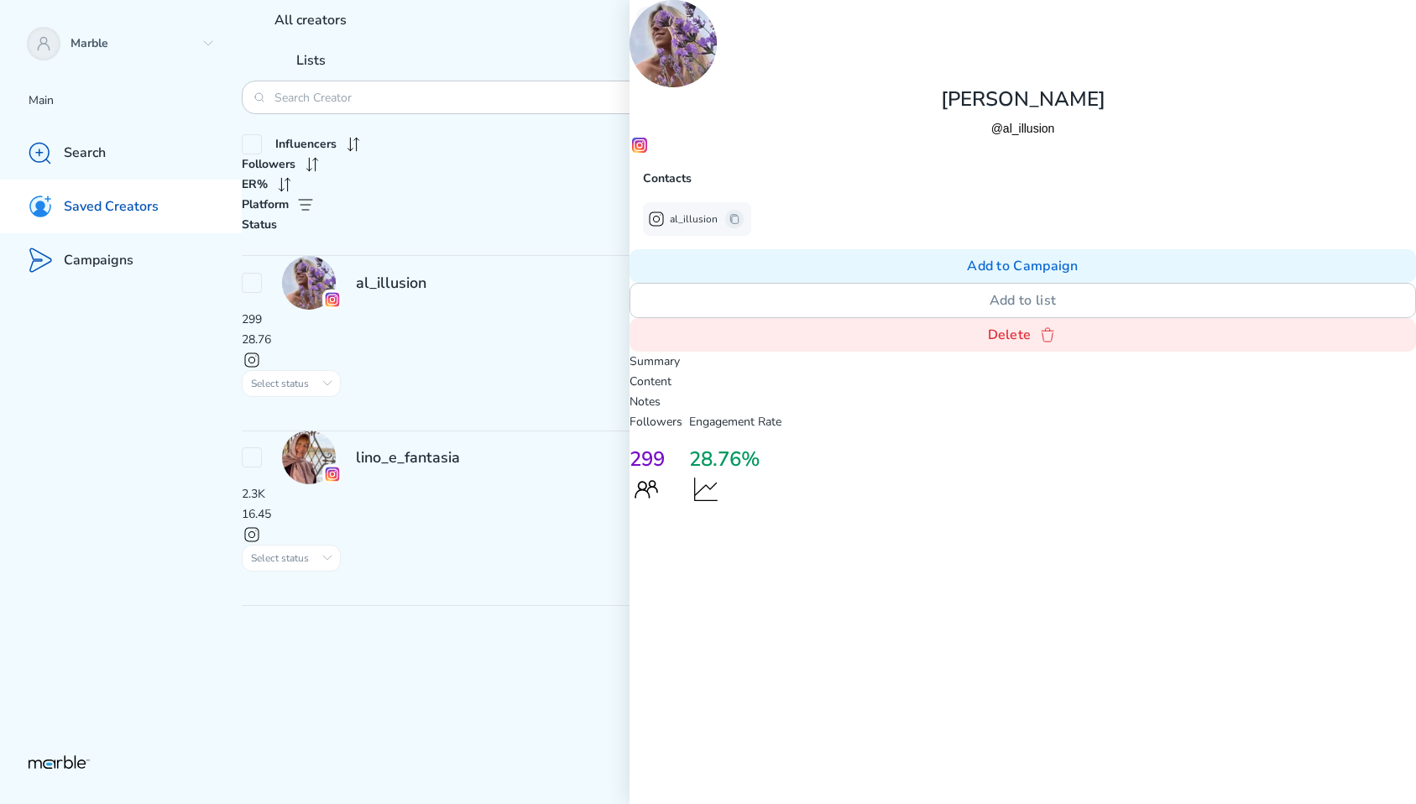
click at [494, 431] on div "lino_e_fantasia" at bounding box center [829, 458] width 1174 height 54
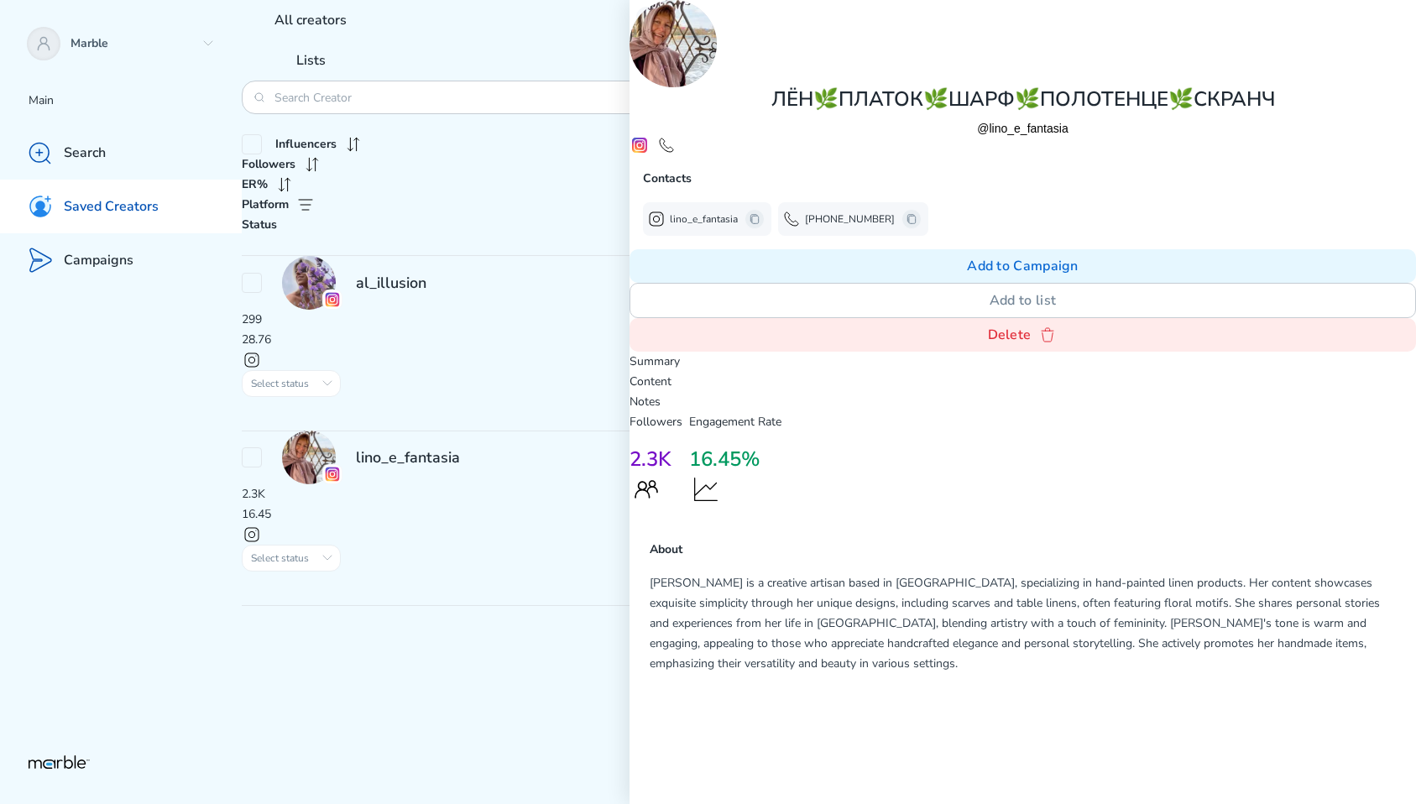
click at [1043, 543] on div "Followers 2.3K Engagement Rate 16.45% About [PERSON_NAME] is a creative artisan…" at bounding box center [1023, 553] width 787 height 282
click at [1001, 372] on p "Content" at bounding box center [1023, 382] width 787 height 20
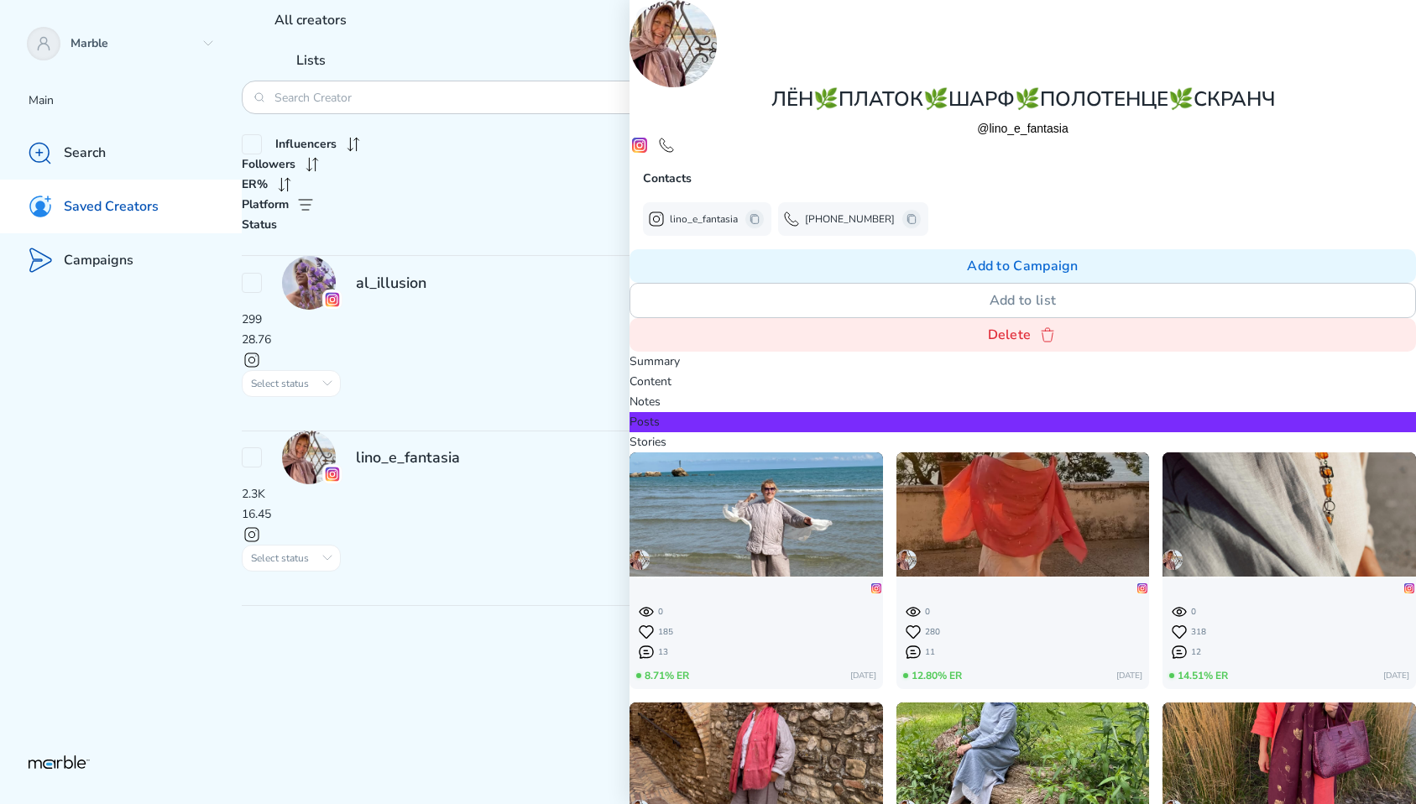
click at [1043, 432] on p "Stories" at bounding box center [1023, 442] width 787 height 20
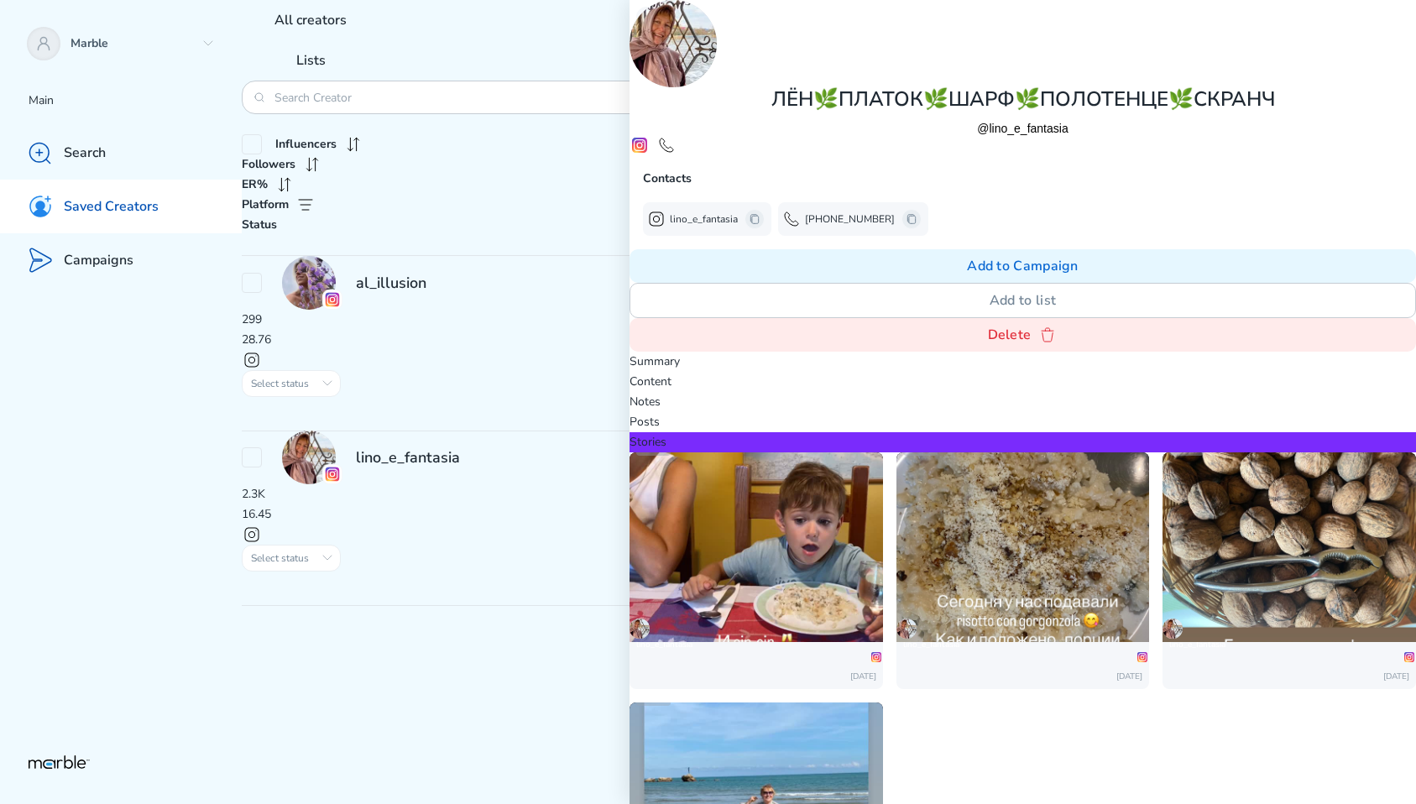
click at [535, 256] on div "al_illusion" at bounding box center [829, 283] width 1174 height 54
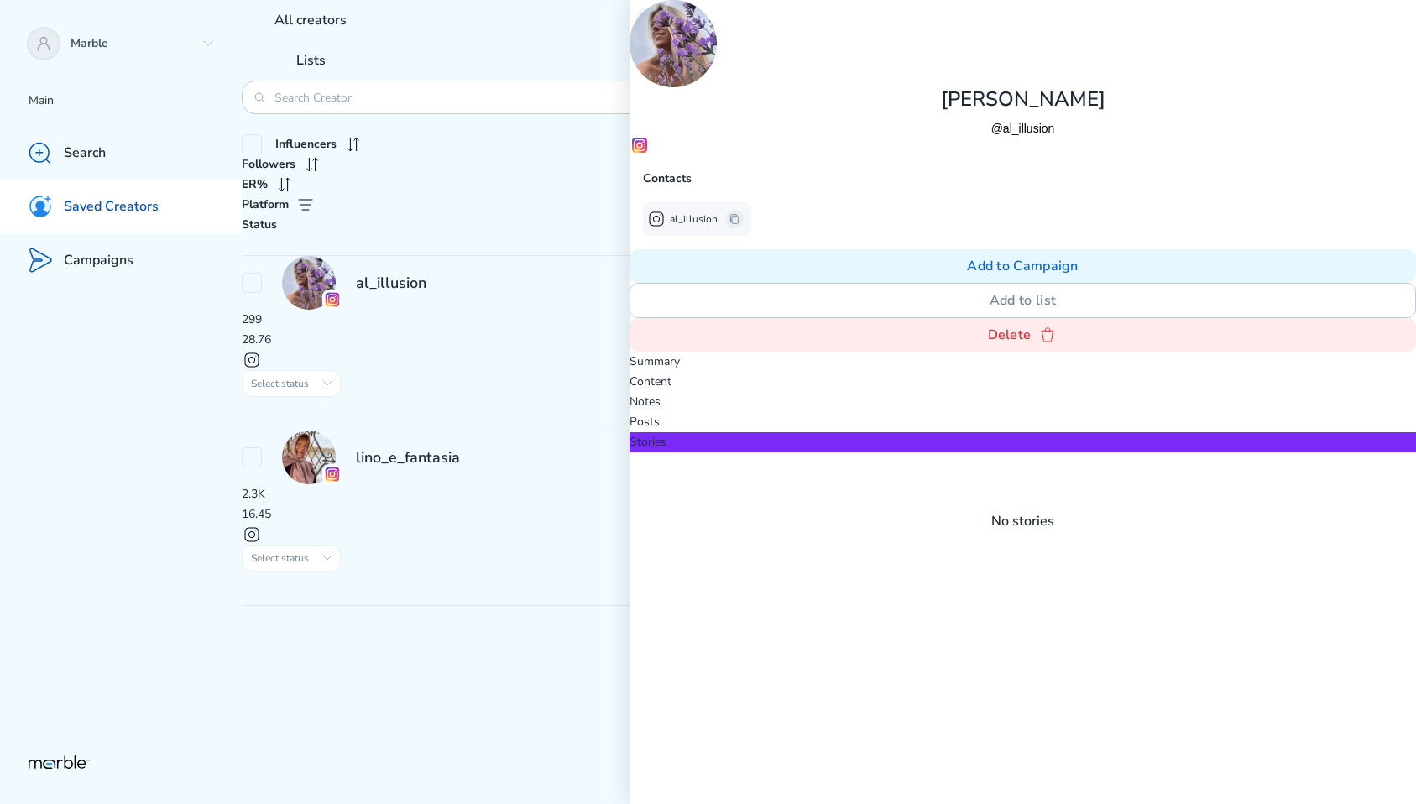
click at [959, 412] on p "Posts" at bounding box center [1023, 422] width 787 height 20
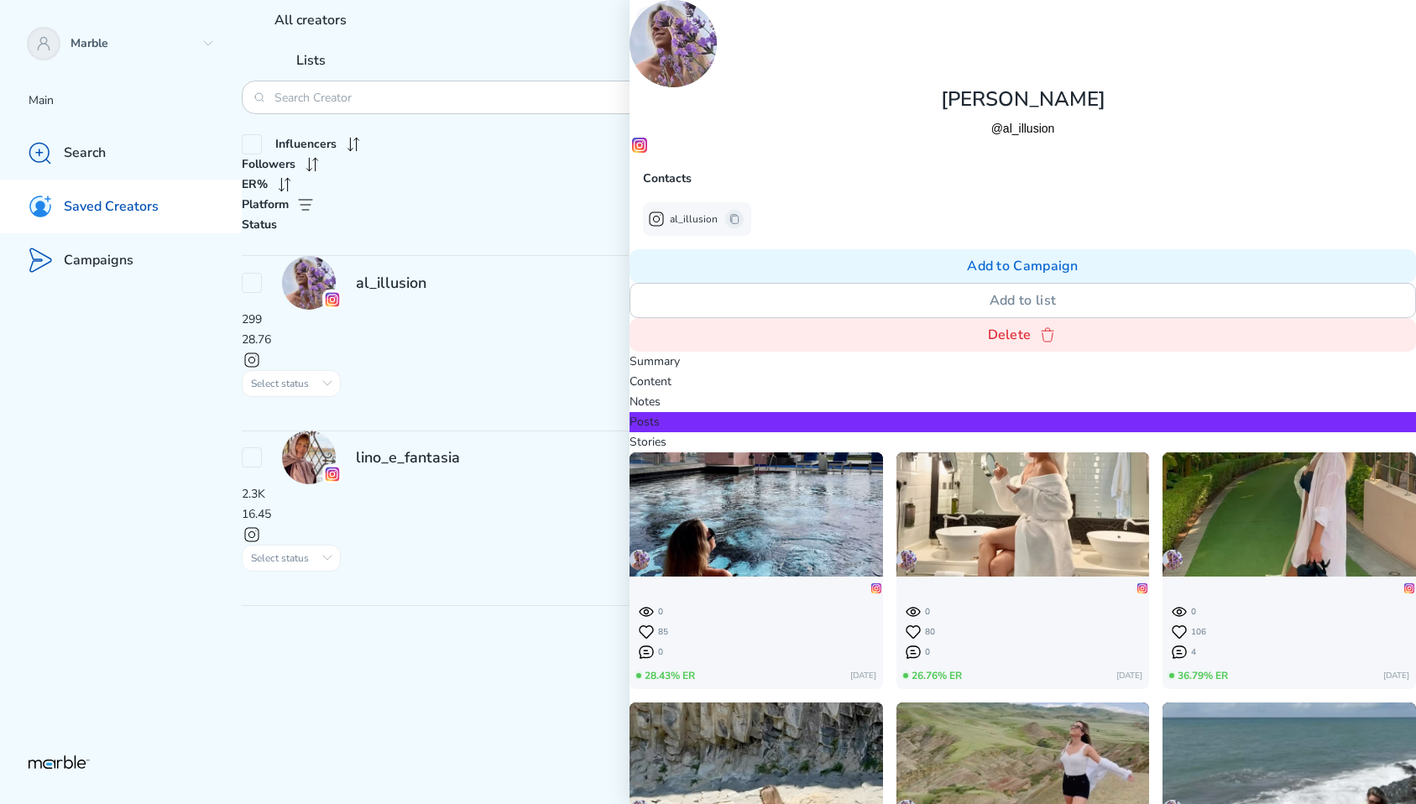
click at [1032, 432] on p "Stories" at bounding box center [1023, 442] width 787 height 20
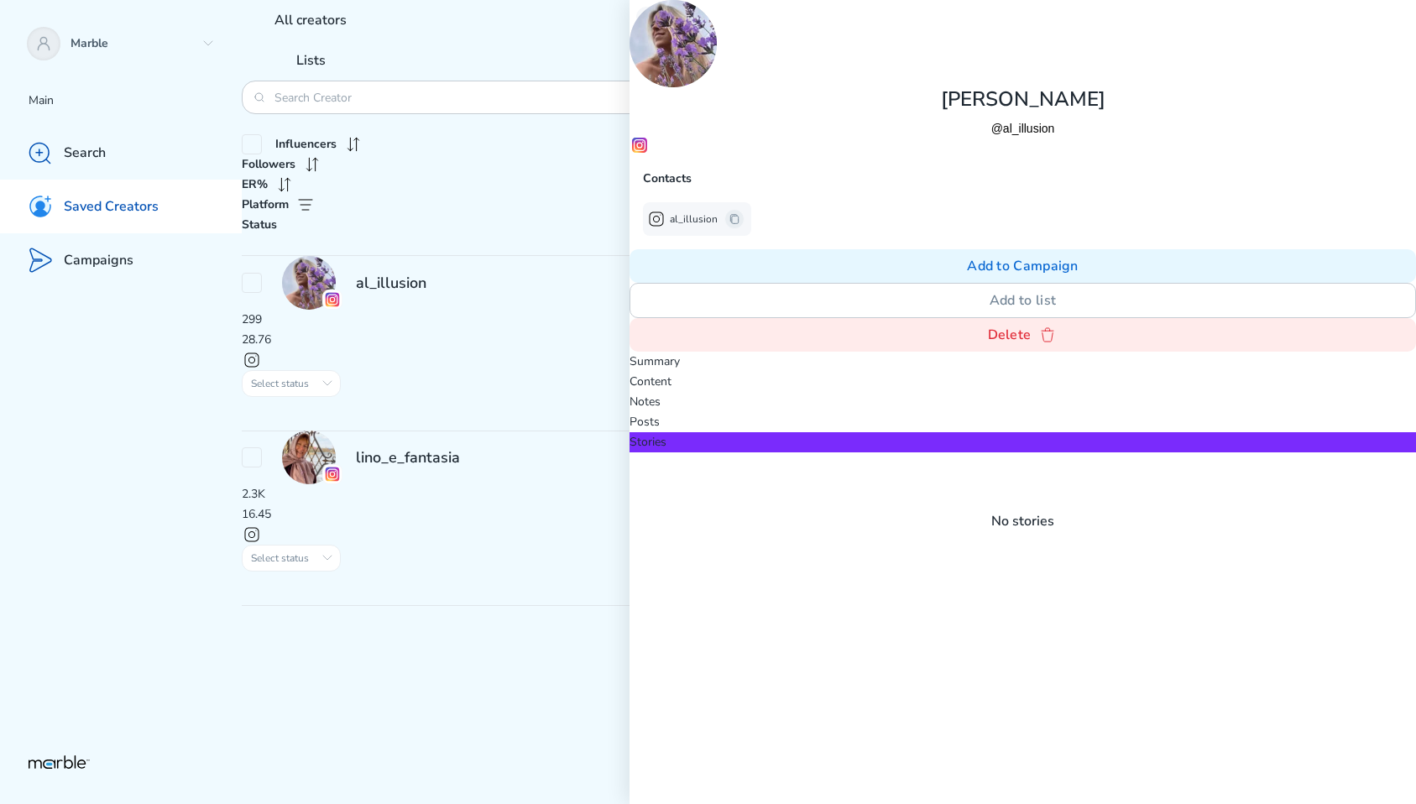
click at [960, 412] on p "Posts" at bounding box center [1023, 422] width 787 height 20
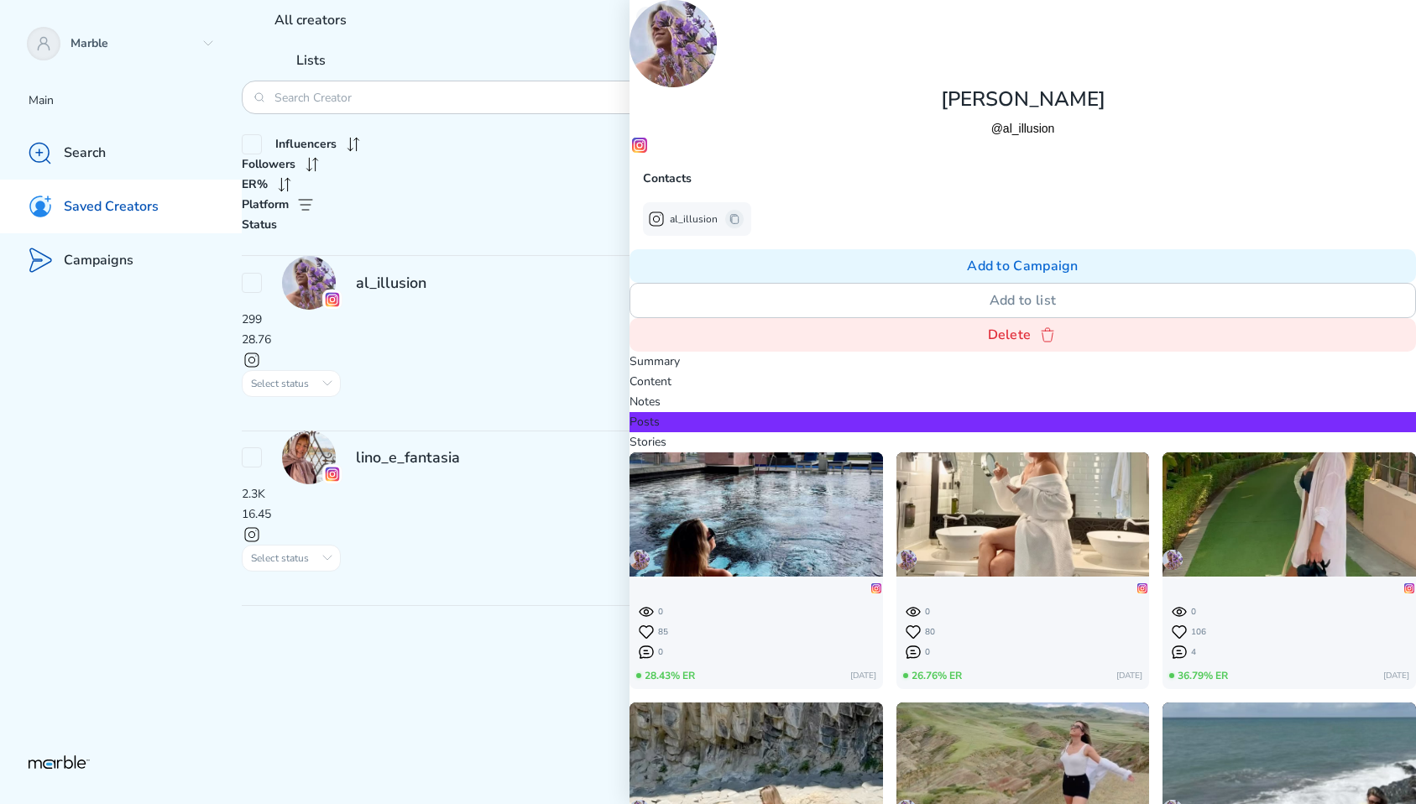
click at [1019, 432] on div "Stories" at bounding box center [1023, 442] width 787 height 20
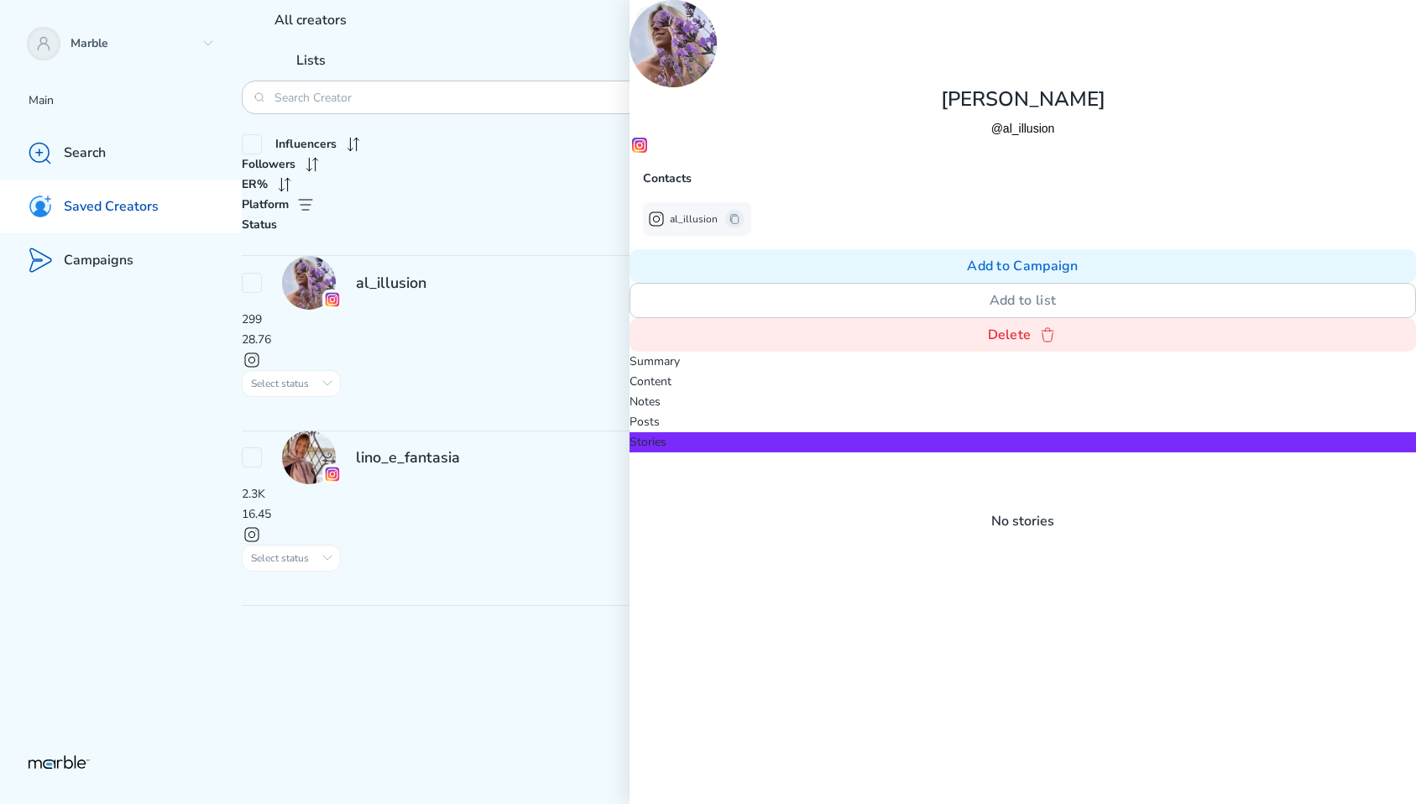
click at [527, 431] on div "lino_e_fantasia 2.3K 16.45 Select status Initial сontact Outreached On hold In …" at bounding box center [829, 518] width 1174 height 175
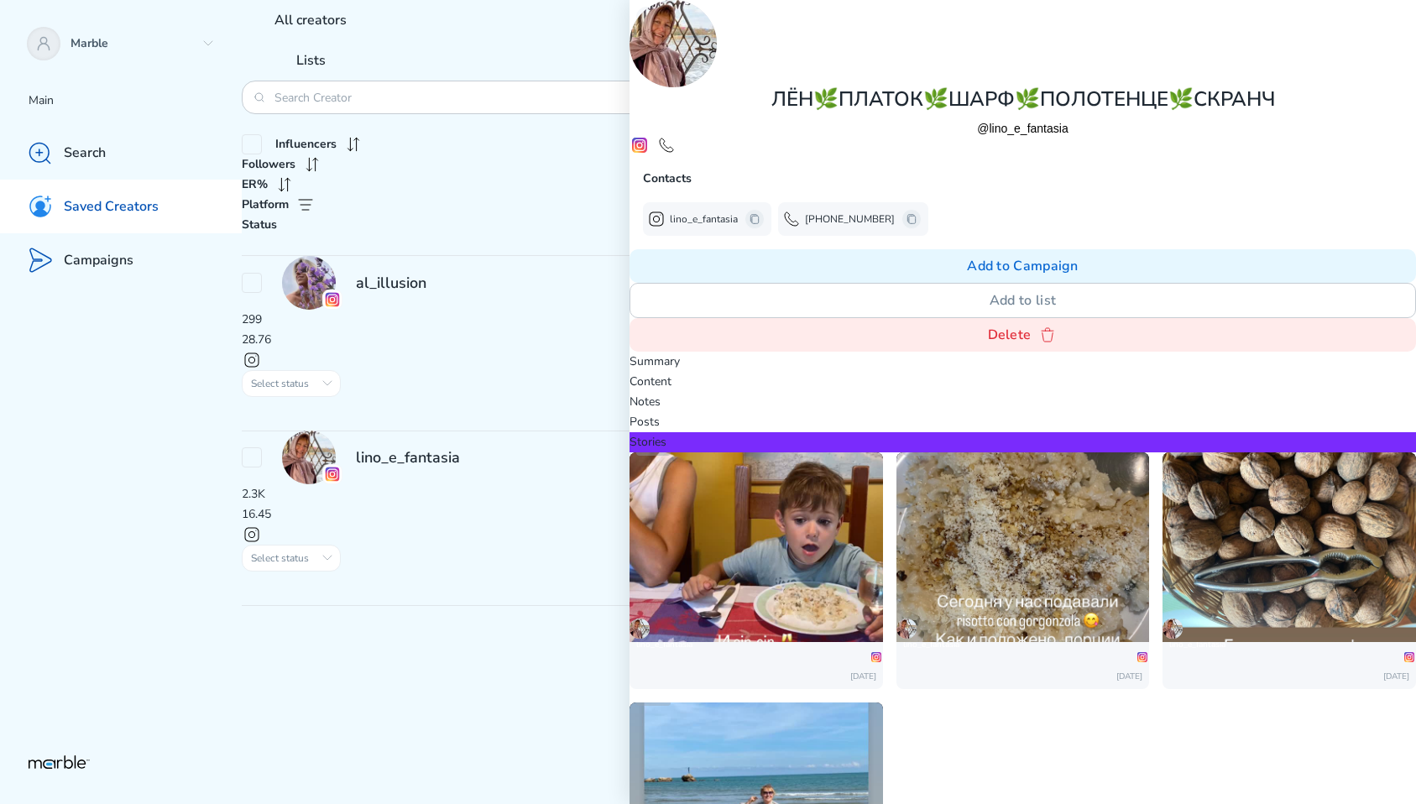
click at [963, 412] on p "Posts" at bounding box center [1023, 422] width 787 height 20
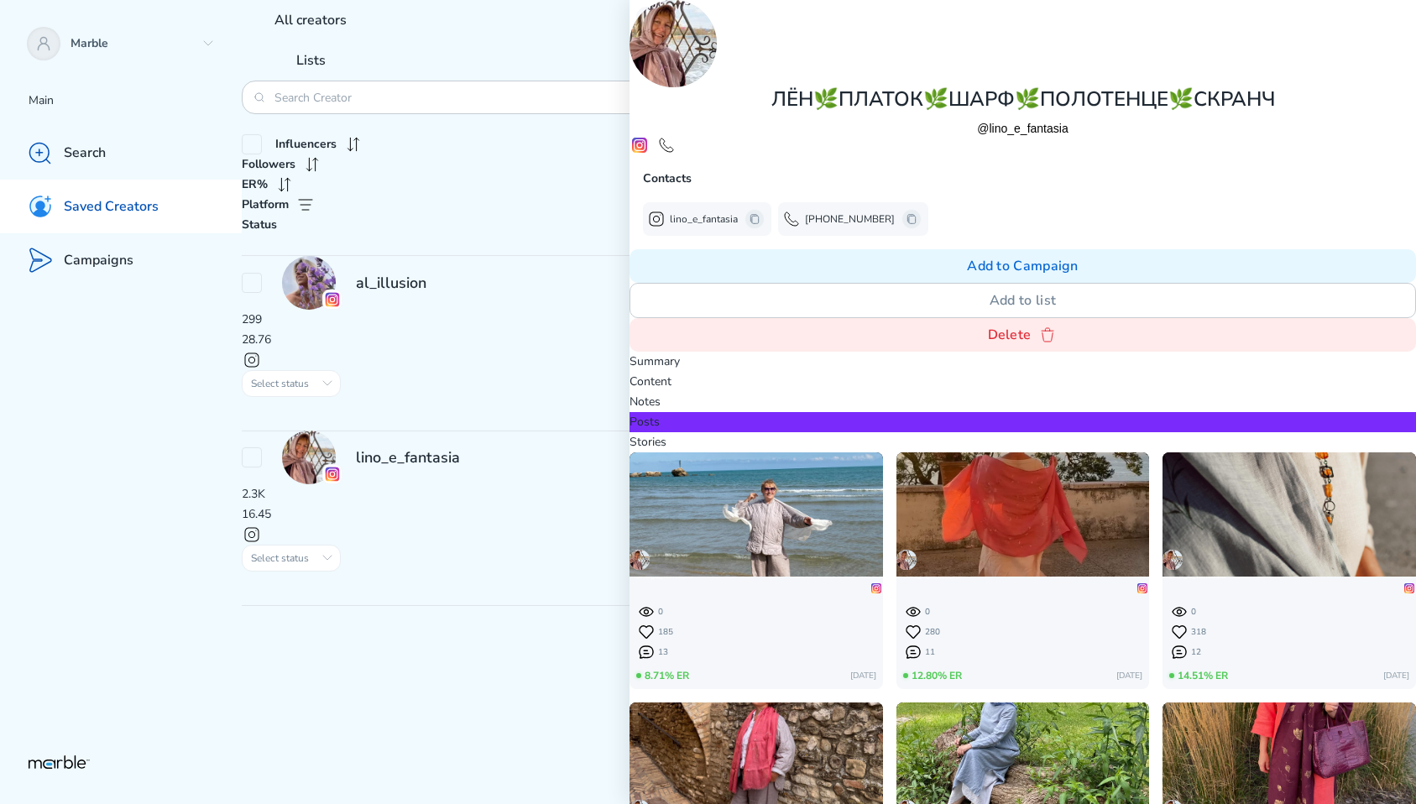
click at [883, 312] on img at bounding box center [757, 480] width 254 height 337
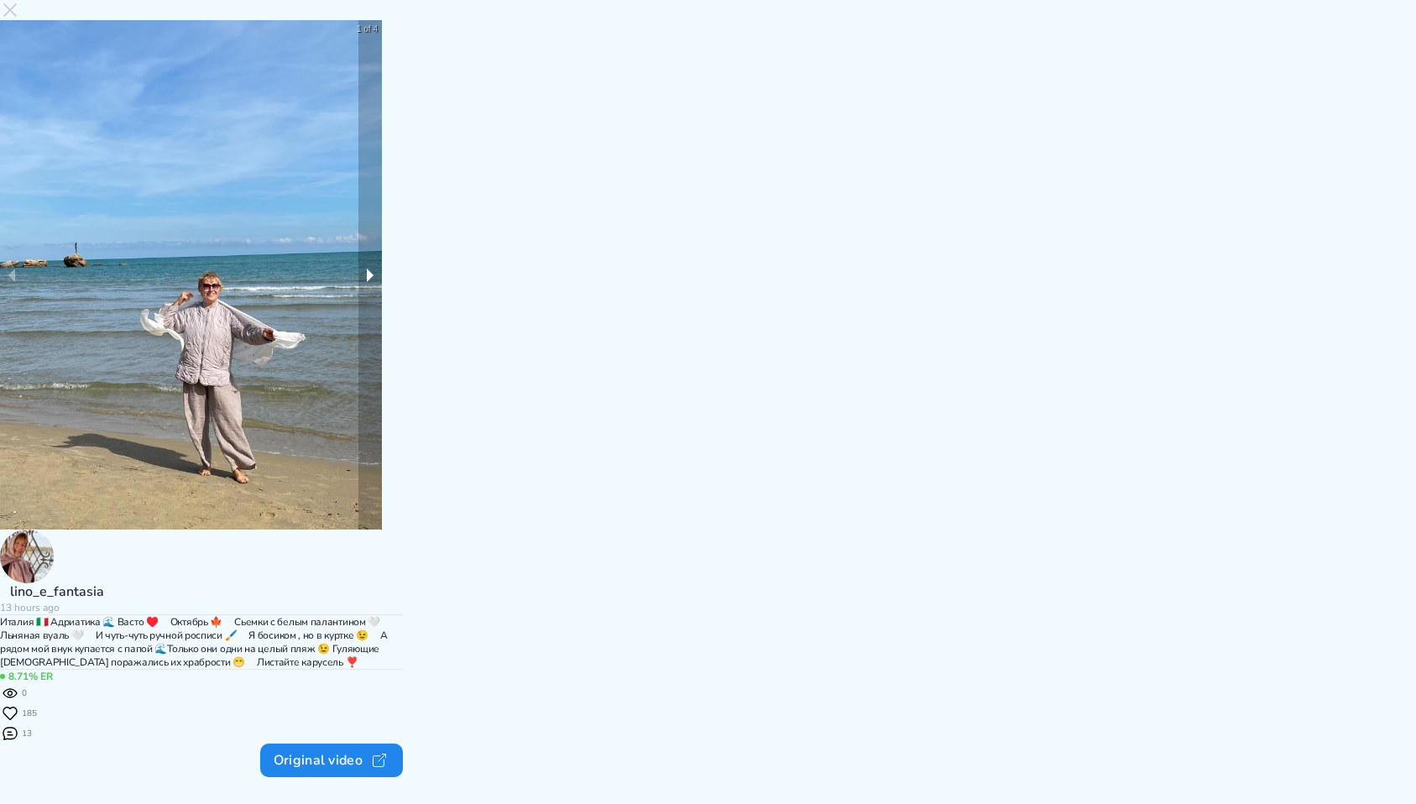
click at [382, 382] on button "next slide / item" at bounding box center [370, 275] width 24 height 510
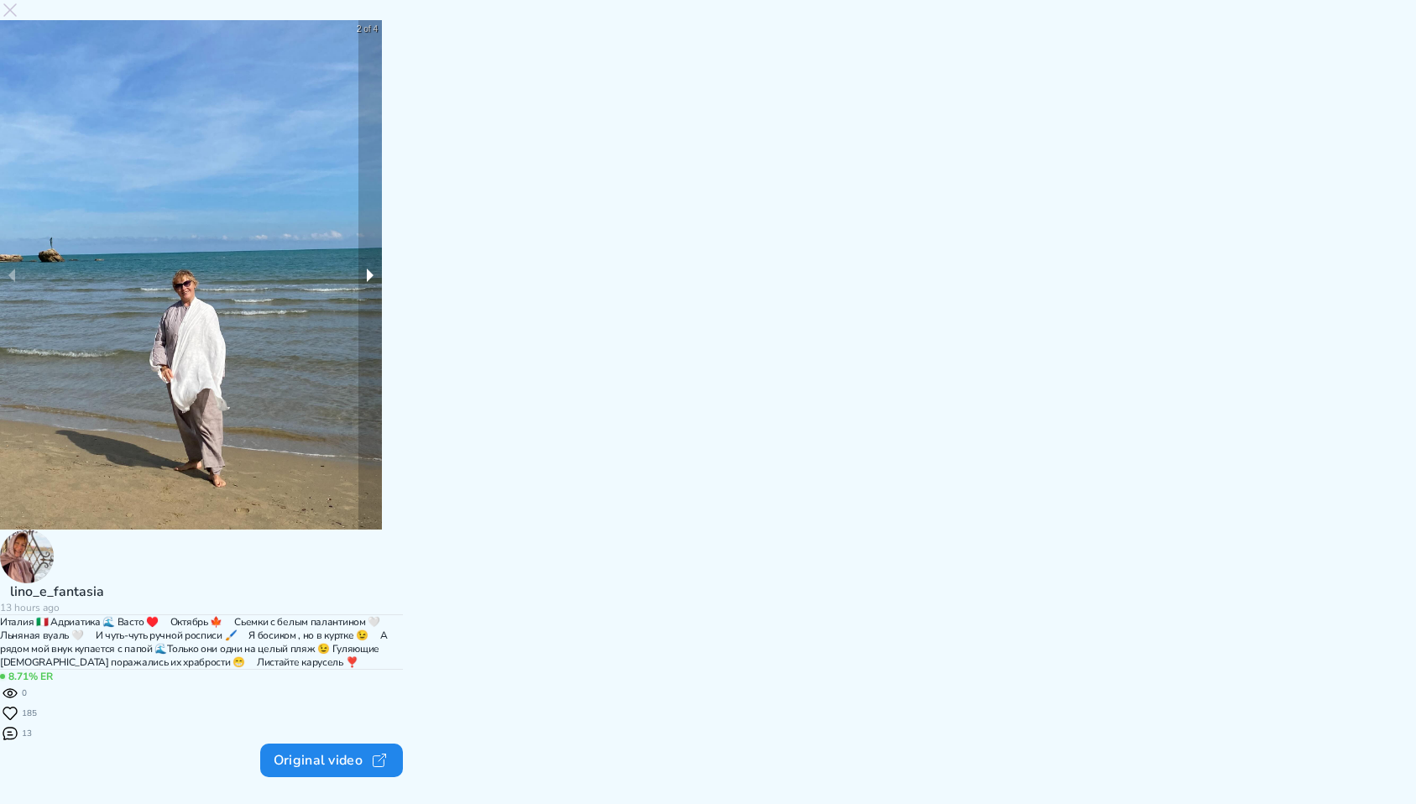
click at [382, 382] on button "next slide / item" at bounding box center [370, 275] width 24 height 510
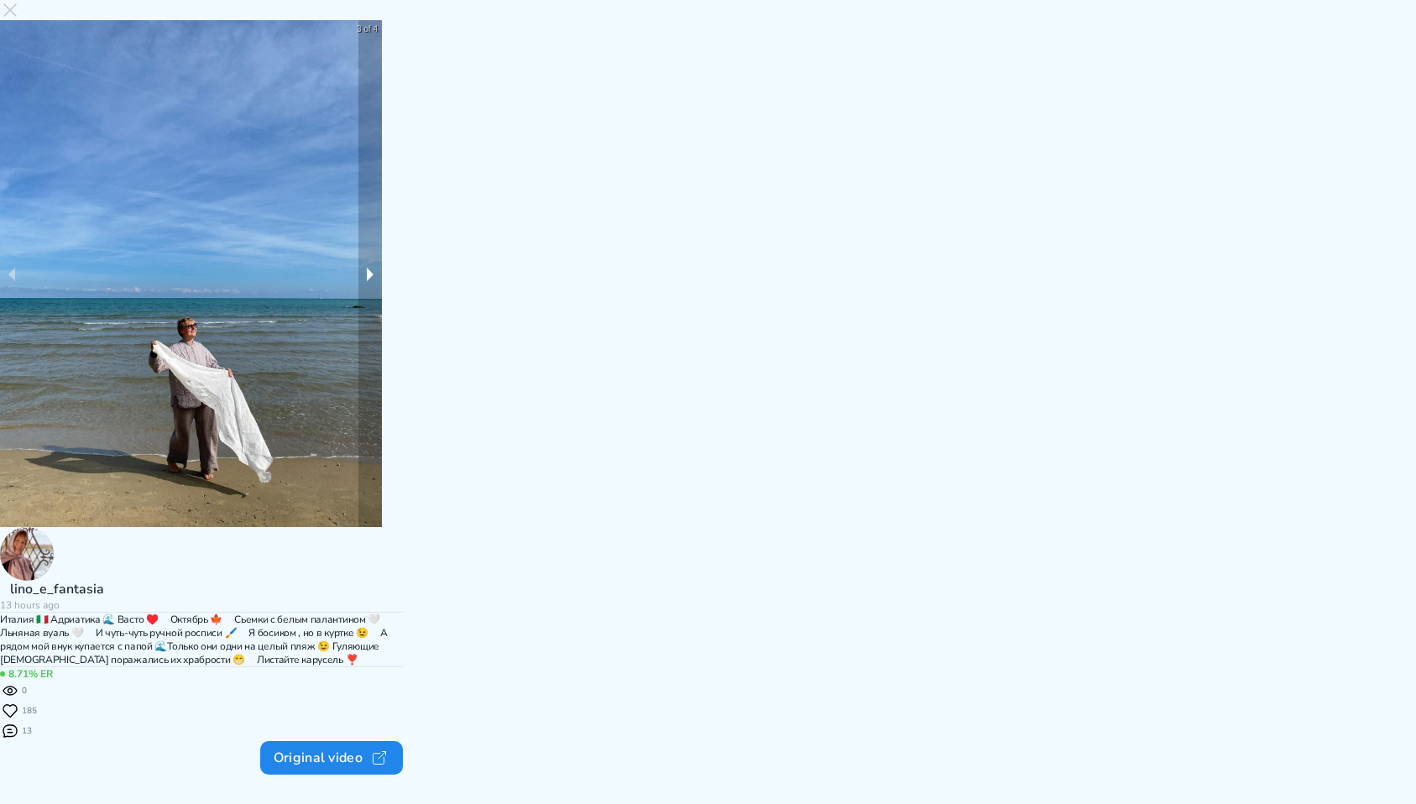
click at [382, 382] on button "next slide / item" at bounding box center [370, 273] width 24 height 507
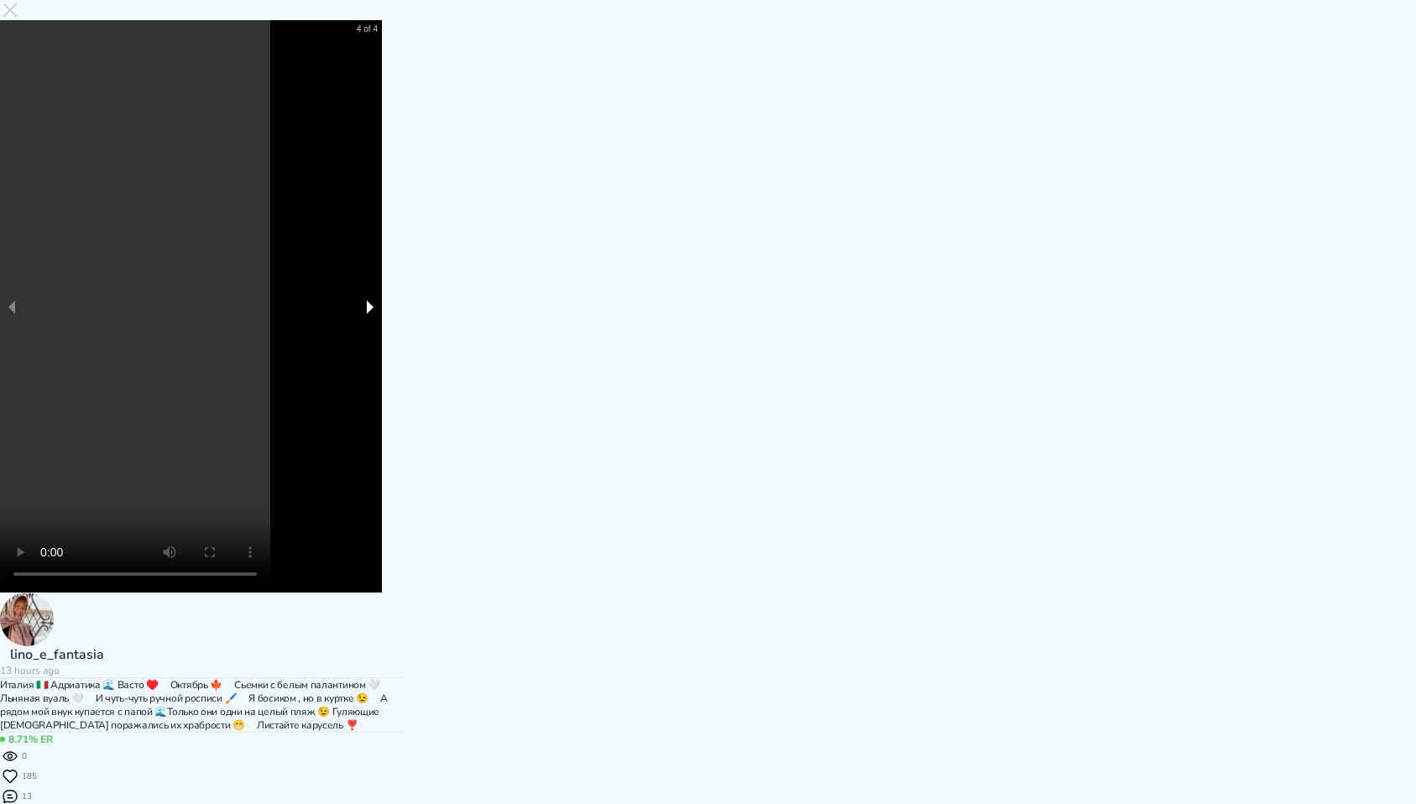
click at [382, 382] on button "next slide / item" at bounding box center [370, 306] width 24 height 572
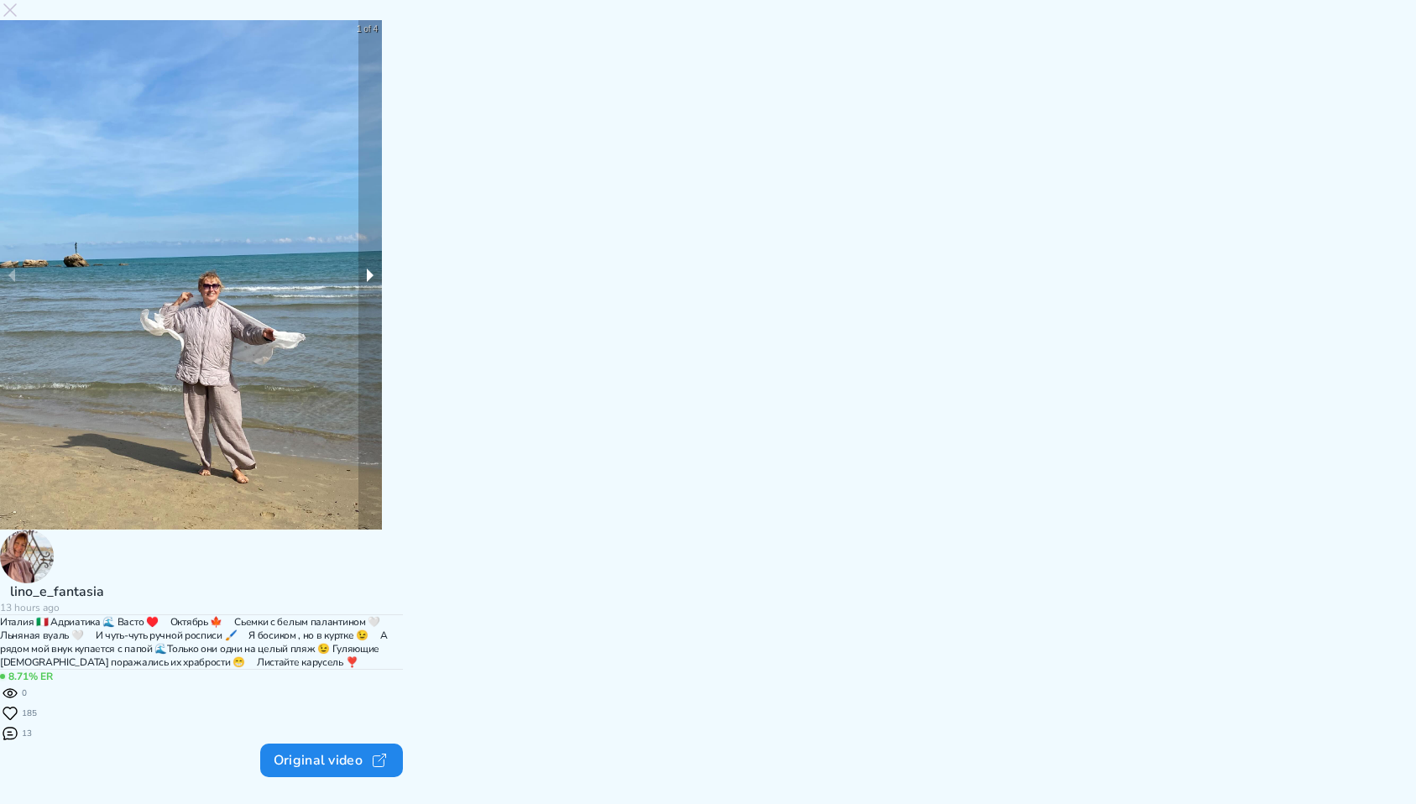
click at [382, 382] on button "next slide / item" at bounding box center [370, 275] width 24 height 510
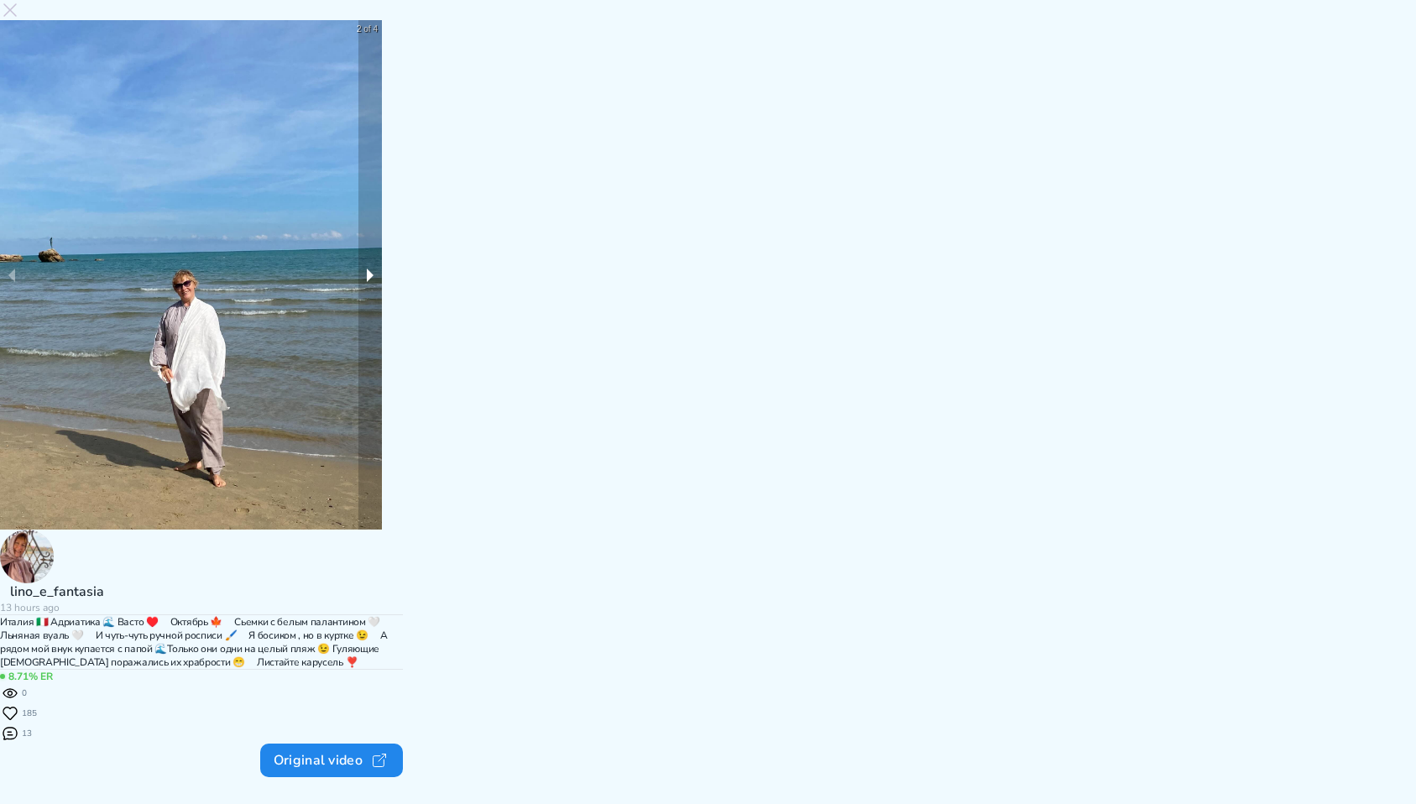
click at [382, 382] on button "next slide / item" at bounding box center [370, 275] width 24 height 510
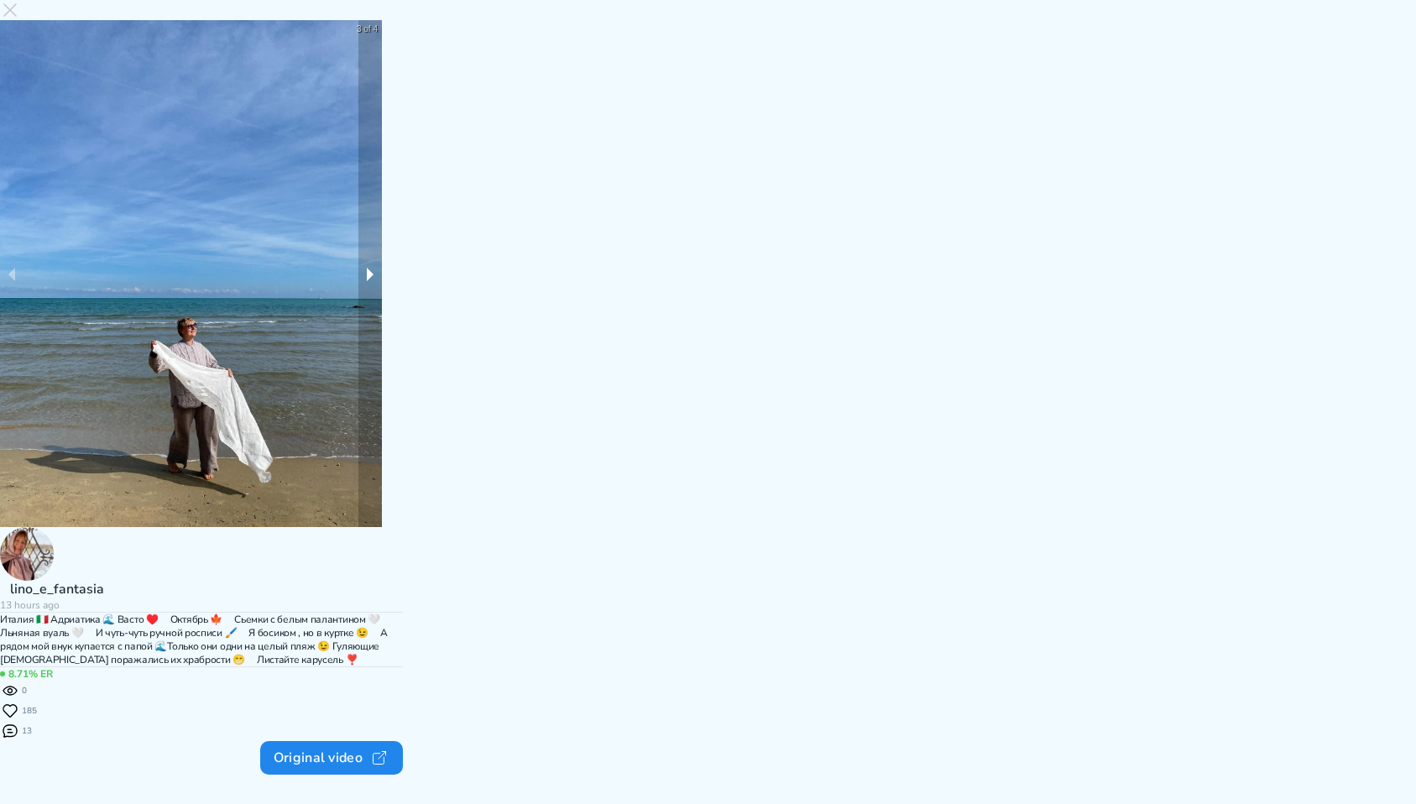
click at [382, 382] on button "next slide / item" at bounding box center [370, 273] width 24 height 507
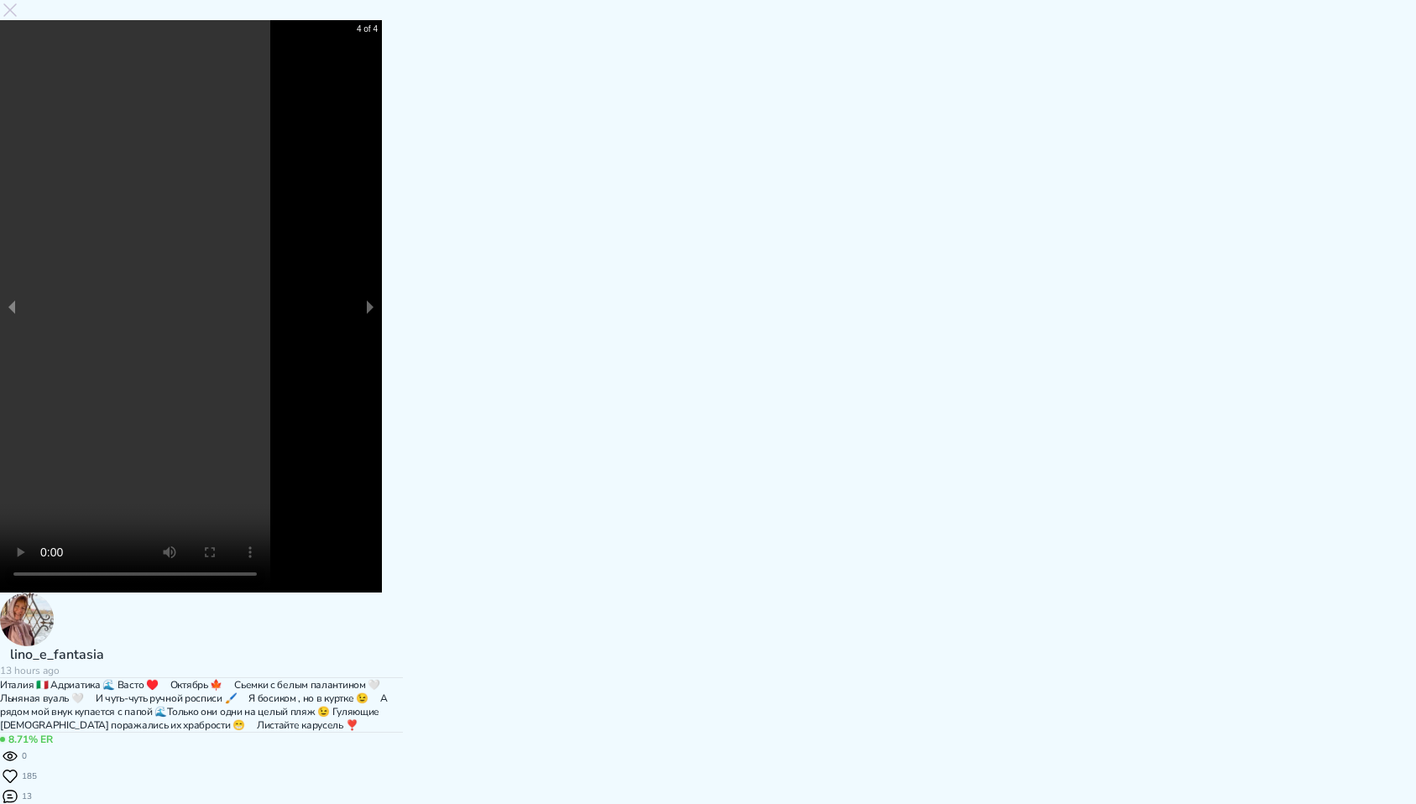
click at [382, 410] on video at bounding box center [191, 306] width 382 height 572
click at [20, 20] on icon at bounding box center [10, 10] width 20 height 20
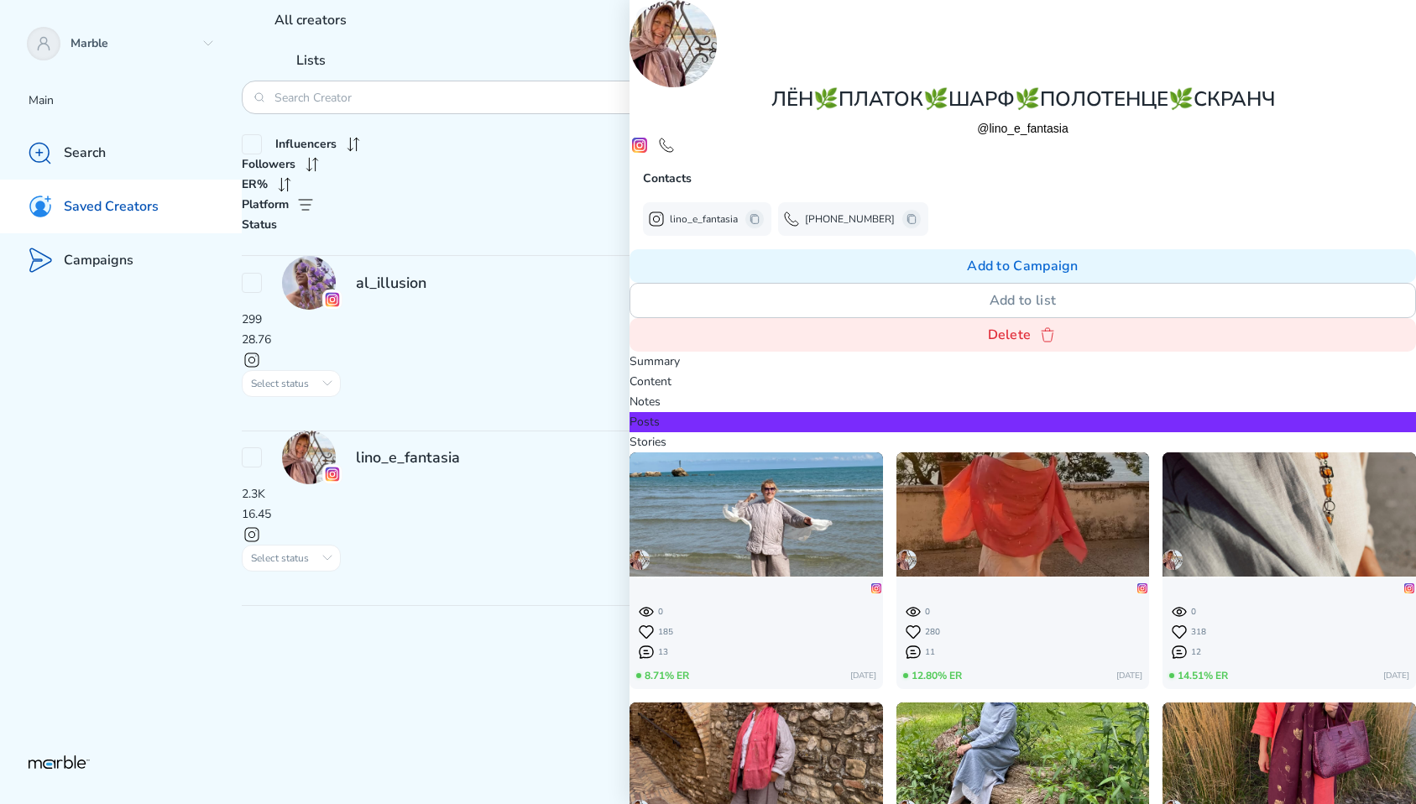
click at [1042, 432] on p "Stories" at bounding box center [1023, 442] width 787 height 20
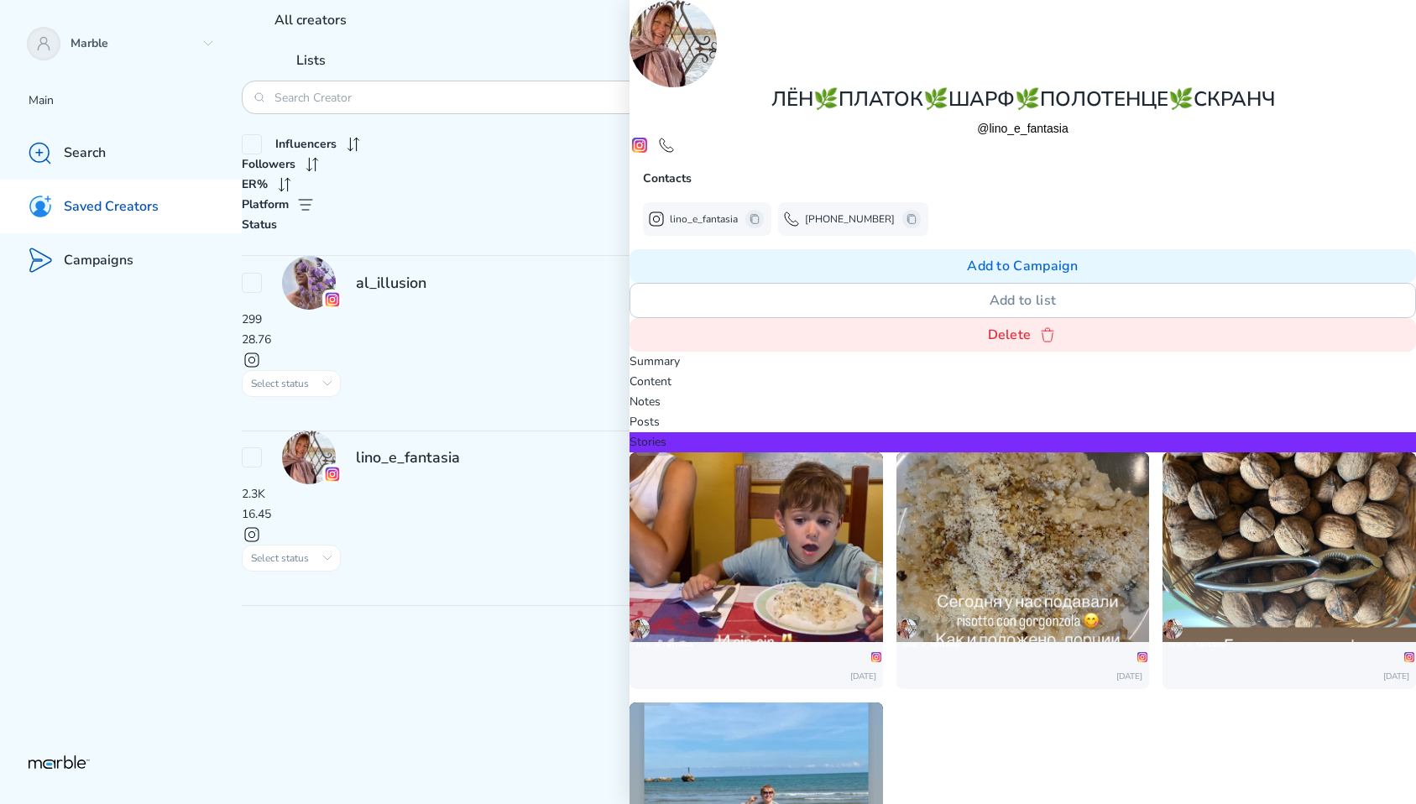
click at [883, 311] on img at bounding box center [757, 535] width 254 height 449
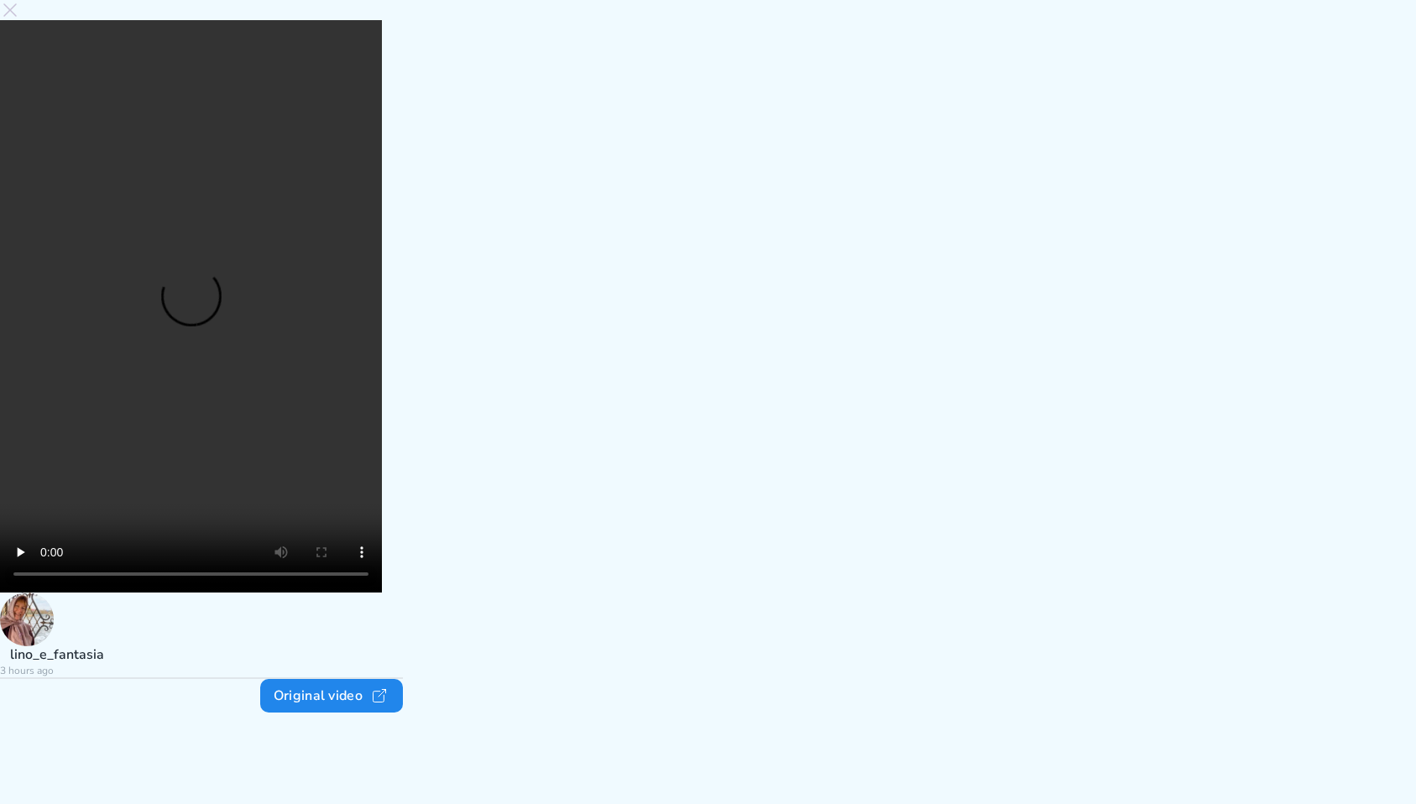
click at [382, 436] on video at bounding box center [191, 306] width 382 height 572
click at [20, 20] on icon at bounding box center [10, 10] width 20 height 20
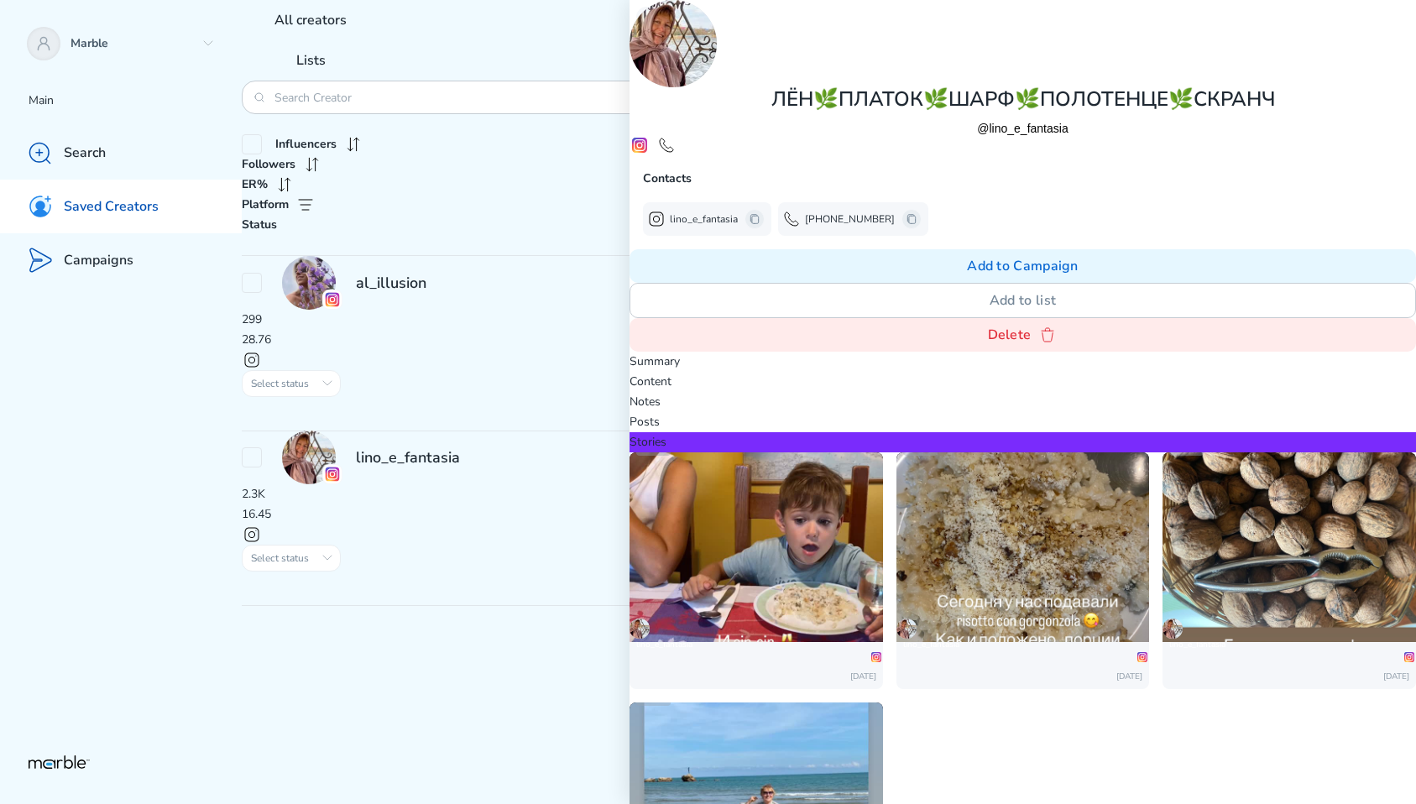
click at [966, 412] on p "Posts" at bounding box center [1023, 422] width 787 height 20
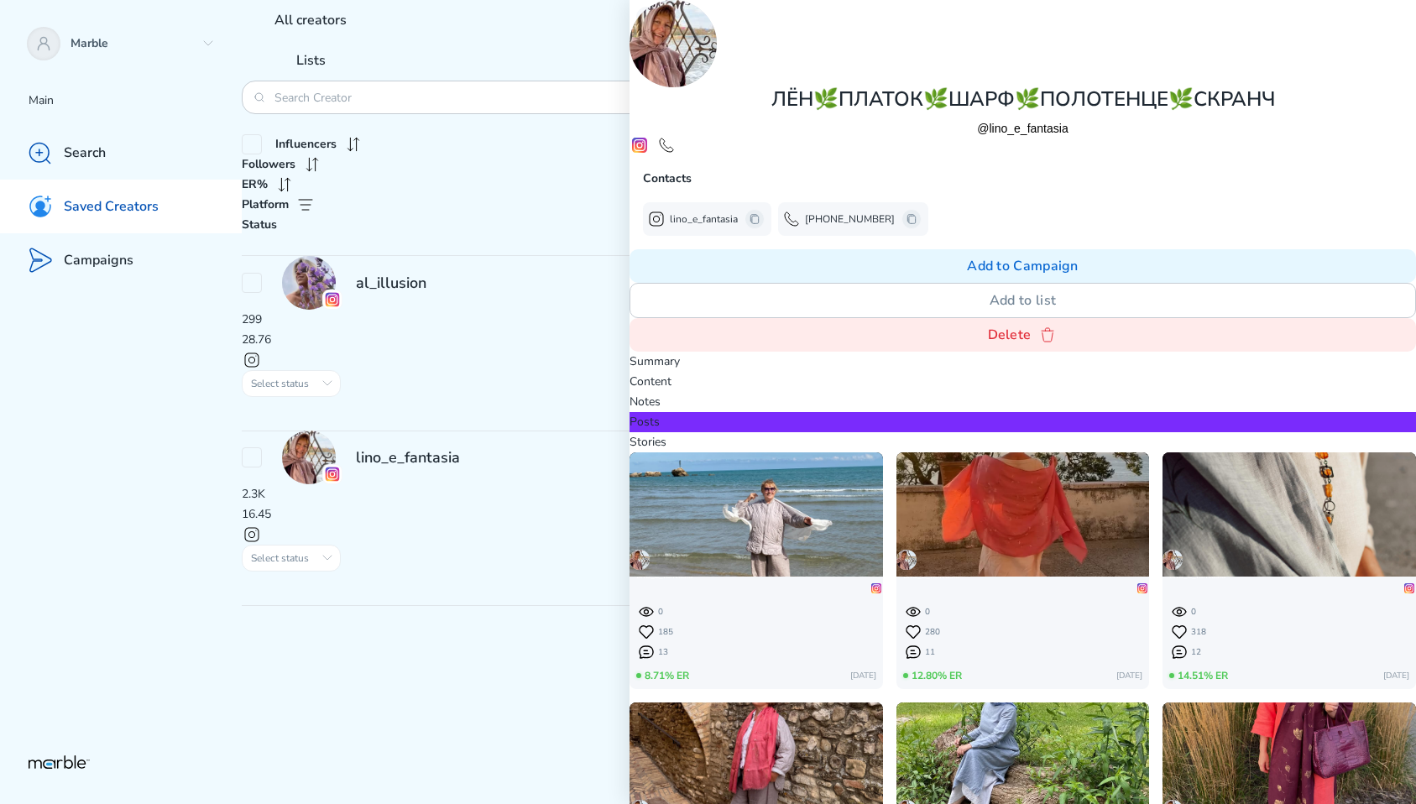
click at [1033, 432] on p "Stories" at bounding box center [1023, 442] width 787 height 20
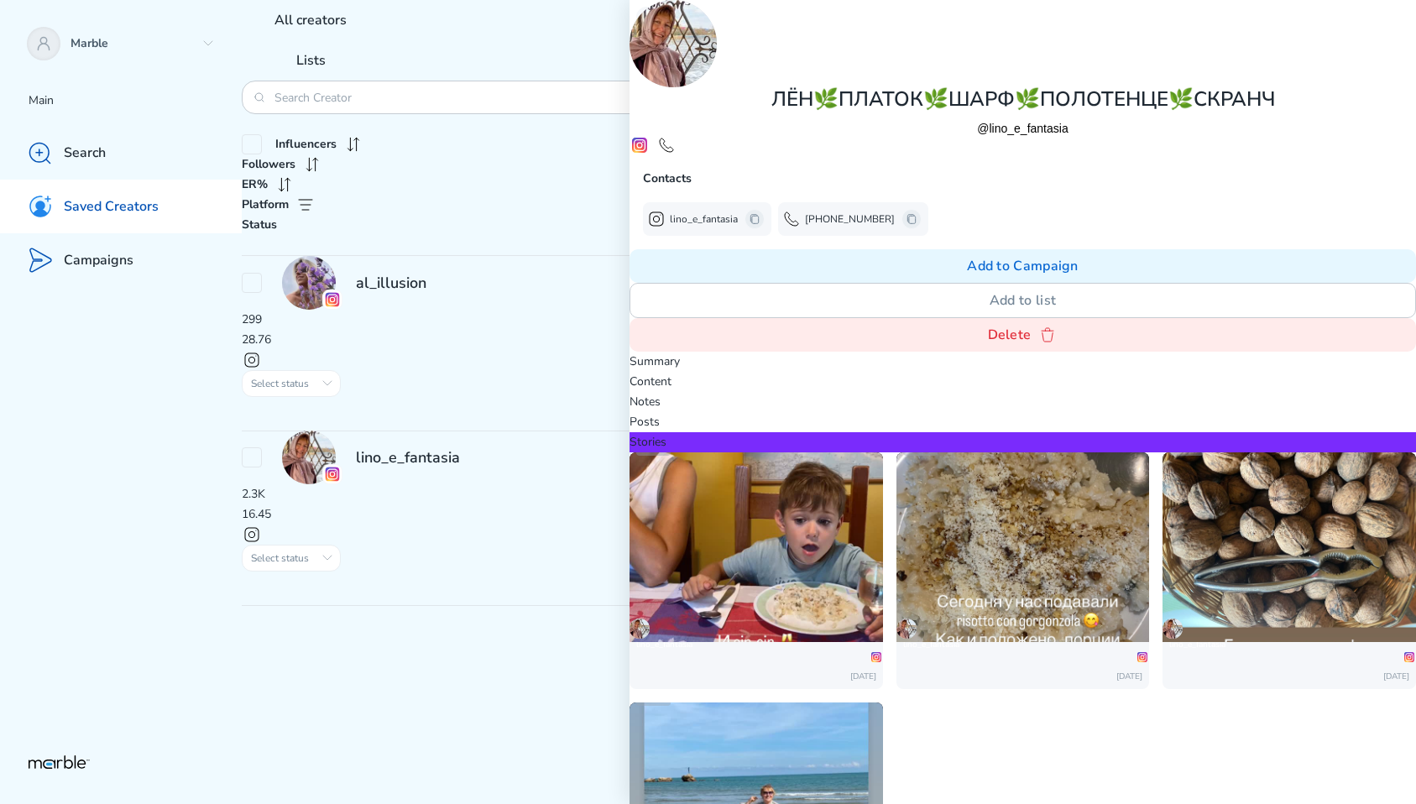
click at [883, 311] on img at bounding box center [757, 535] width 254 height 449
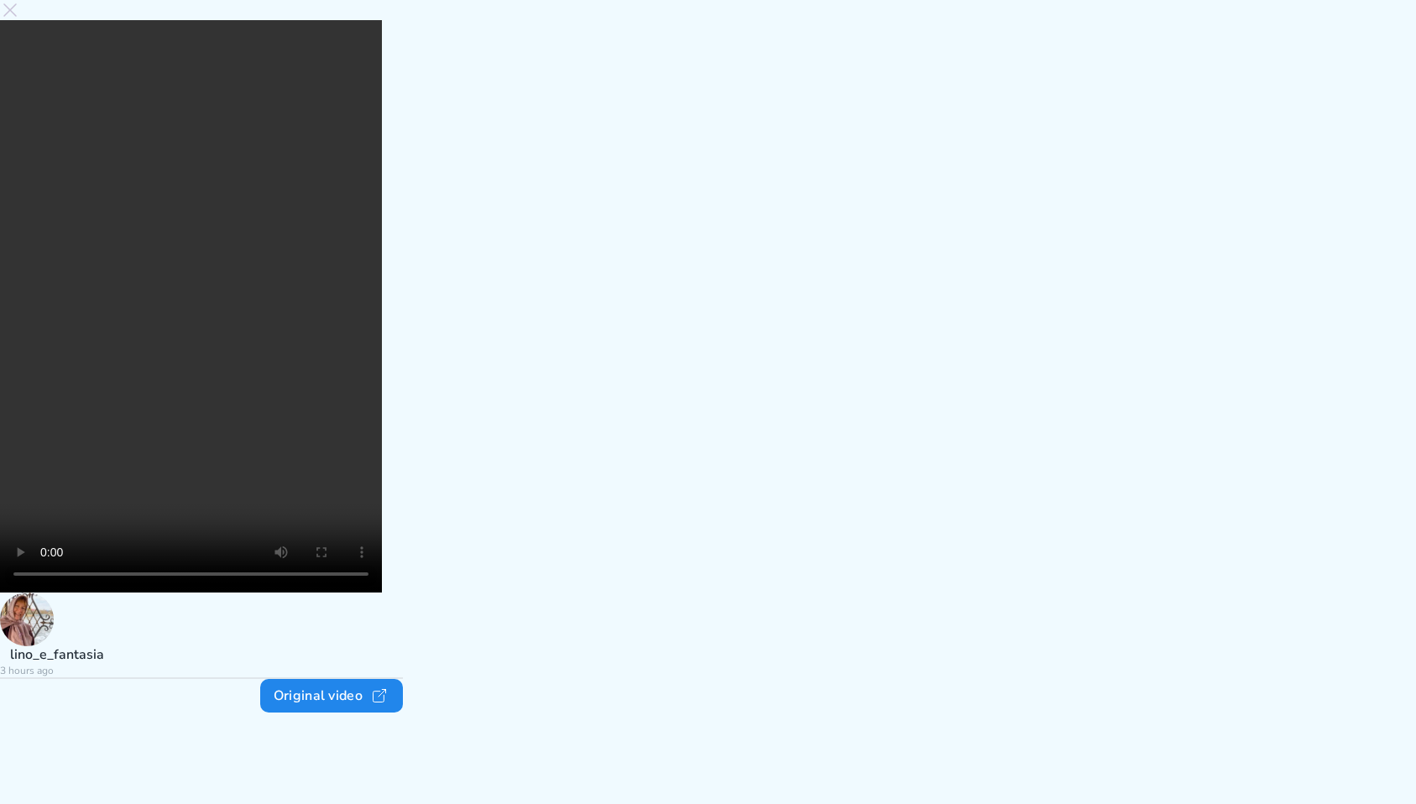
click at [382, 406] on video at bounding box center [191, 306] width 382 height 572
click at [20, 20] on icon at bounding box center [10, 10] width 20 height 20
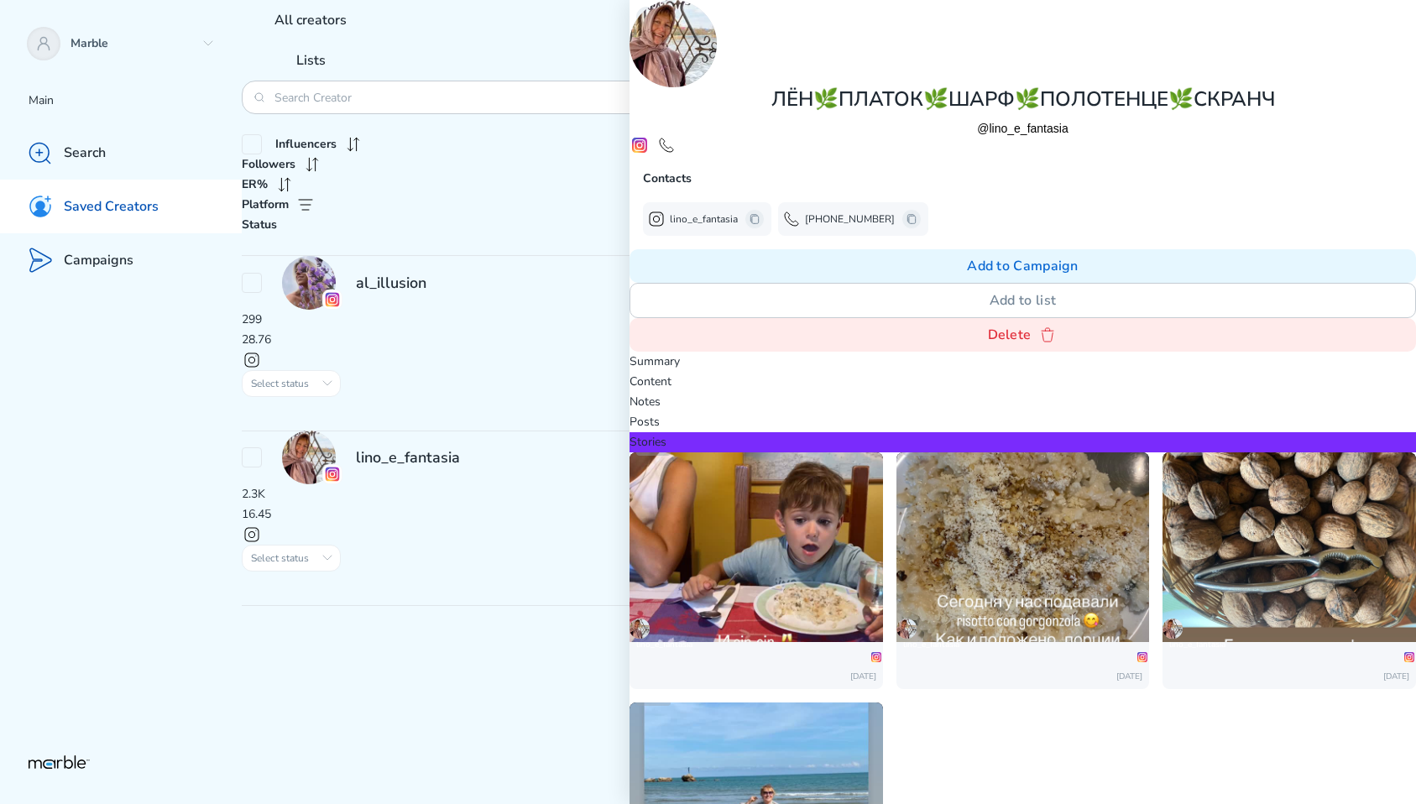
click at [647, 15] on icon at bounding box center [647, 17] width 4 height 8
